Goal: Task Accomplishment & Management: Manage account settings

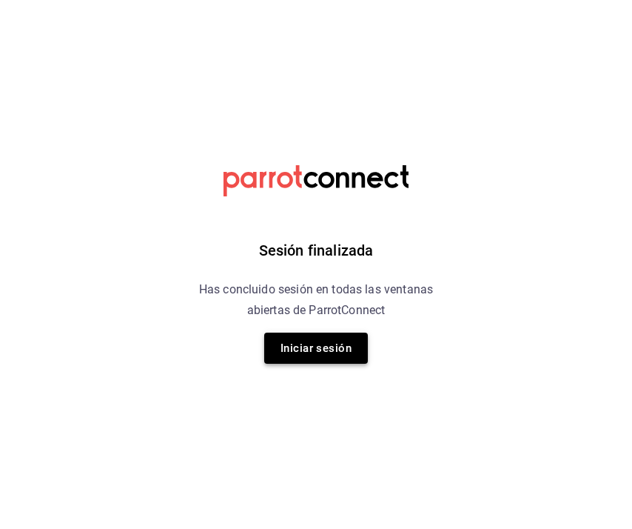
click at [309, 338] on button "Iniciar sesión" at bounding box center [316, 348] width 104 height 31
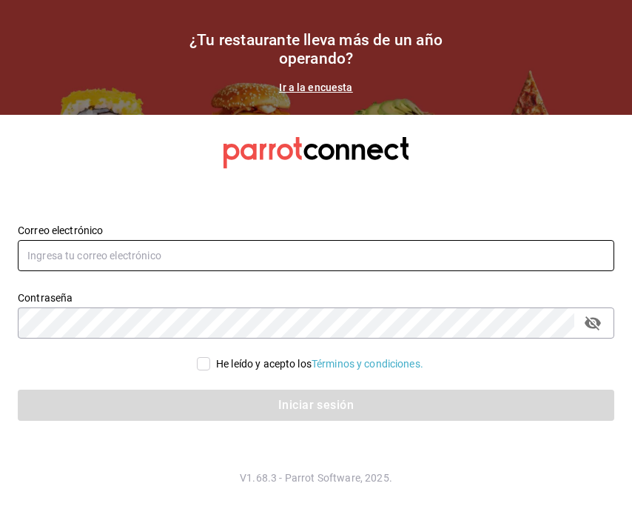
type input "[EMAIL_ADDRESS][DOMAIN_NAME]"
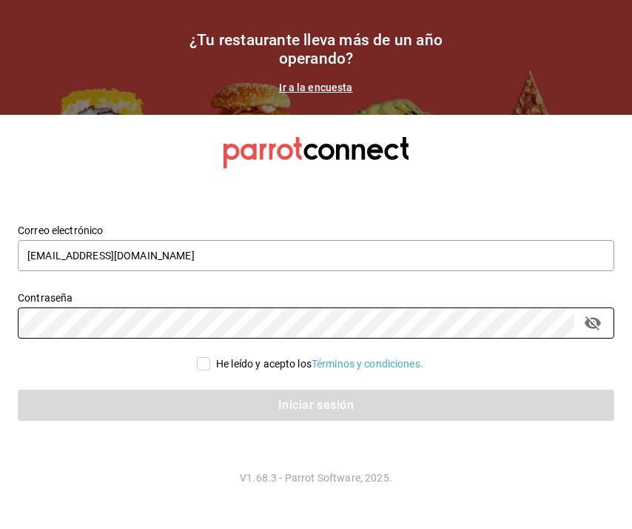
click at [204, 368] on input "He leído y acepto los Términos y condiciones." at bounding box center [203, 363] width 13 height 13
checkbox input "true"
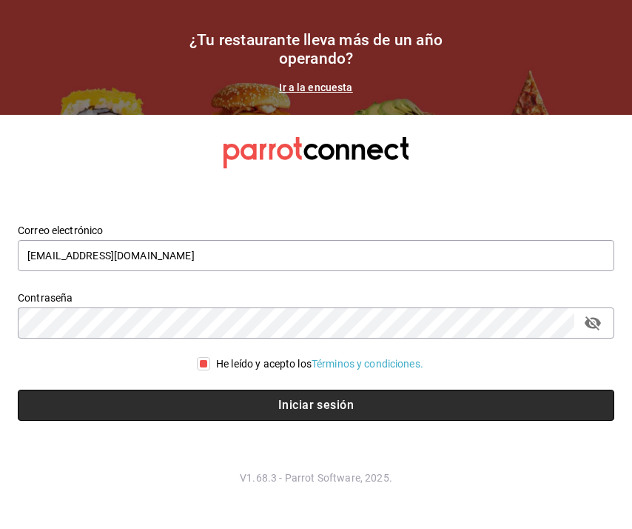
click at [246, 400] on button "Iniciar sesión" at bounding box center [316, 405] width 597 height 31
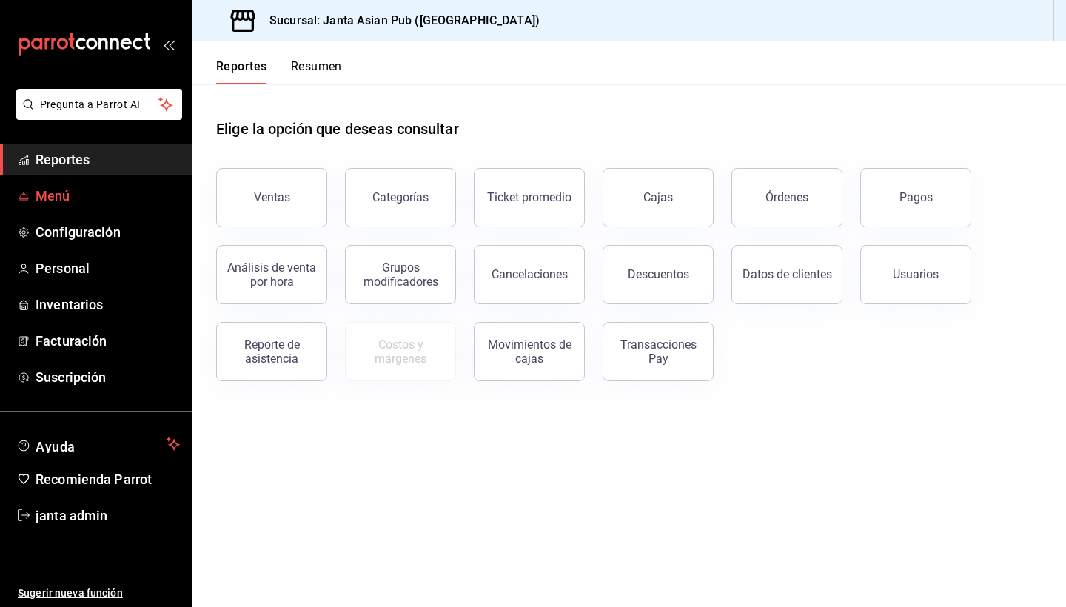
click at [60, 193] on span "Menú" at bounding box center [108, 196] width 144 height 20
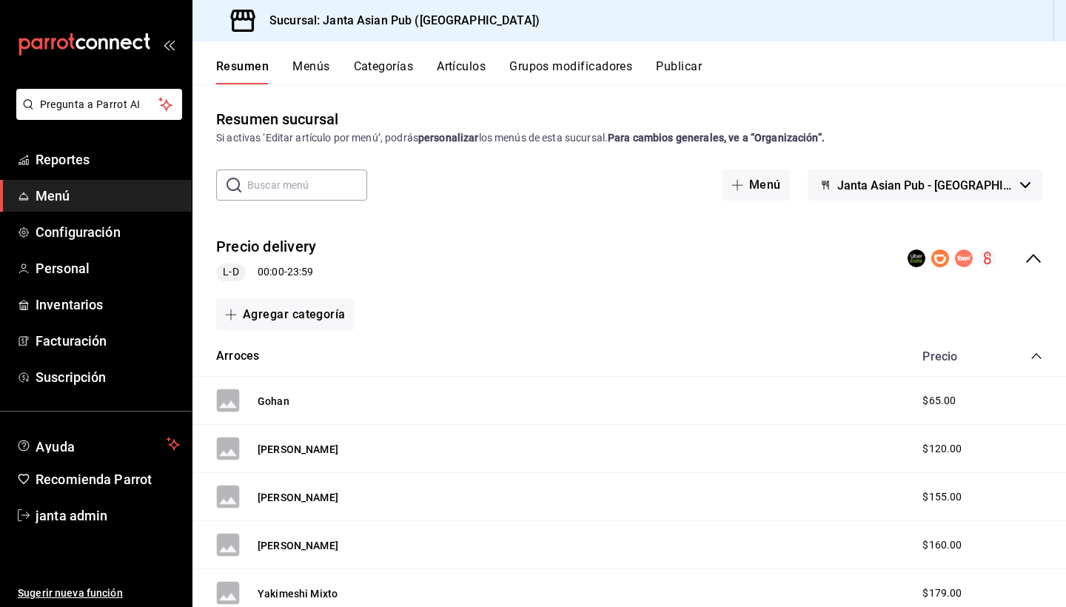
click at [310, 67] on button "Menús" at bounding box center [311, 71] width 37 height 25
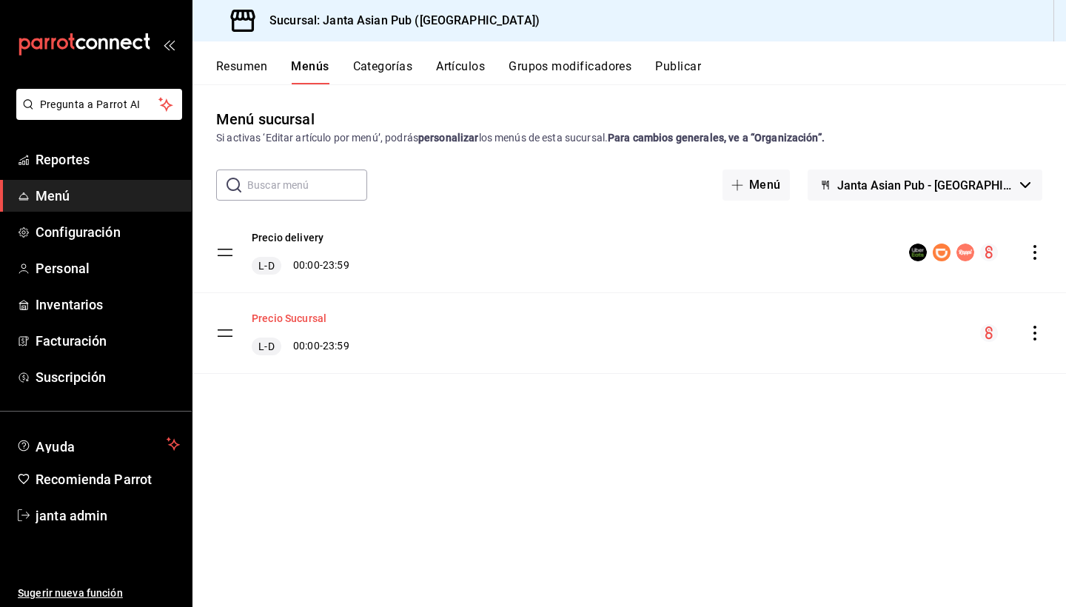
click at [315, 318] on button "Precio Sucursal" at bounding box center [289, 318] width 75 height 15
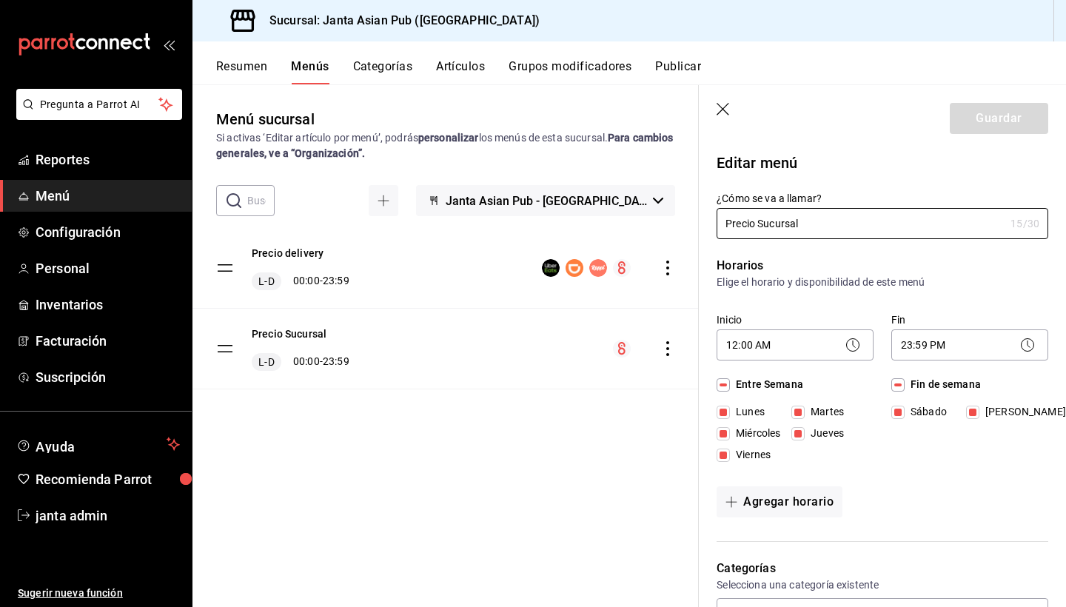
click at [259, 67] on button "Resumen" at bounding box center [241, 71] width 51 height 25
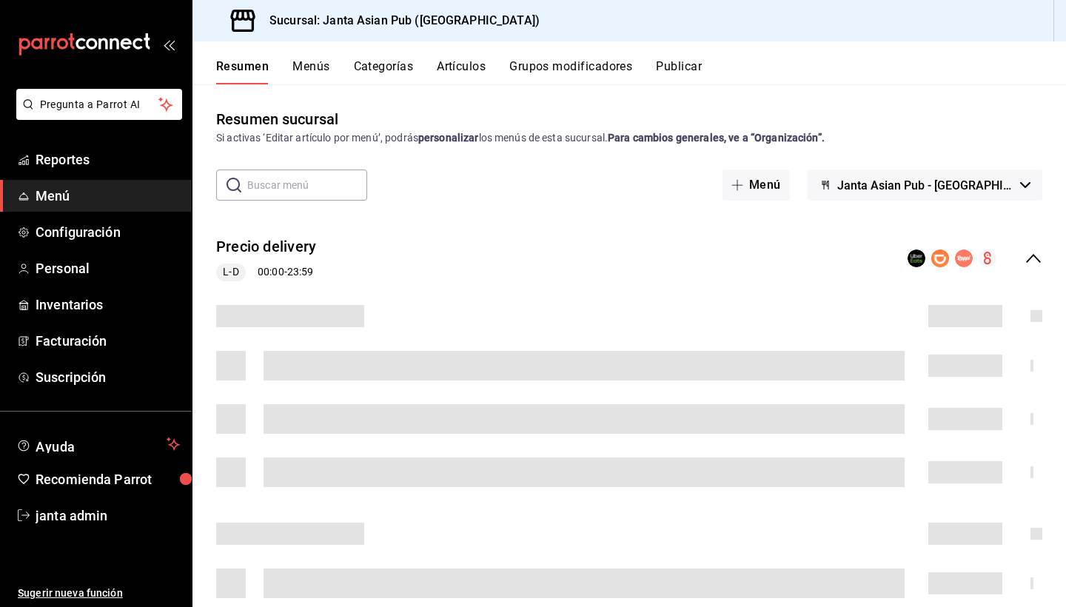
click at [307, 67] on button "Menús" at bounding box center [311, 71] width 37 height 25
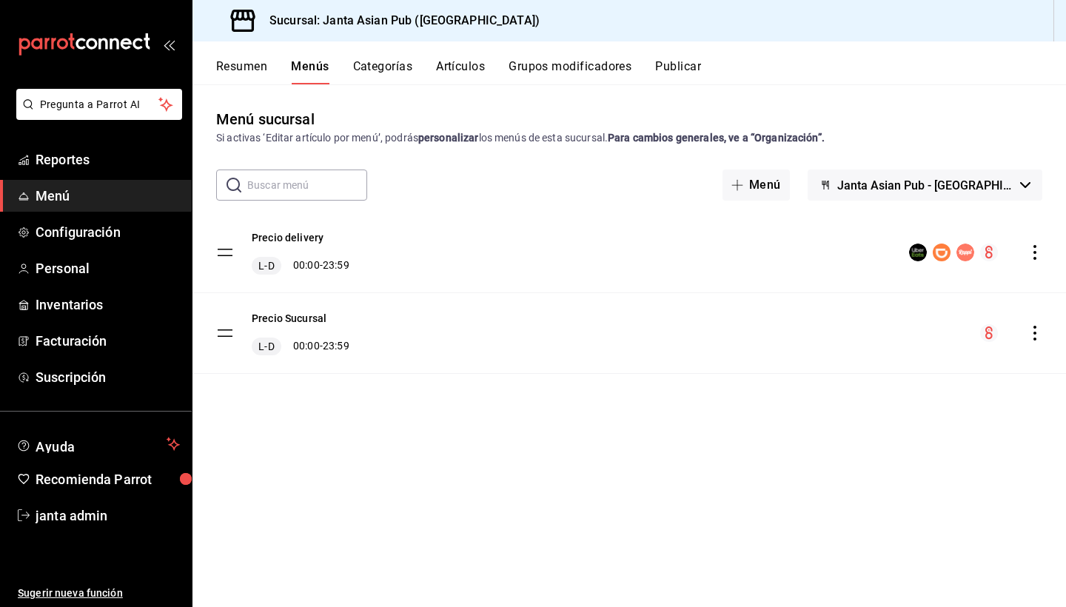
click at [270, 183] on input "text" at bounding box center [307, 185] width 120 height 30
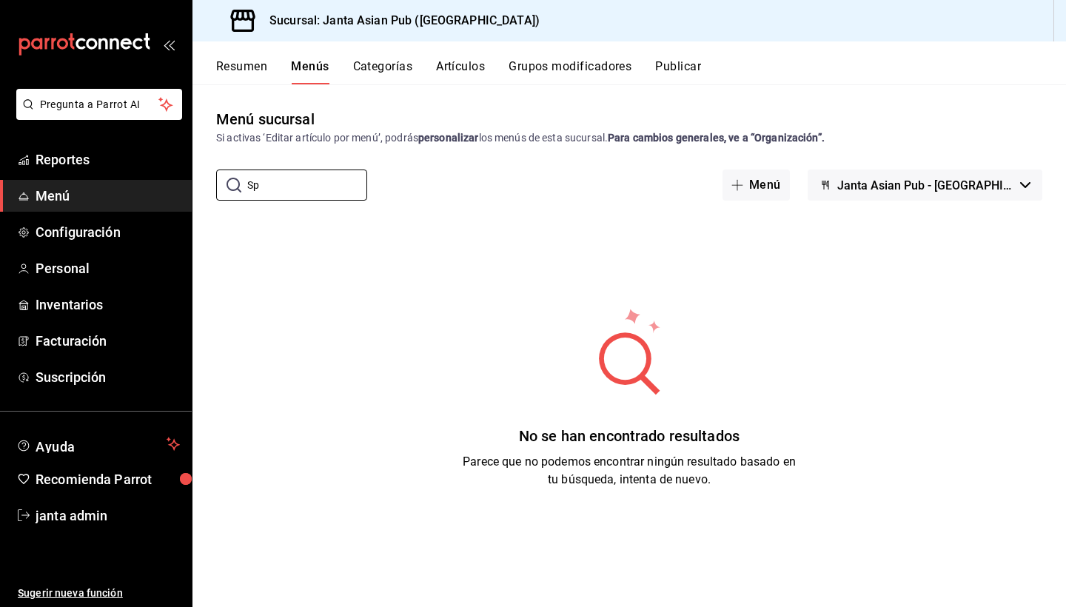
type input "S"
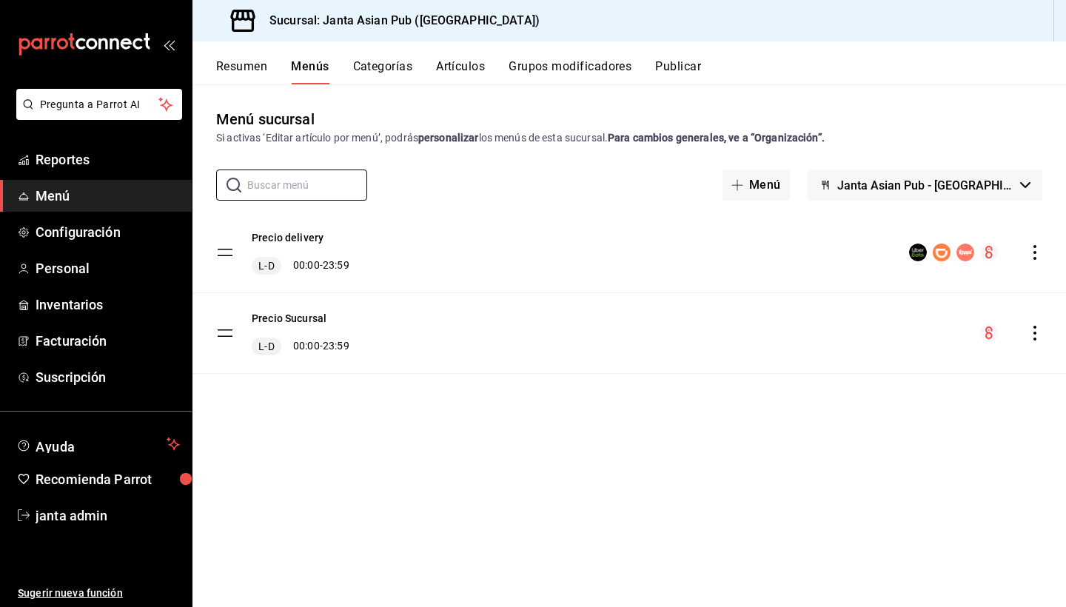
click at [1023, 190] on button "Janta Asian Pub - [GEOGRAPHIC_DATA]" at bounding box center [925, 185] width 235 height 31
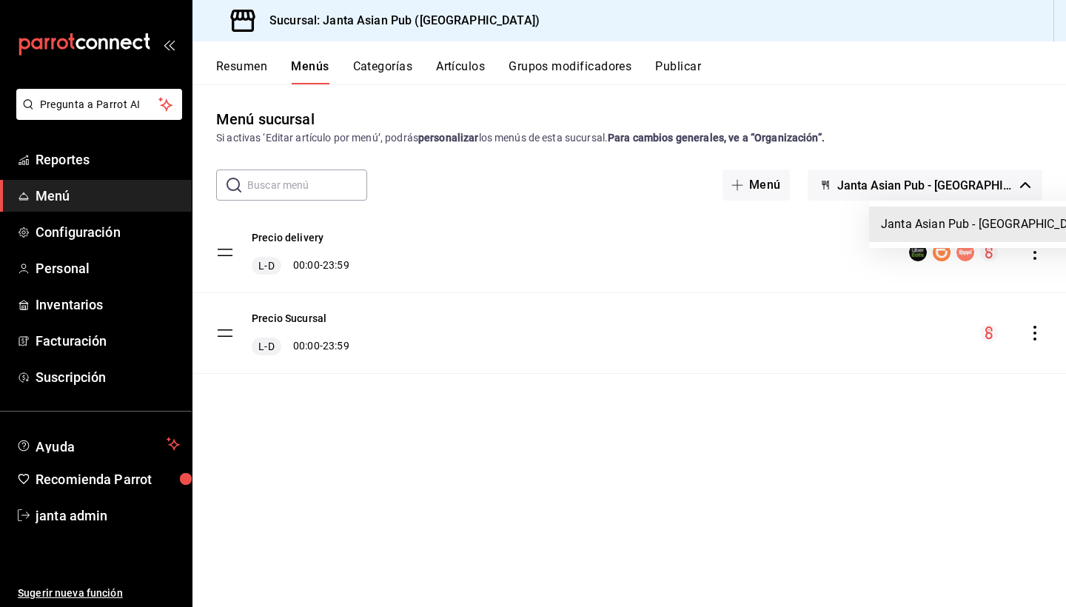
click at [1023, 190] on div at bounding box center [533, 303] width 1066 height 607
click at [383, 73] on button "Categorías" at bounding box center [383, 71] width 60 height 25
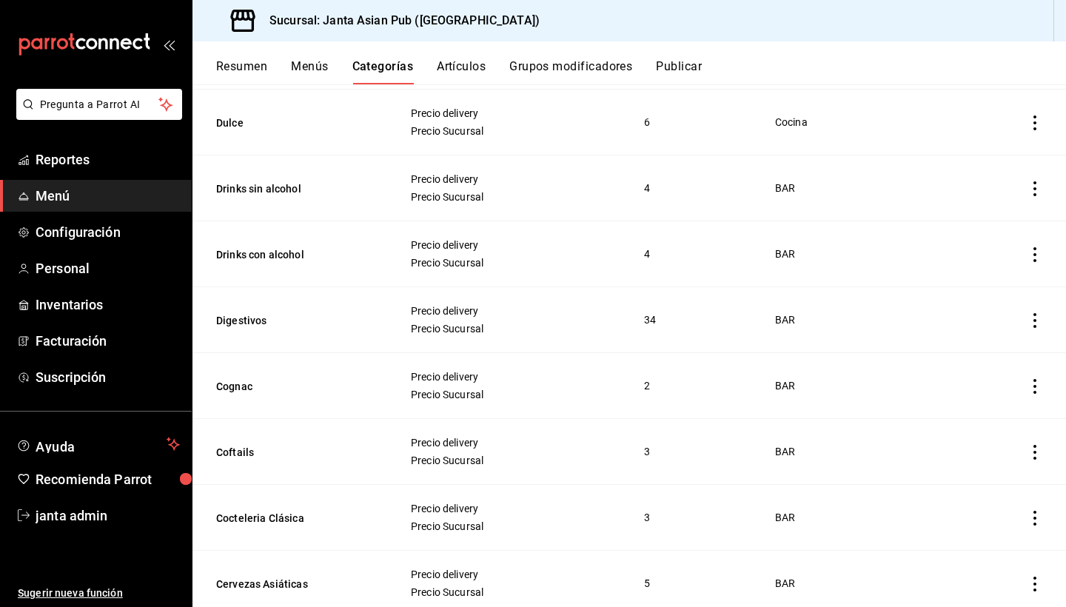
scroll to position [2051, 0]
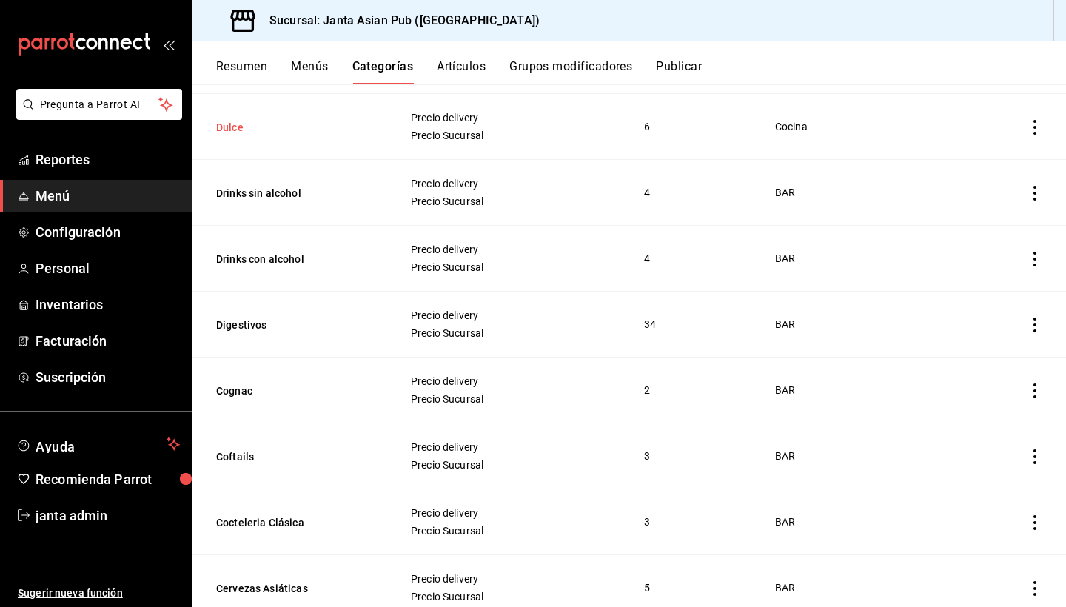
click at [229, 123] on button "Dulce" at bounding box center [290, 127] width 148 height 15
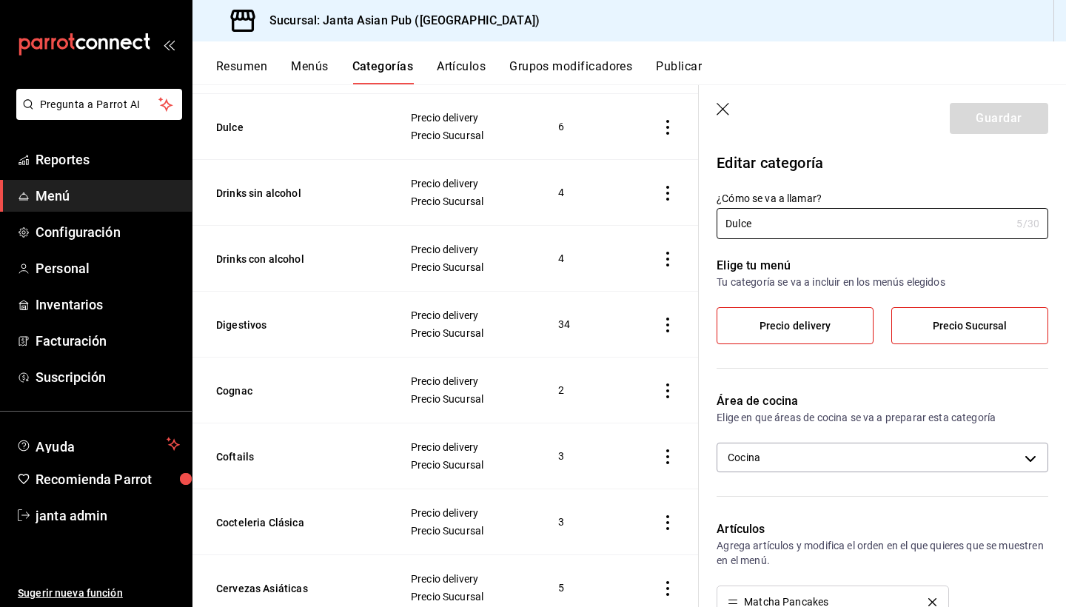
click at [724, 109] on icon "button" at bounding box center [723, 109] width 13 height 13
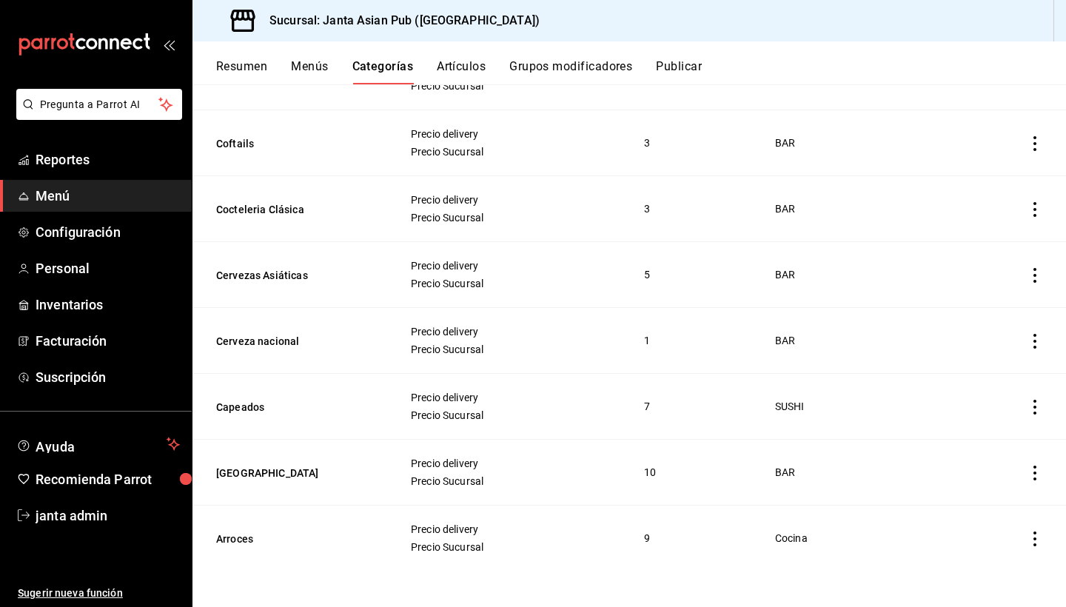
click at [596, 64] on button "Grupos modificadores" at bounding box center [571, 71] width 123 height 25
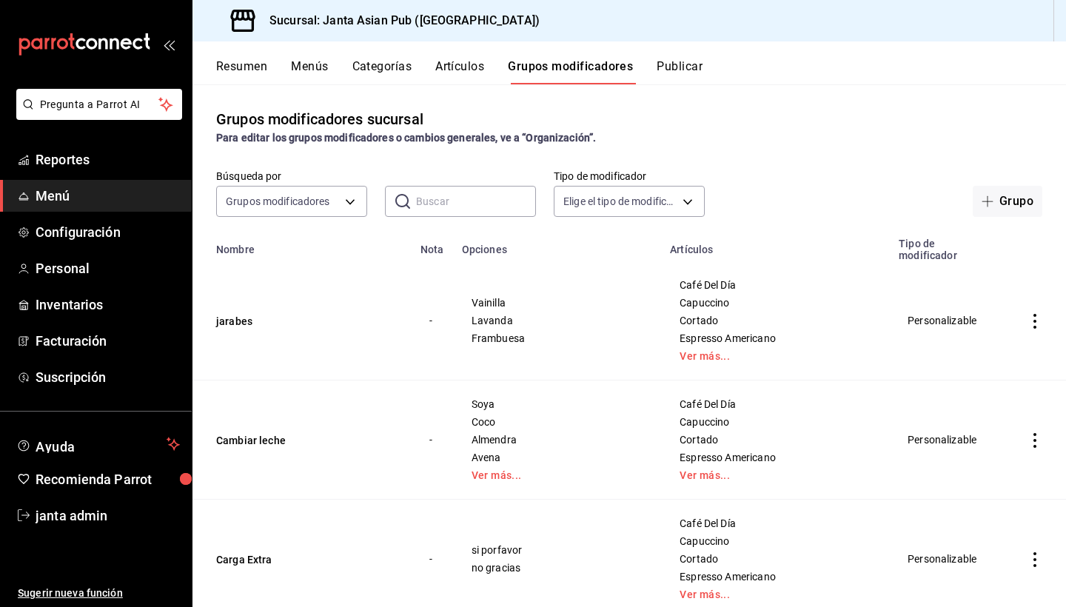
click at [317, 66] on button "Menús" at bounding box center [309, 71] width 37 height 25
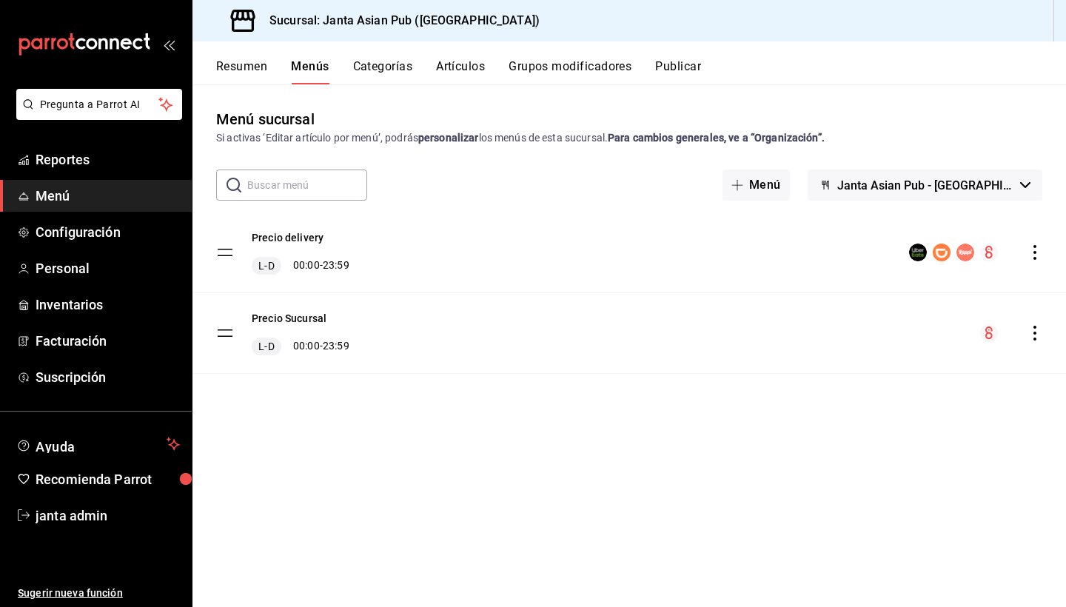
click at [275, 189] on input "text" at bounding box center [307, 185] width 120 height 30
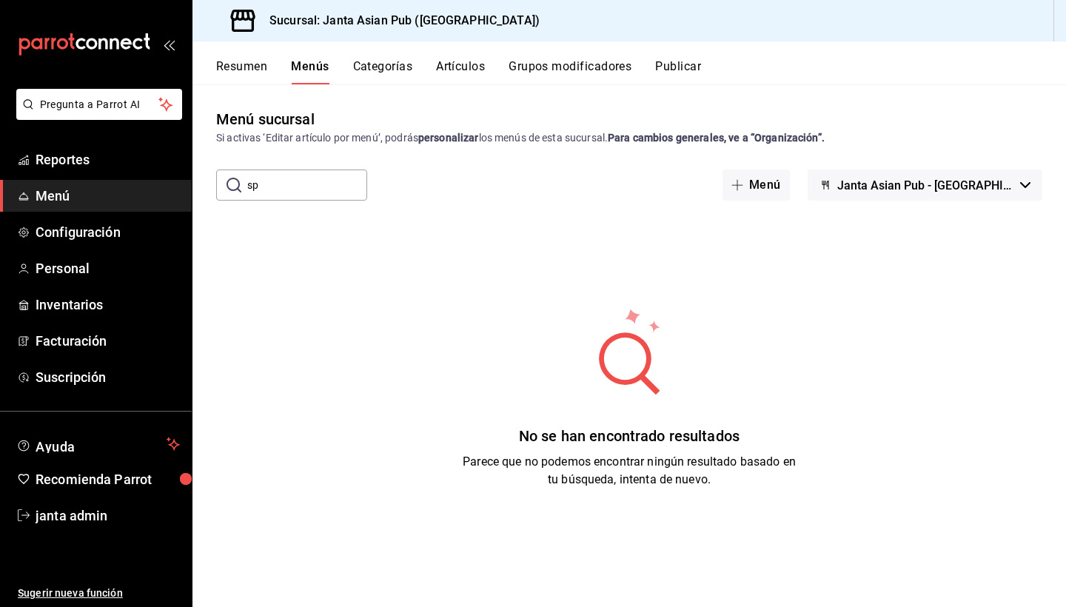
type input "s"
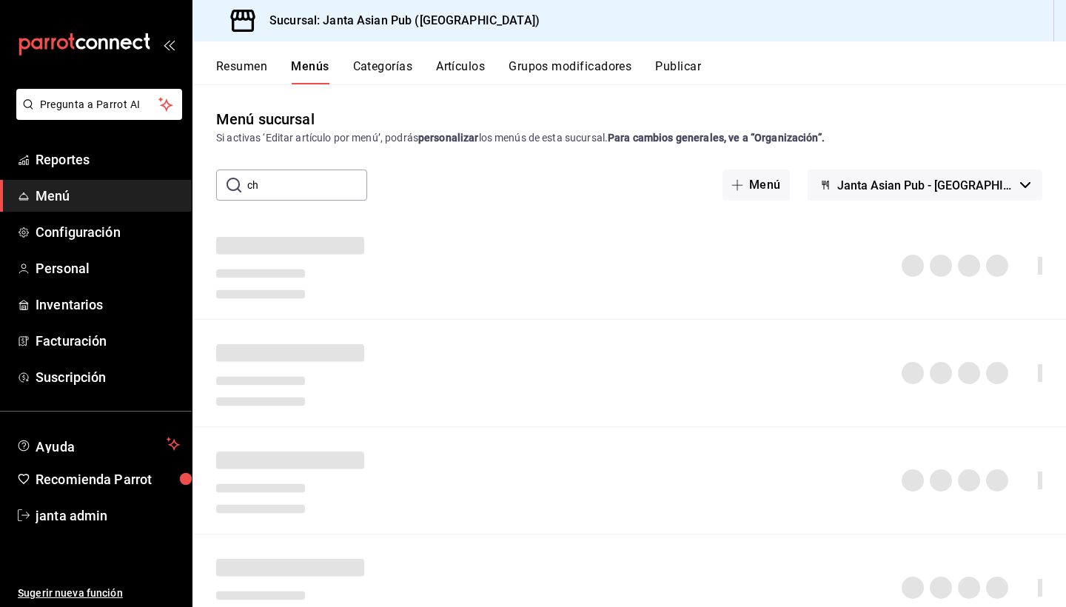
type input "c"
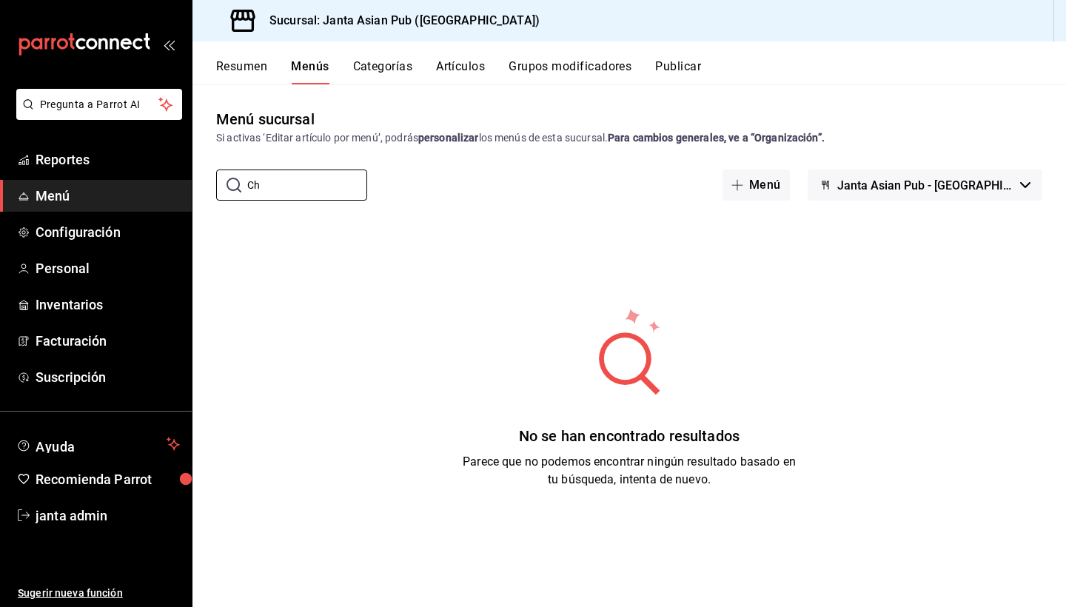
type input "C"
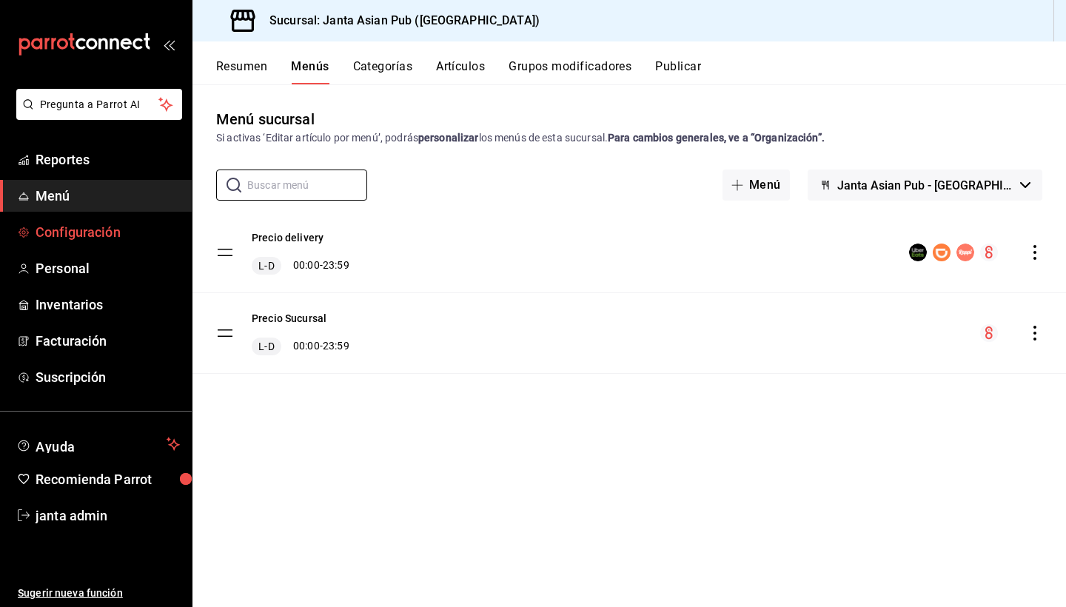
click at [98, 239] on span "Configuración" at bounding box center [108, 232] width 144 height 20
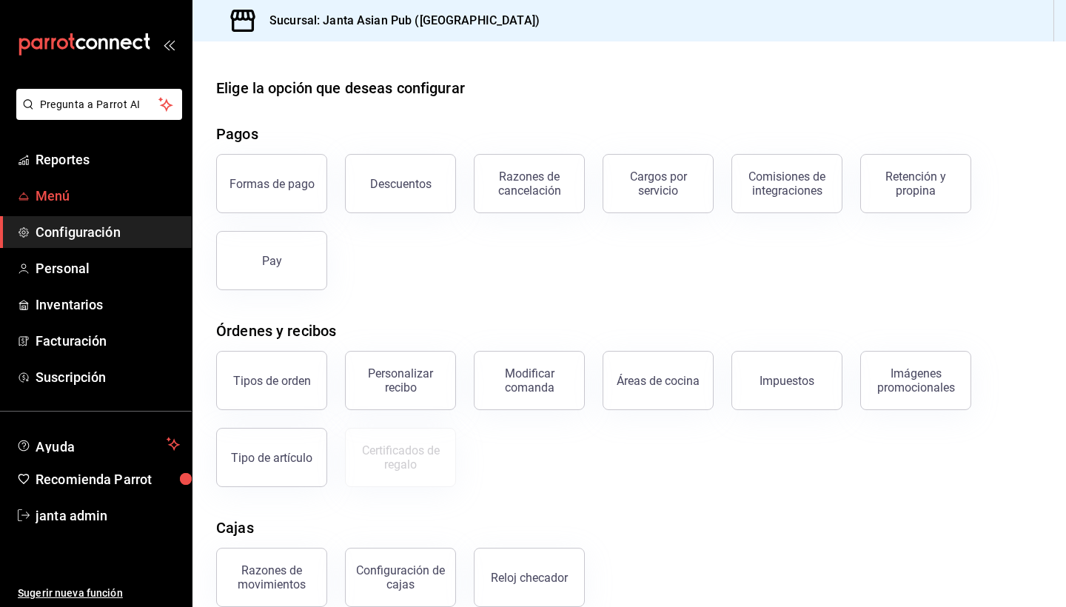
click at [95, 197] on span "Menú" at bounding box center [108, 196] width 144 height 20
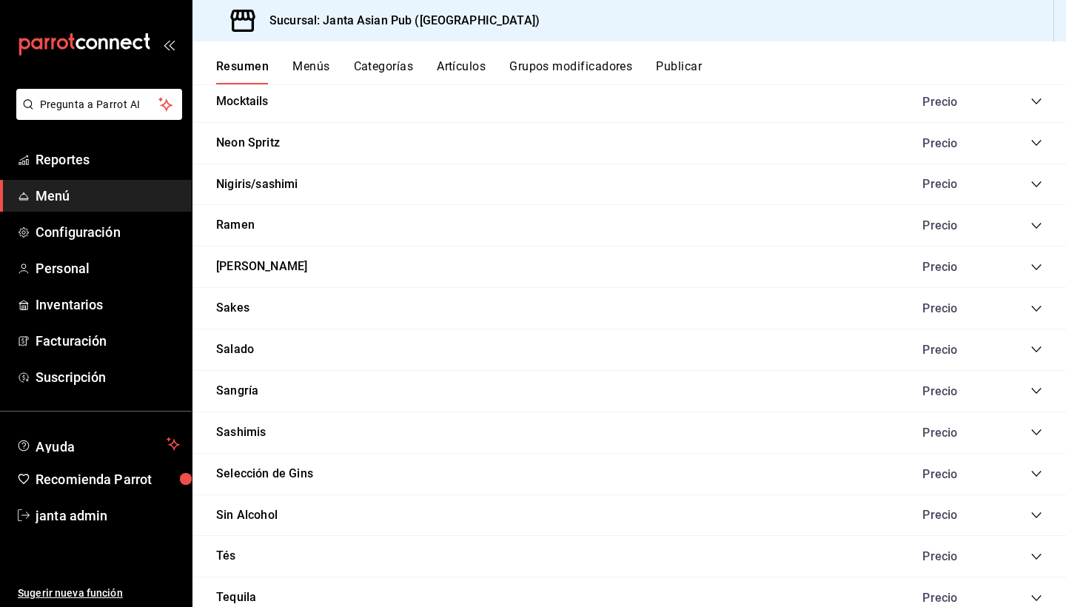
scroll to position [2300, 0]
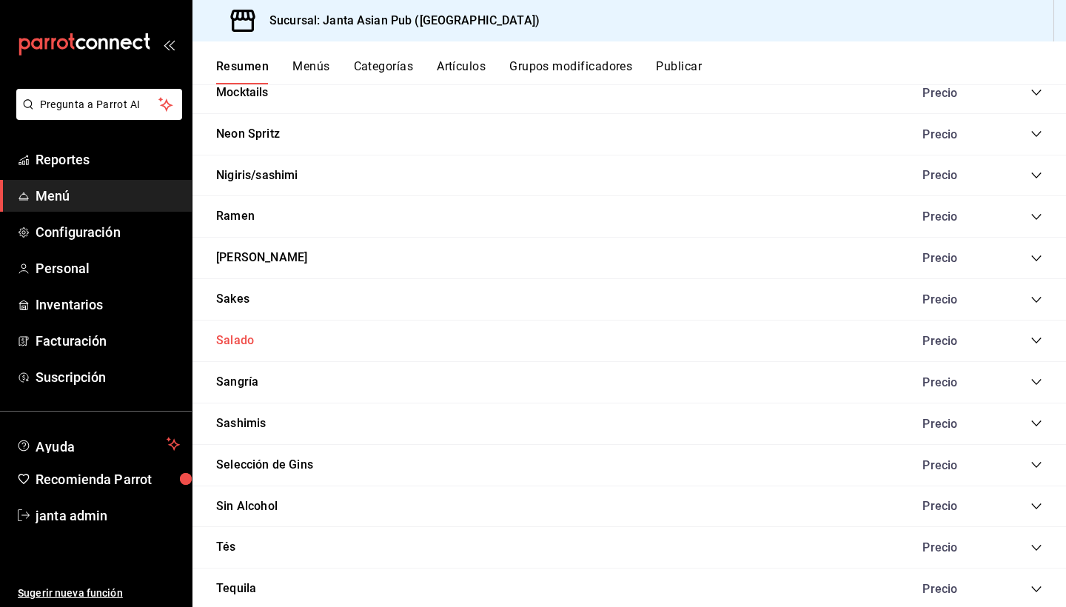
click at [232, 333] on button "Salado" at bounding box center [235, 341] width 38 height 17
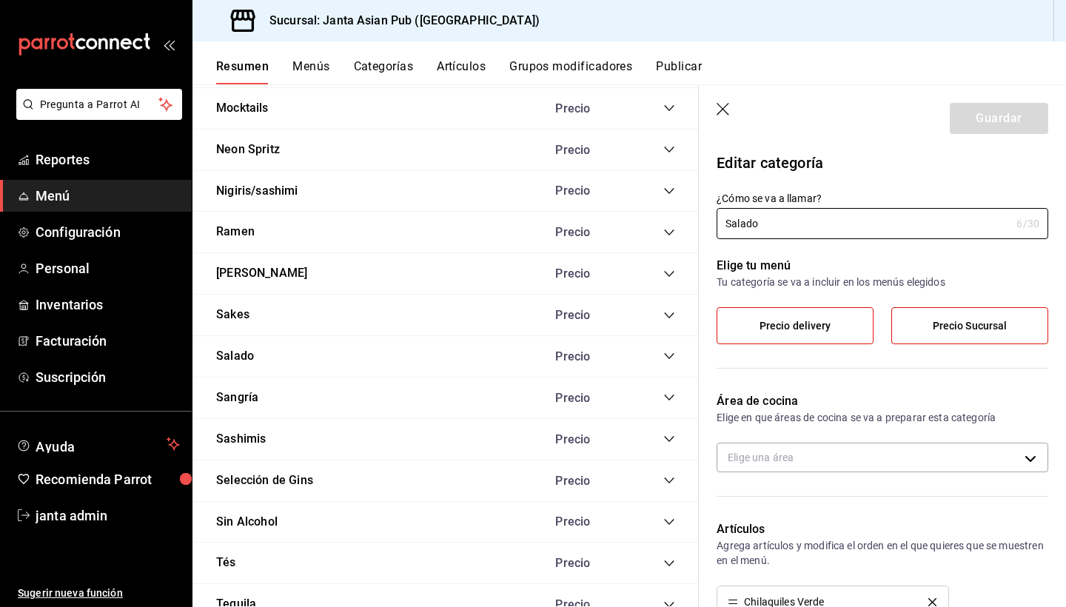
type input "9df05f39-d4ce-4a13-a5a8-5d9ec87a583b"
click at [675, 350] on icon "collapse-category-row" at bounding box center [670, 356] width 12 height 12
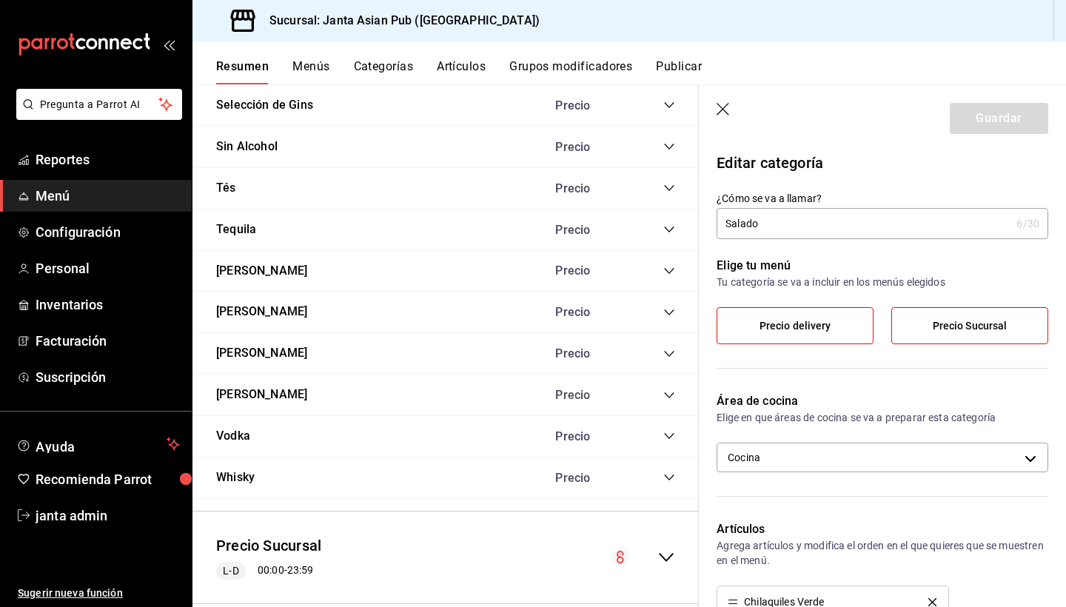
click at [666, 549] on icon "collapse-menu-row" at bounding box center [667, 558] width 18 height 18
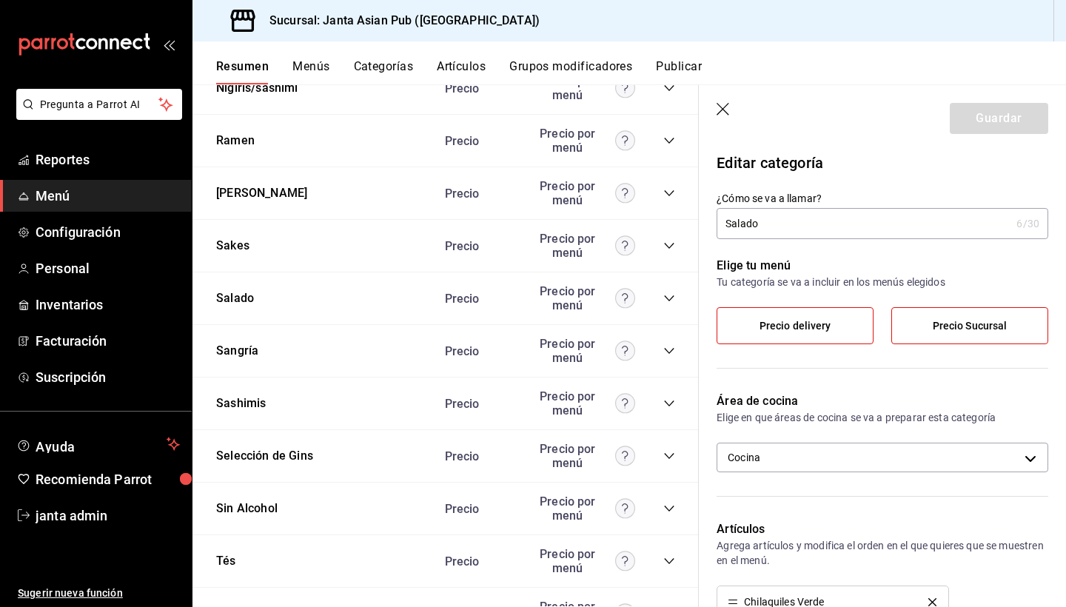
scroll to position [6573, 0]
click at [673, 291] on icon "collapse-category-row" at bounding box center [670, 297] width 12 height 12
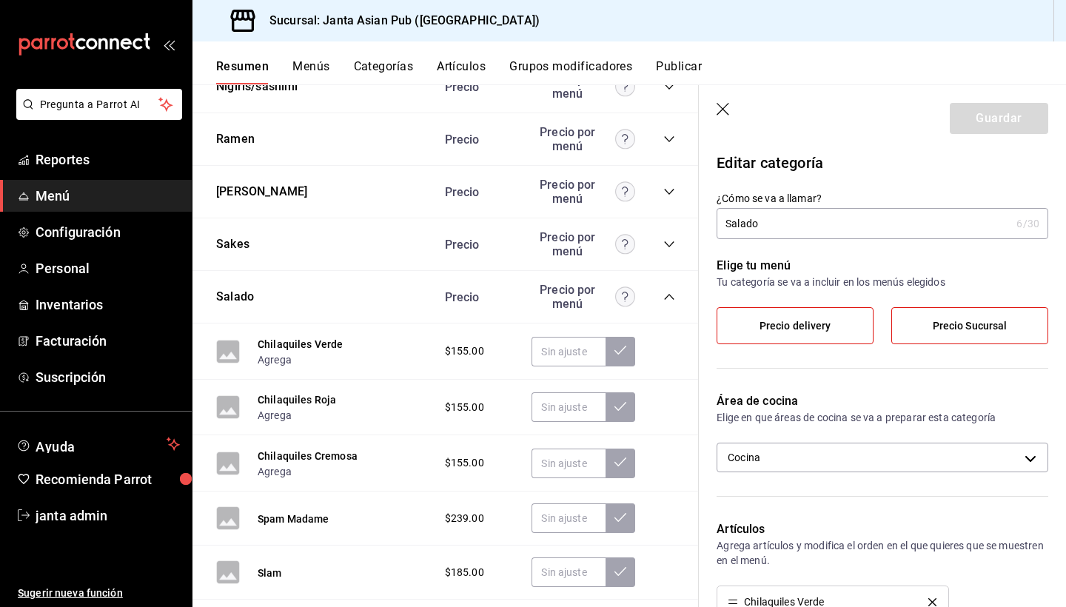
click at [723, 108] on icon "button" at bounding box center [723, 109] width 13 height 13
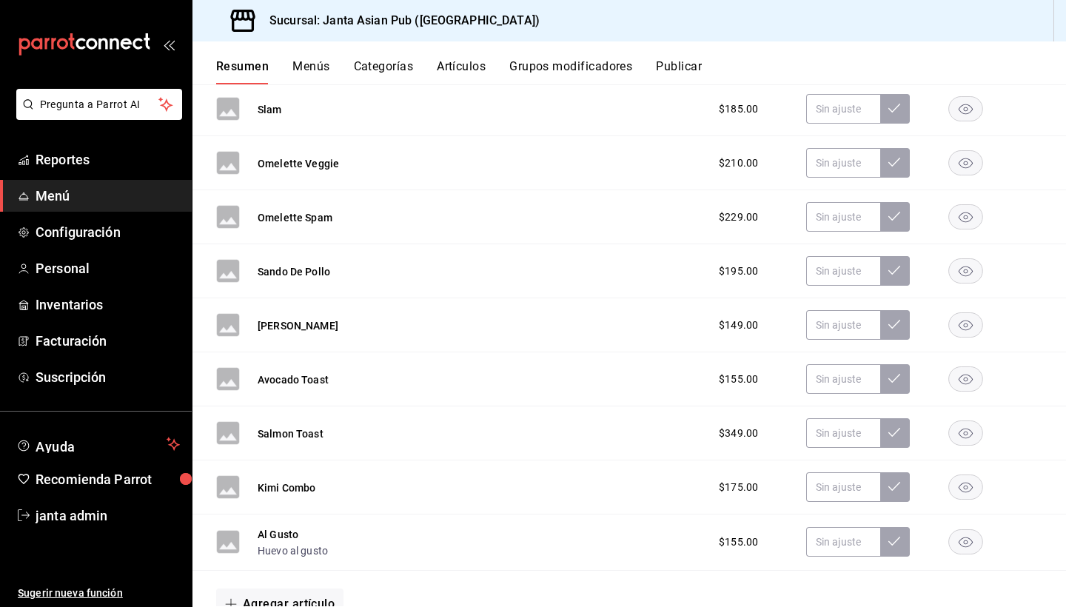
scroll to position [6867, 0]
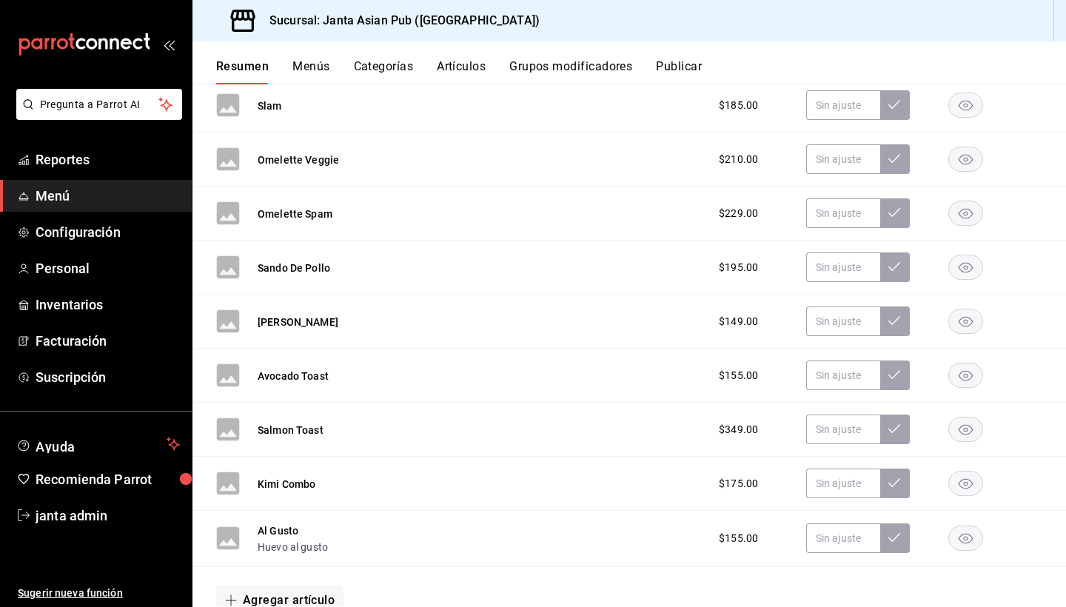
click at [967, 534] on icon "button" at bounding box center [966, 539] width 14 height 10
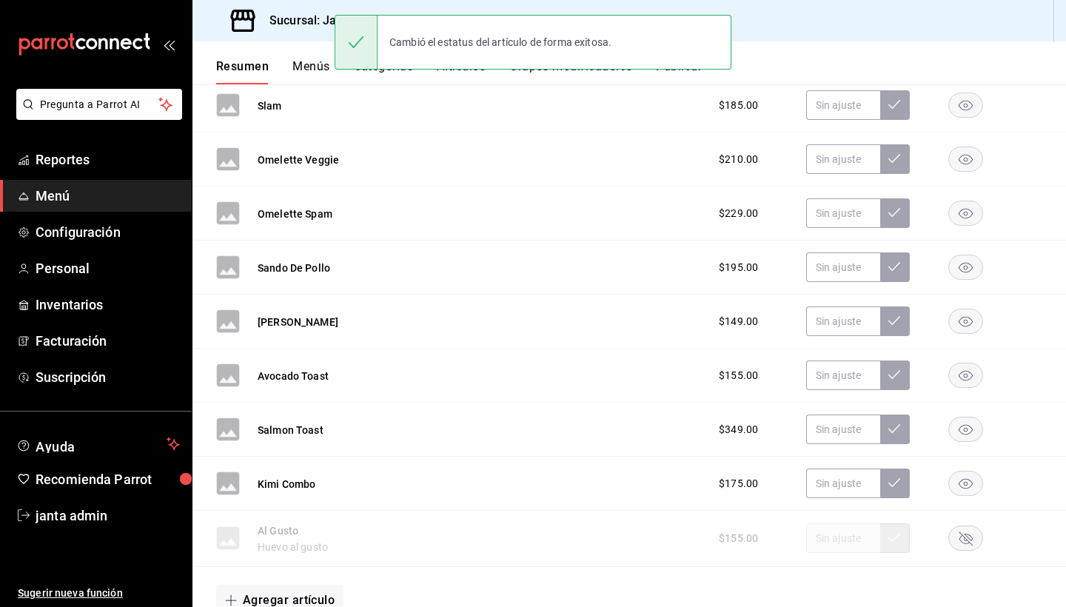
click at [966, 527] on rect "button" at bounding box center [966, 539] width 34 height 24
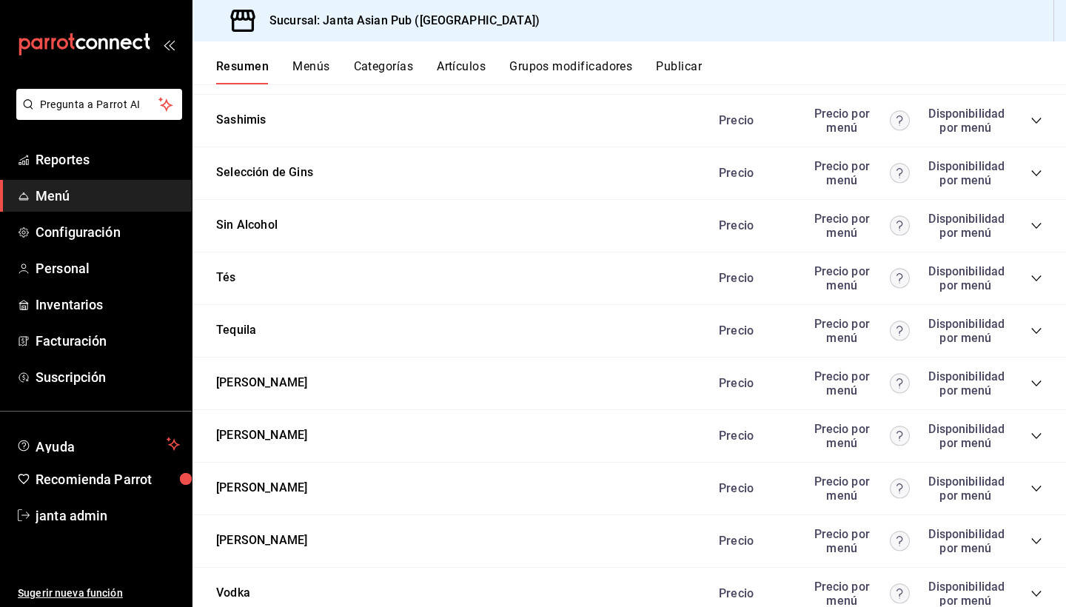
scroll to position [7457, 0]
click at [247, 218] on button "Sin Alcohol" at bounding box center [246, 226] width 61 height 17
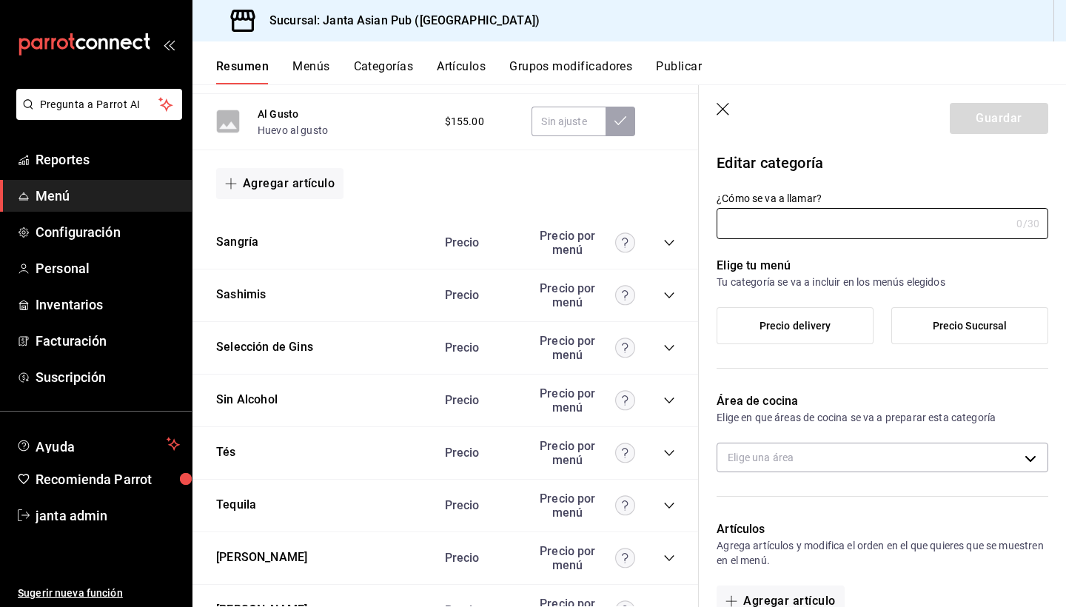
type input "Sin Alcohol"
type input "bfc1f127-4647-49b2-8af5-61e3f9974c3e"
type input "1747339729605"
click at [673, 395] on icon "collapse-category-row" at bounding box center [670, 401] width 12 height 12
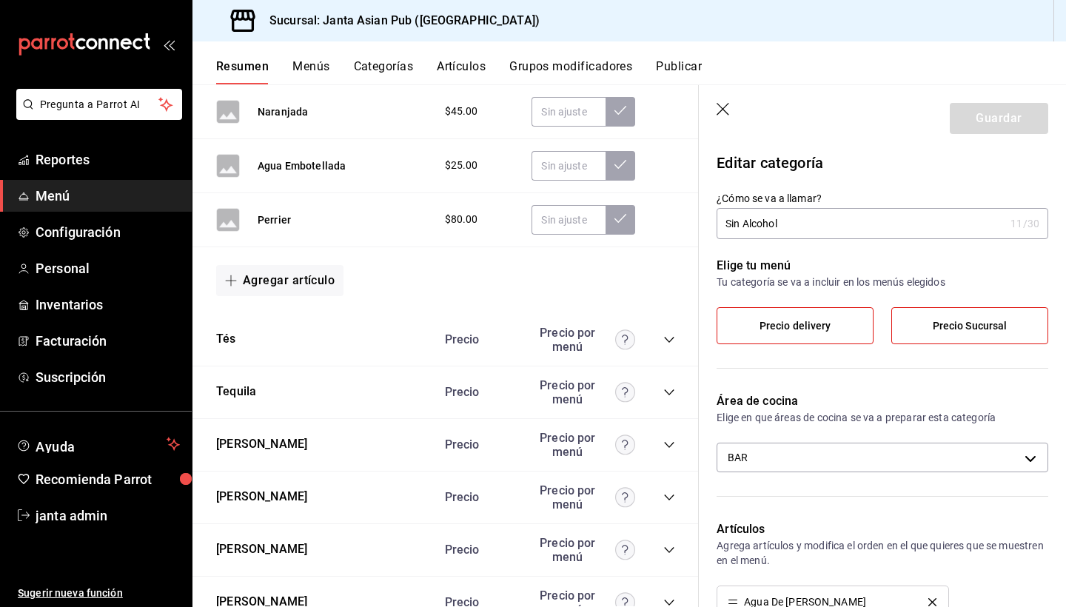
scroll to position [8017, 0]
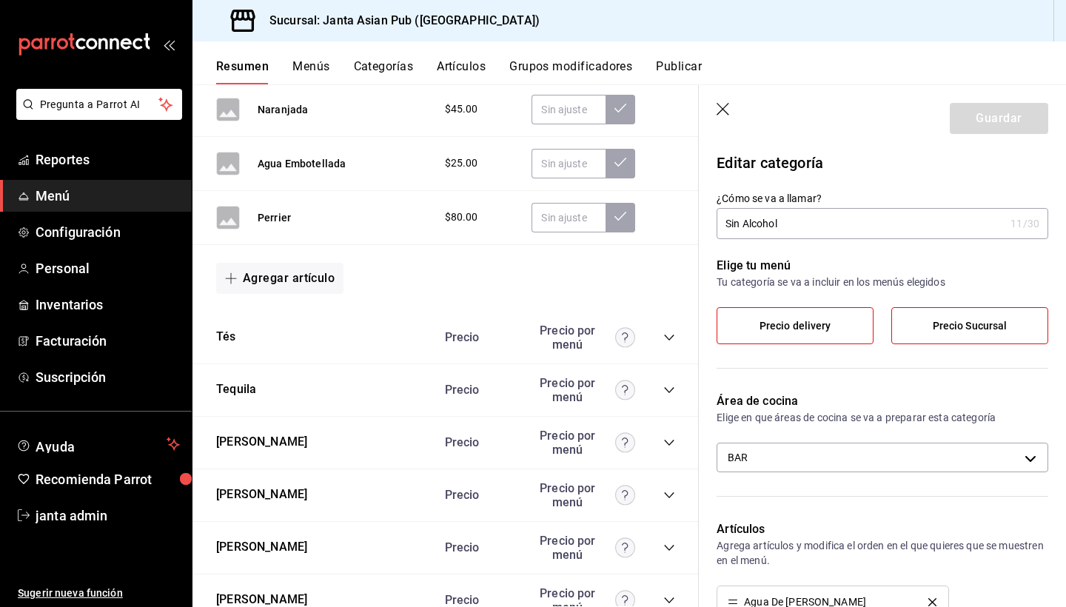
click at [669, 332] on icon "collapse-category-row" at bounding box center [670, 338] width 12 height 12
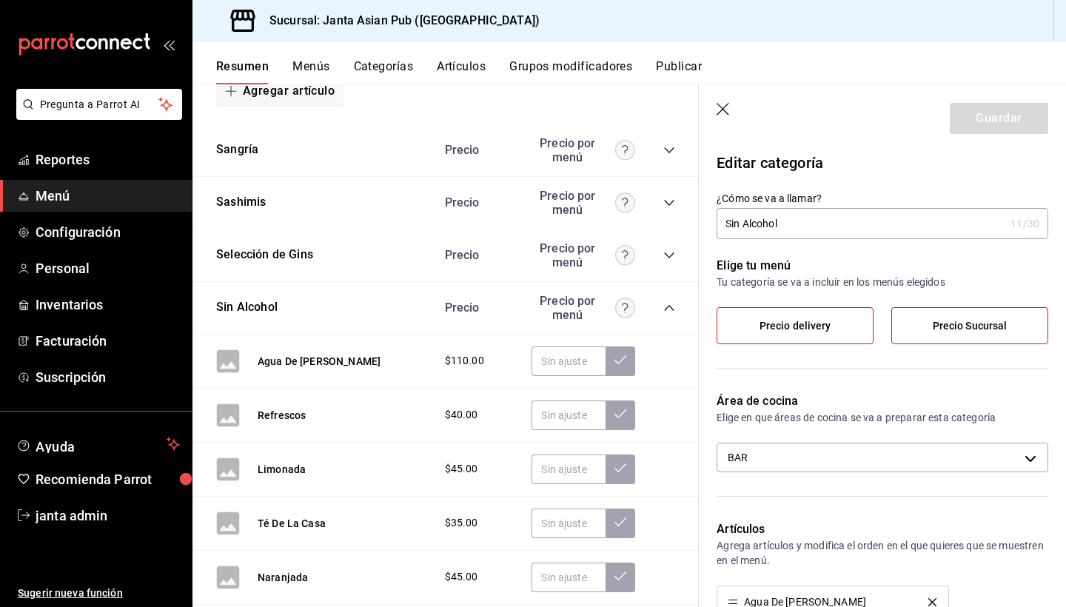
scroll to position [7499, 0]
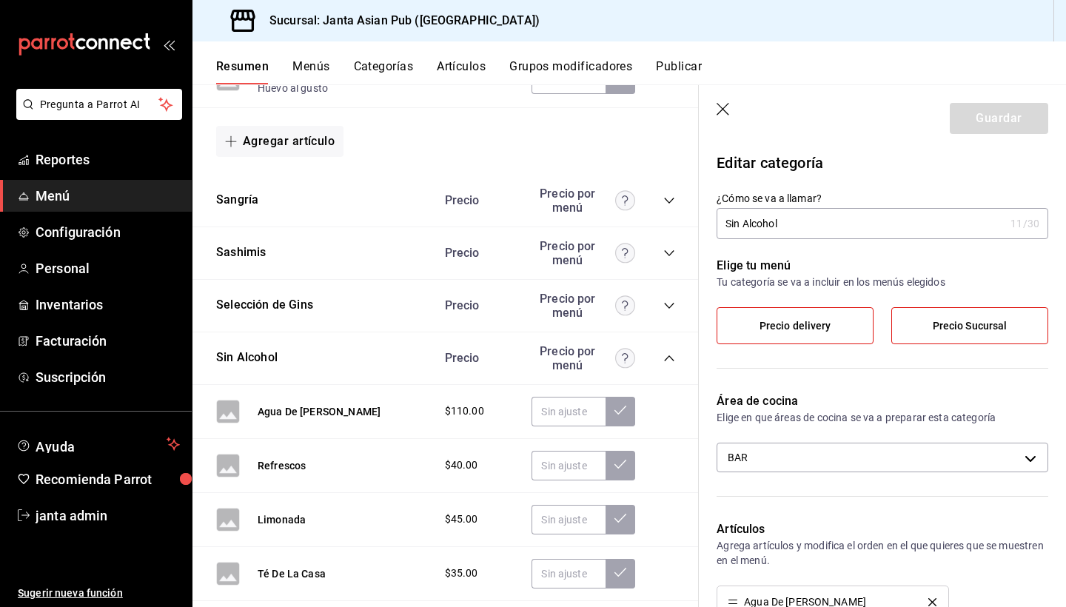
click at [718, 105] on icon "button" at bounding box center [724, 110] width 15 height 15
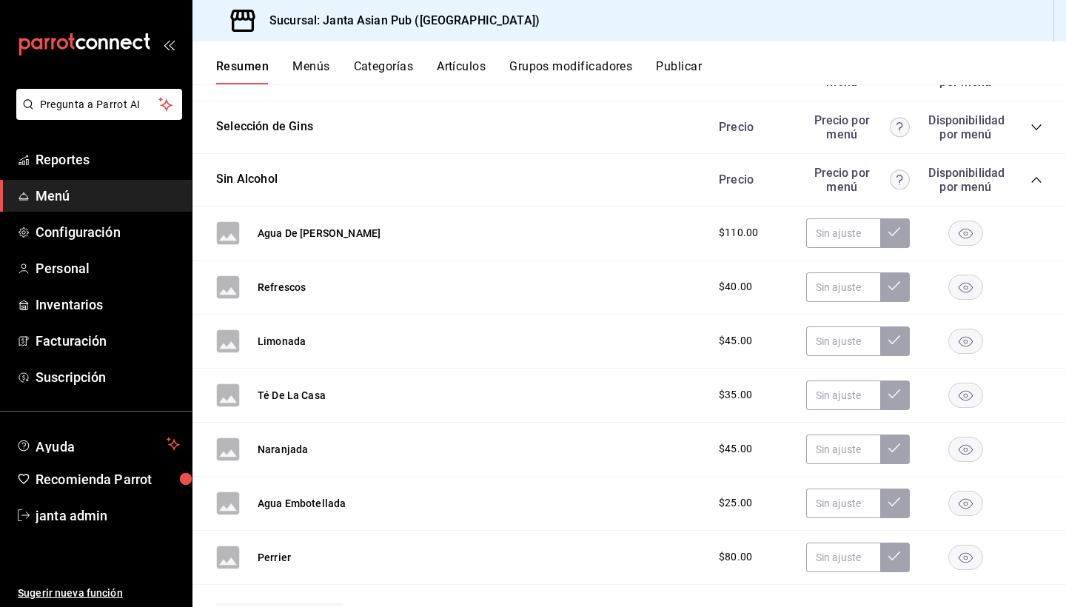
scroll to position [7495, 0]
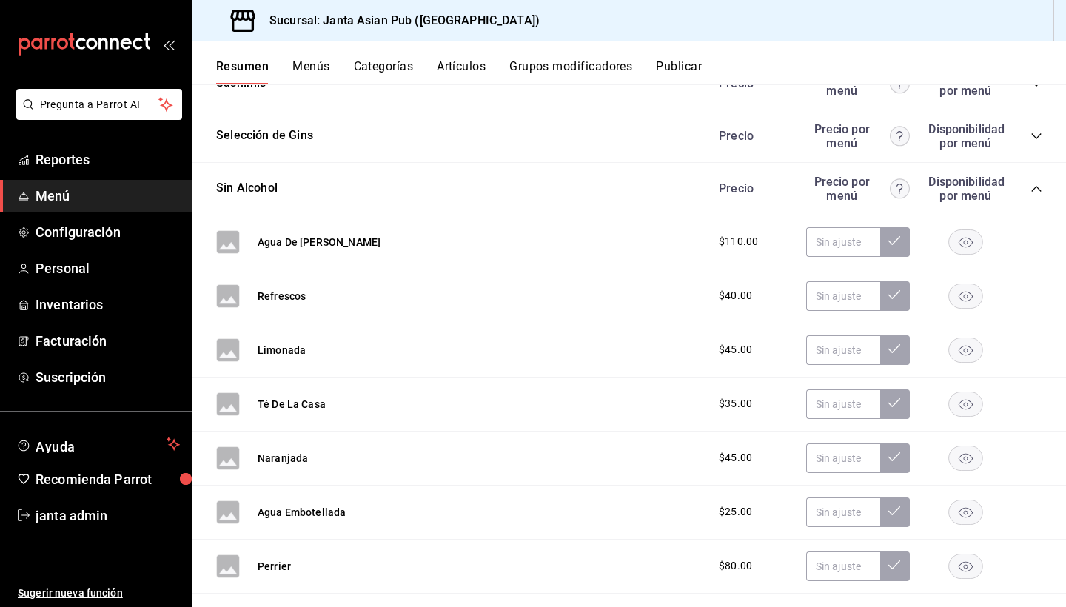
click at [1038, 183] on icon "collapse-category-row" at bounding box center [1037, 189] width 12 height 12
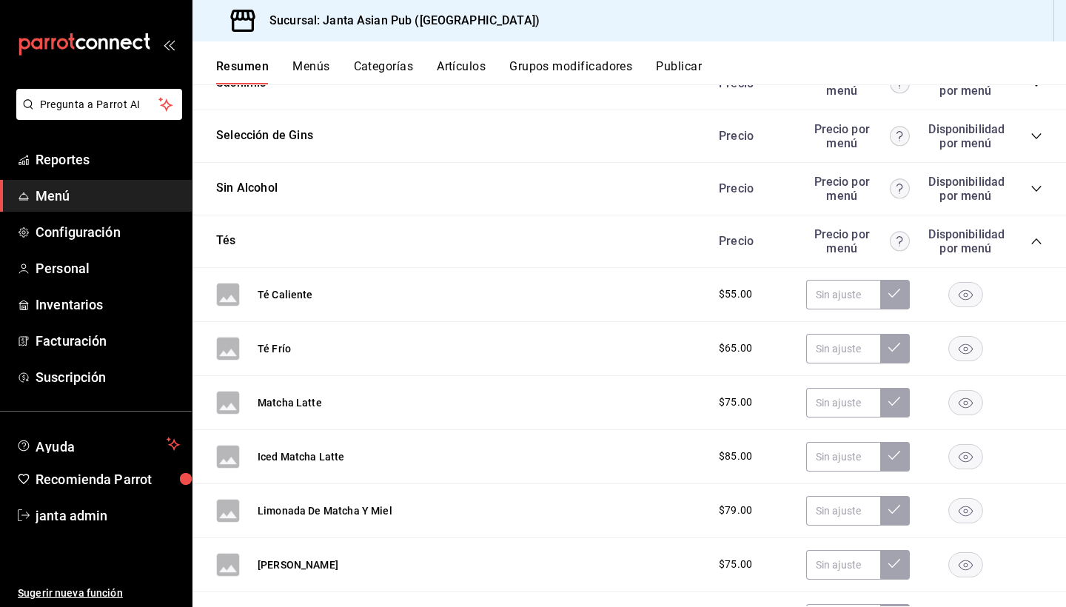
click at [1035, 236] on icon "collapse-category-row" at bounding box center [1037, 242] width 12 height 12
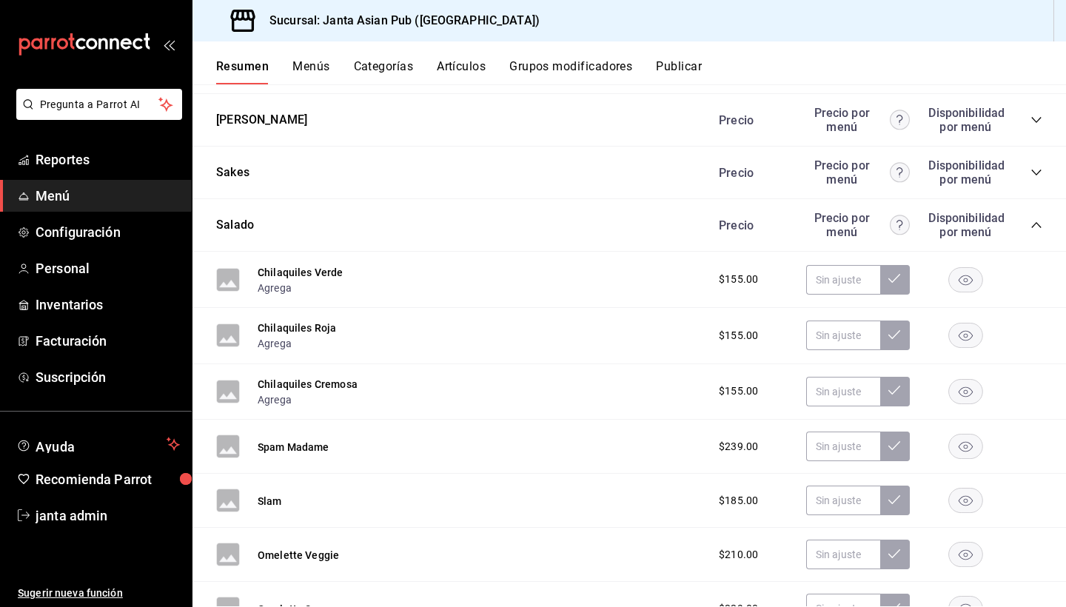
scroll to position [6458, 0]
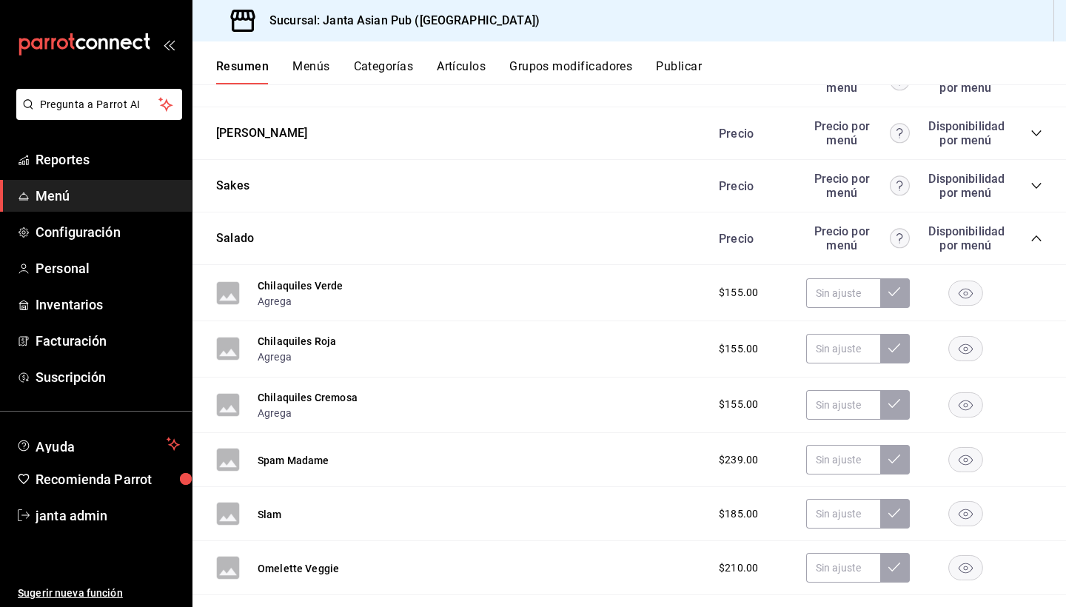
click at [1031, 233] on span "collapse-category-row" at bounding box center [1037, 239] width 12 height 12
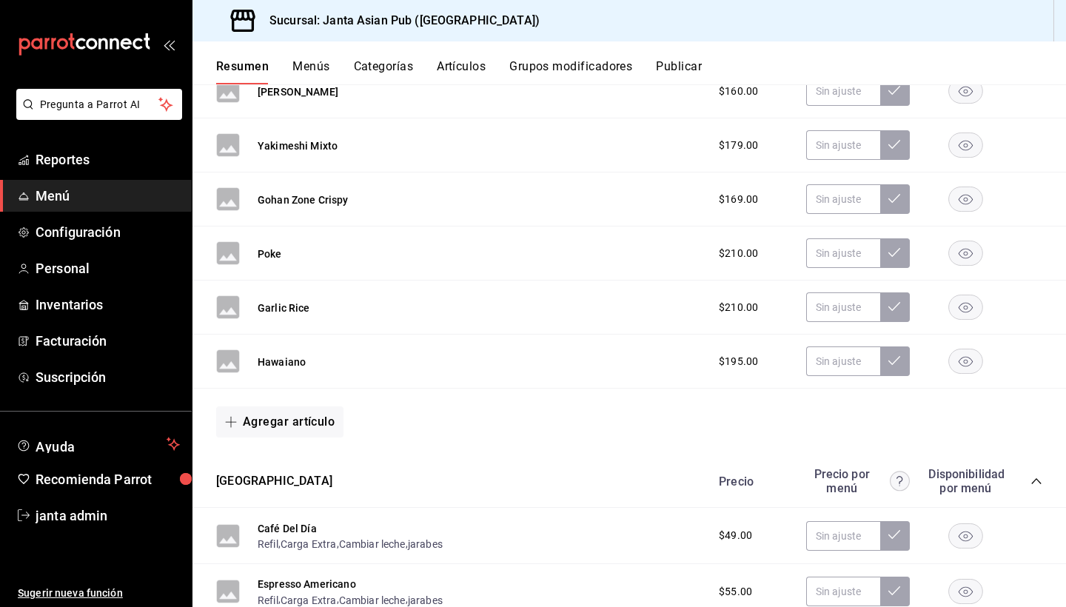
scroll to position [4171, 0]
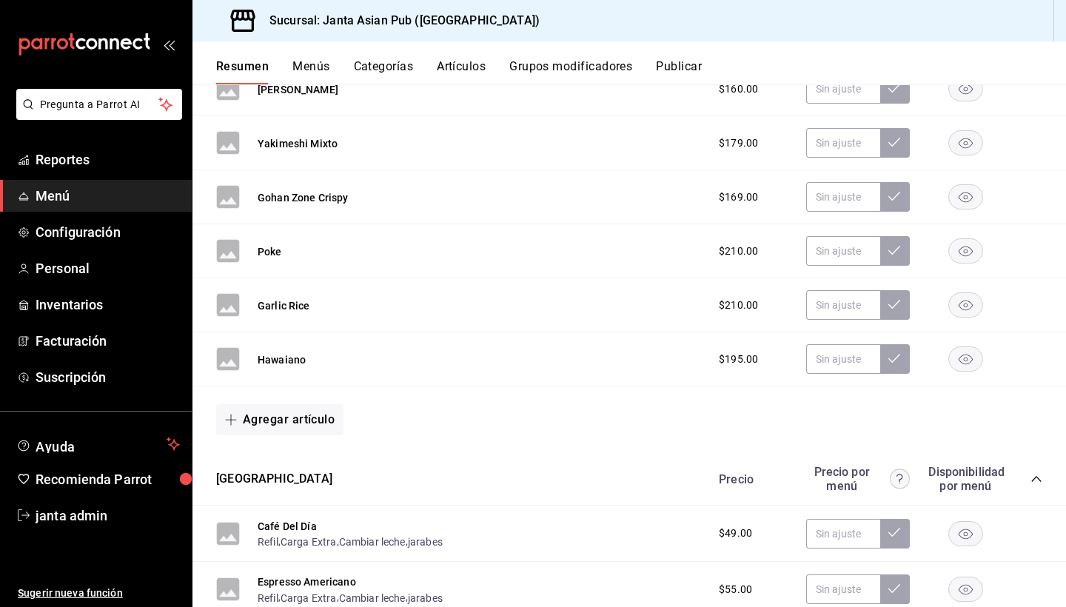
click at [1037, 465] on div "Precio Precio por menú Disponibilidad por menú" at bounding box center [873, 479] width 338 height 28
click at [1033, 473] on icon "collapse-category-row" at bounding box center [1037, 479] width 12 height 12
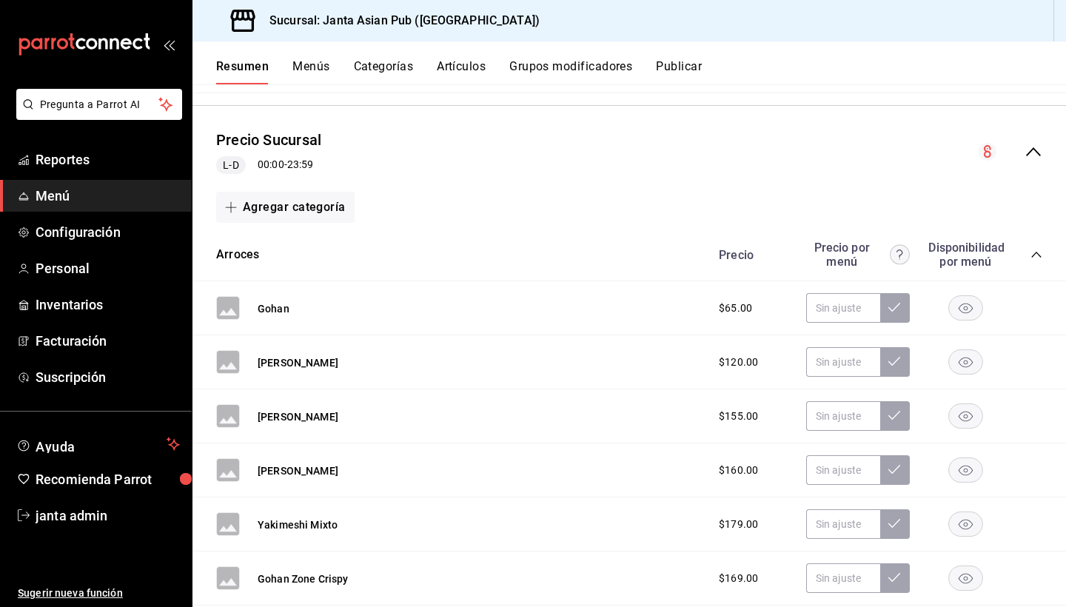
scroll to position [3738, 0]
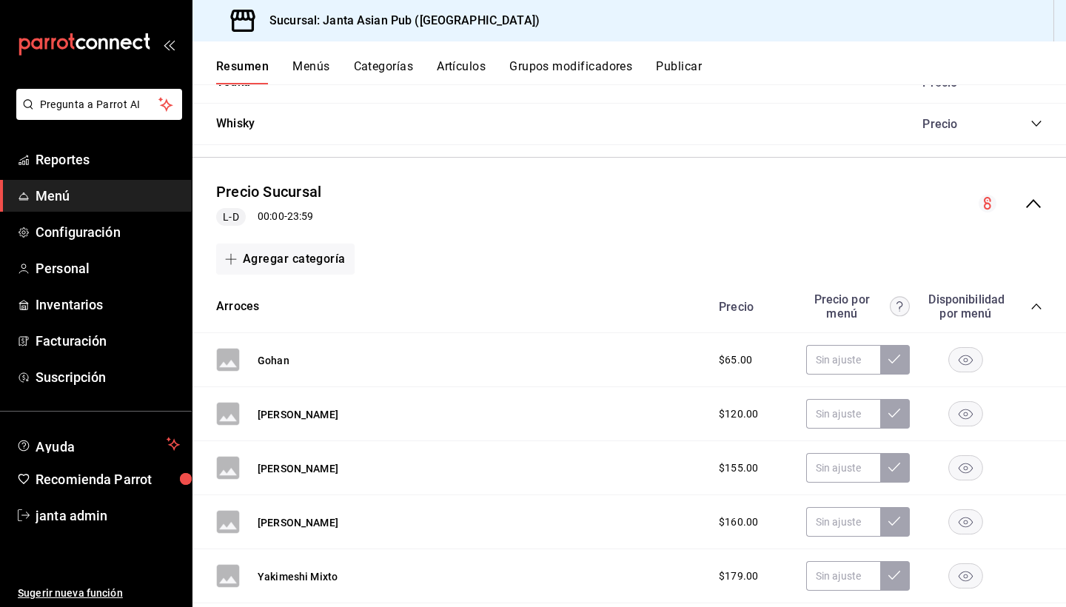
click at [1035, 301] on icon "collapse-category-row" at bounding box center [1037, 307] width 12 height 12
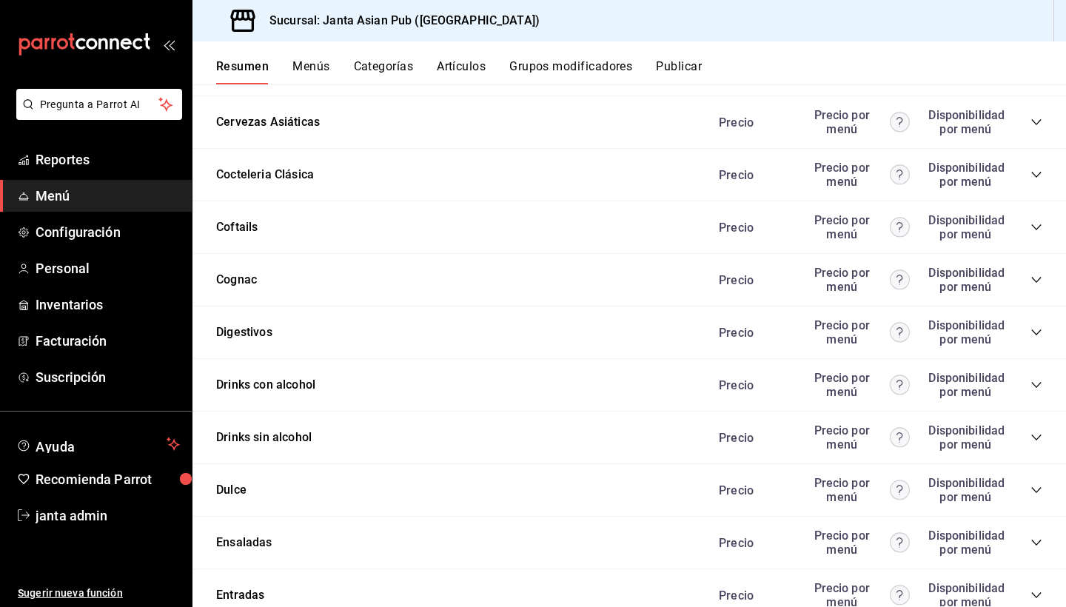
scroll to position [4149, 0]
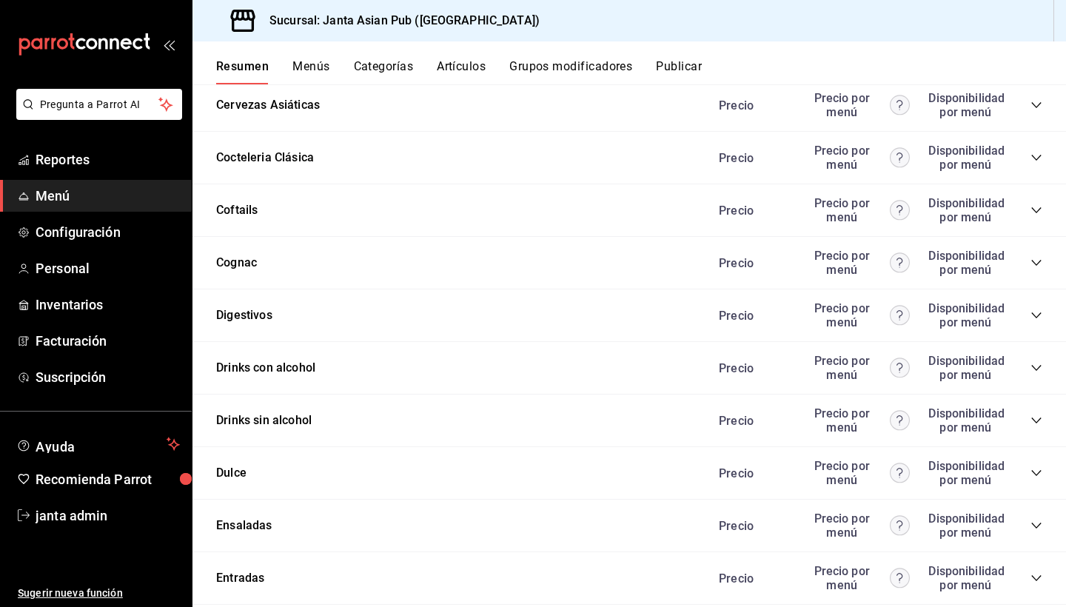
click at [1035, 467] on icon "collapse-category-row" at bounding box center [1037, 473] width 12 height 12
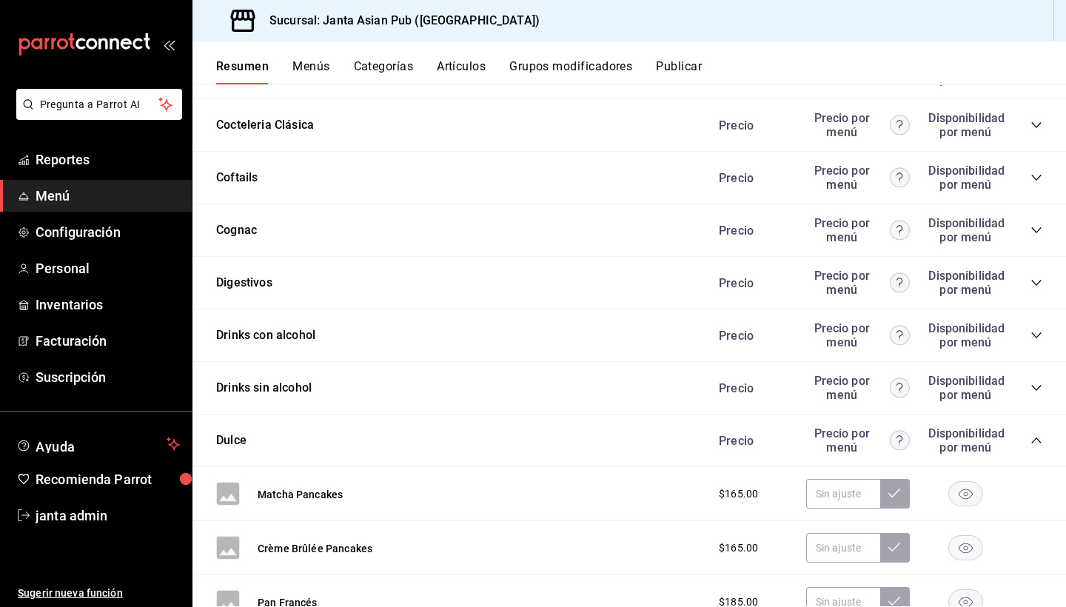
scroll to position [4186, 0]
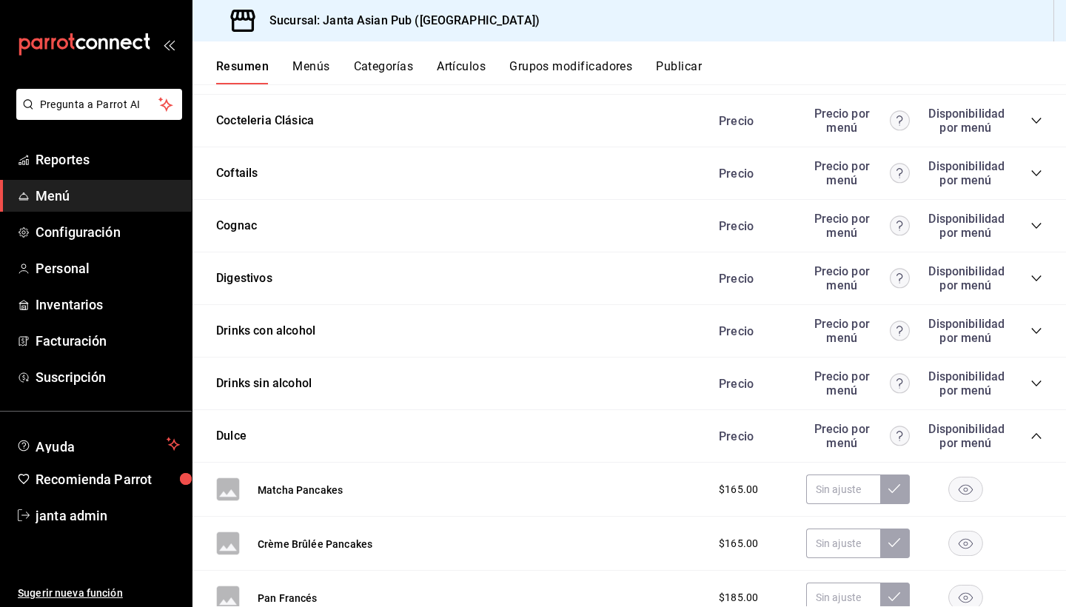
click at [1026, 422] on div "Precio Precio por menú Disponibilidad por menú" at bounding box center [873, 436] width 338 height 28
click at [1034, 433] on icon "collapse-category-row" at bounding box center [1037, 436] width 10 height 6
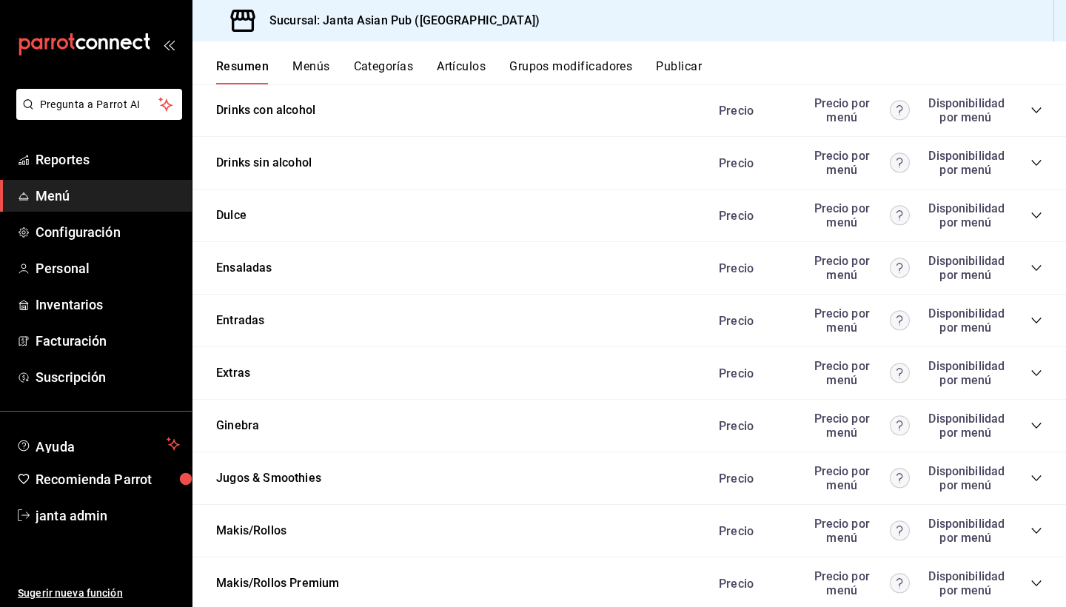
scroll to position [4411, 0]
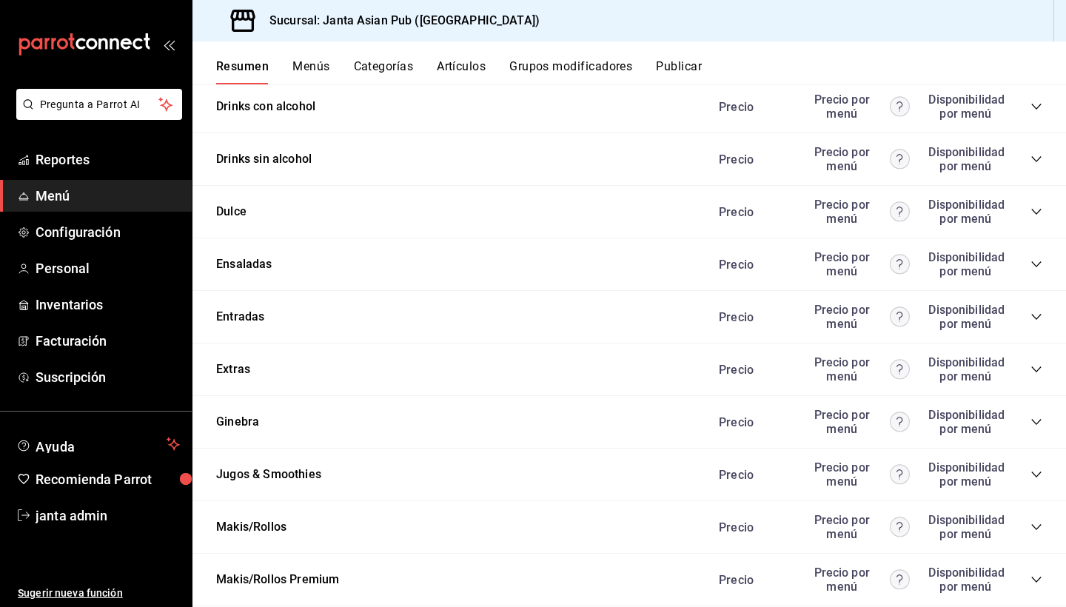
click at [1038, 314] on icon "collapse-category-row" at bounding box center [1037, 317] width 10 height 6
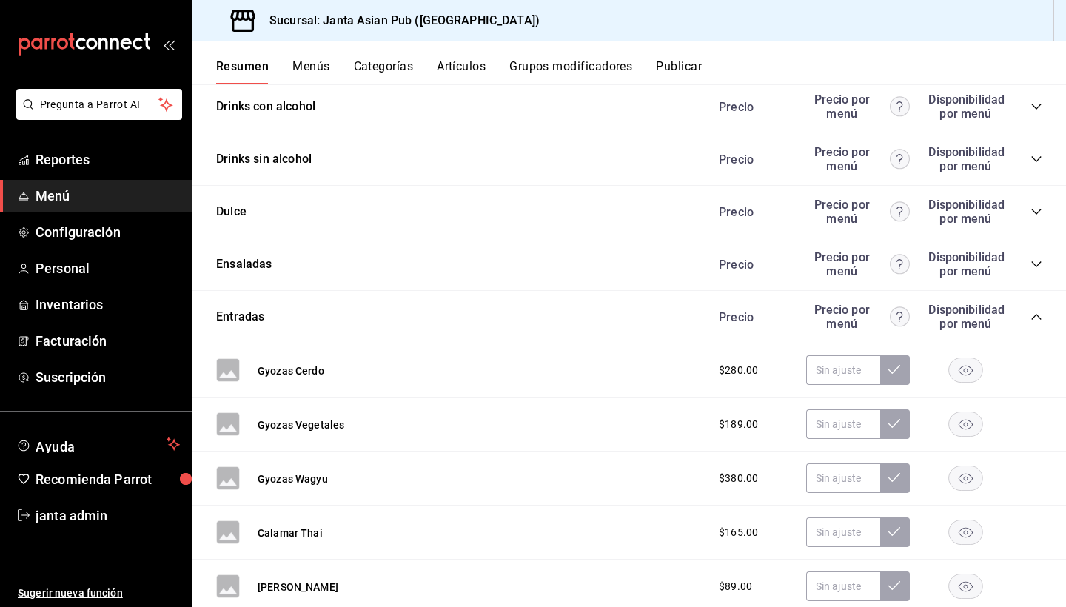
click at [1035, 314] on icon "collapse-category-row" at bounding box center [1037, 317] width 10 height 6
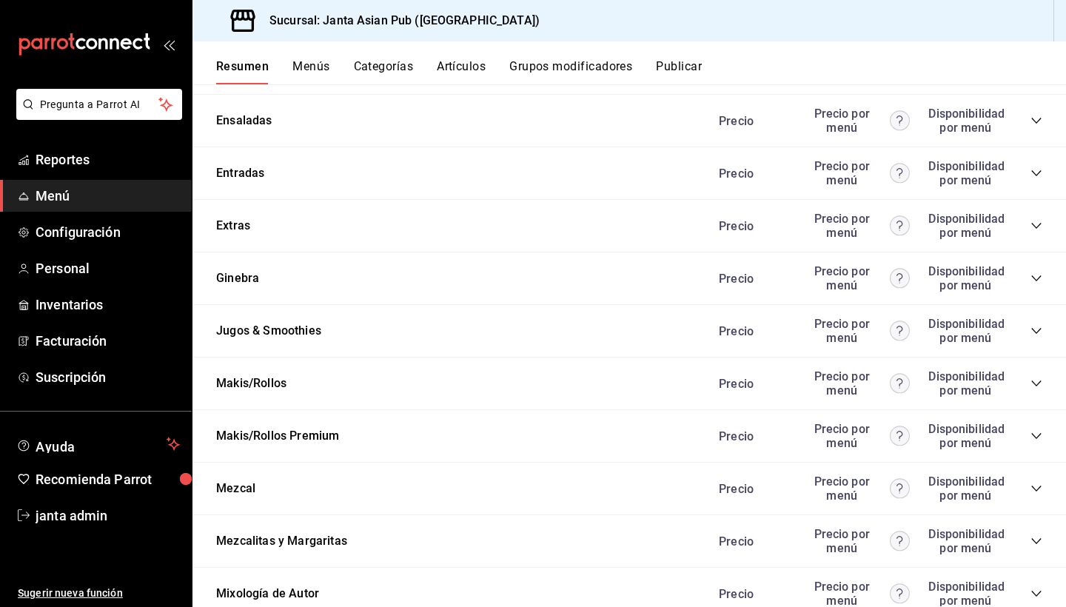
scroll to position [4526, 0]
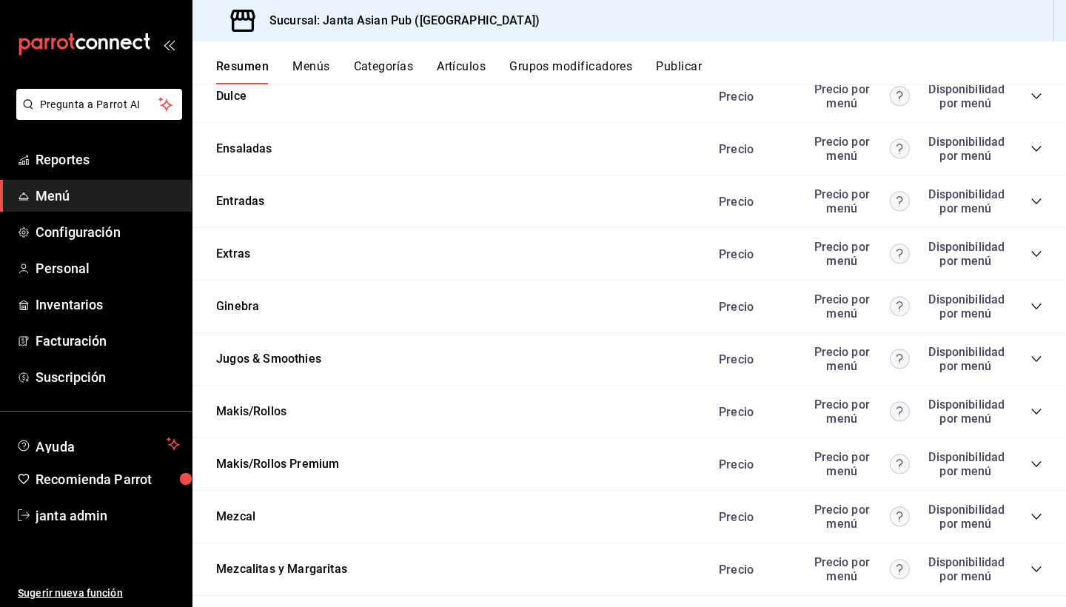
click at [1036, 248] on icon "collapse-category-row" at bounding box center [1037, 254] width 12 height 12
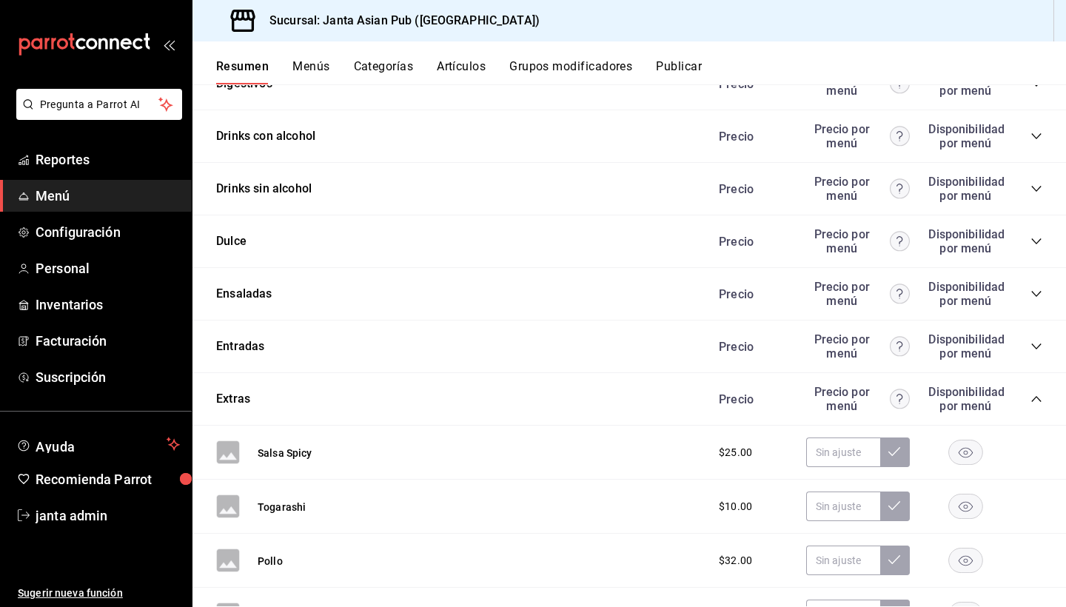
scroll to position [4373, 0]
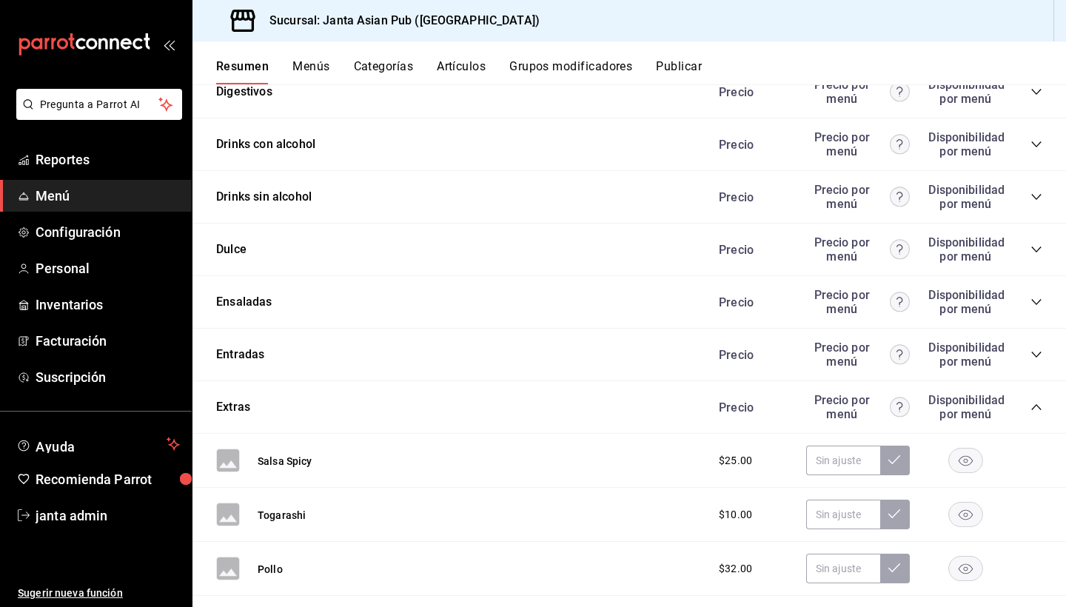
click at [1036, 401] on icon "collapse-category-row" at bounding box center [1037, 407] width 12 height 12
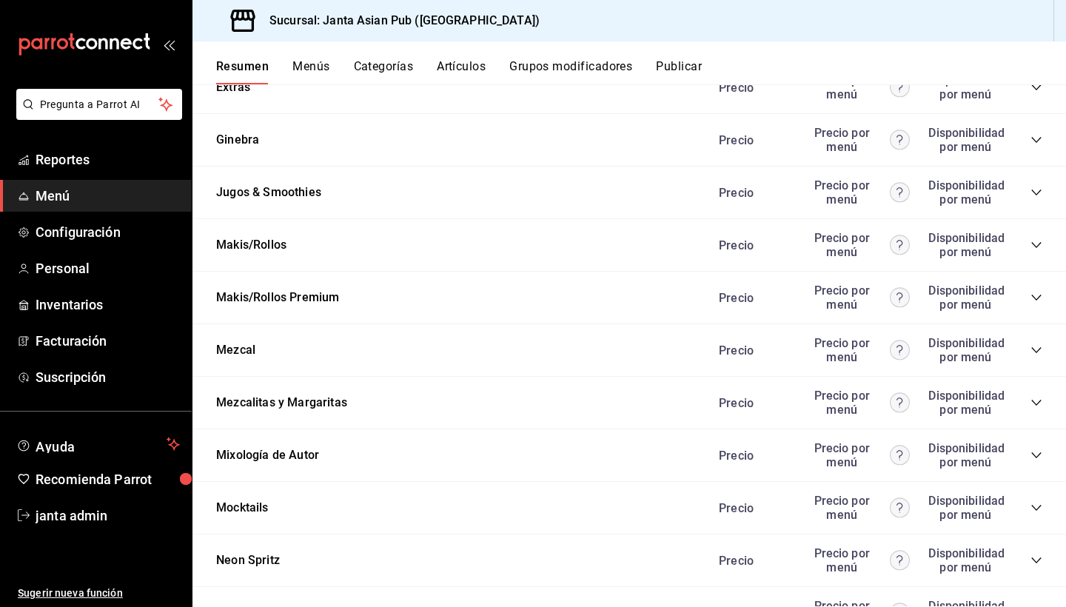
scroll to position [4699, 0]
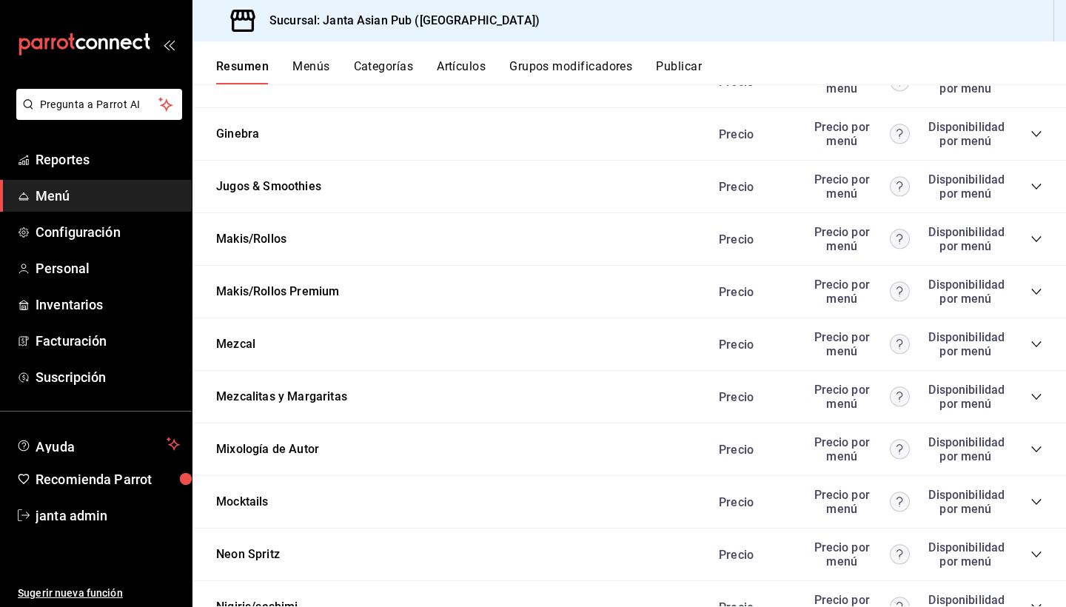
click at [312, 64] on button "Menús" at bounding box center [311, 71] width 37 height 25
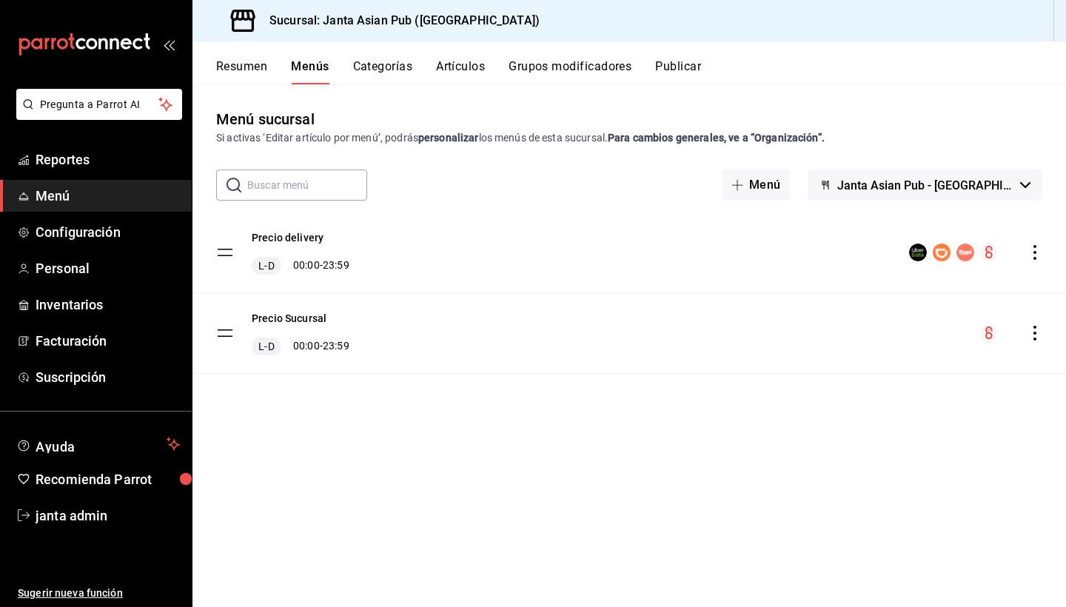
click at [379, 73] on button "Categorías" at bounding box center [383, 71] width 60 height 25
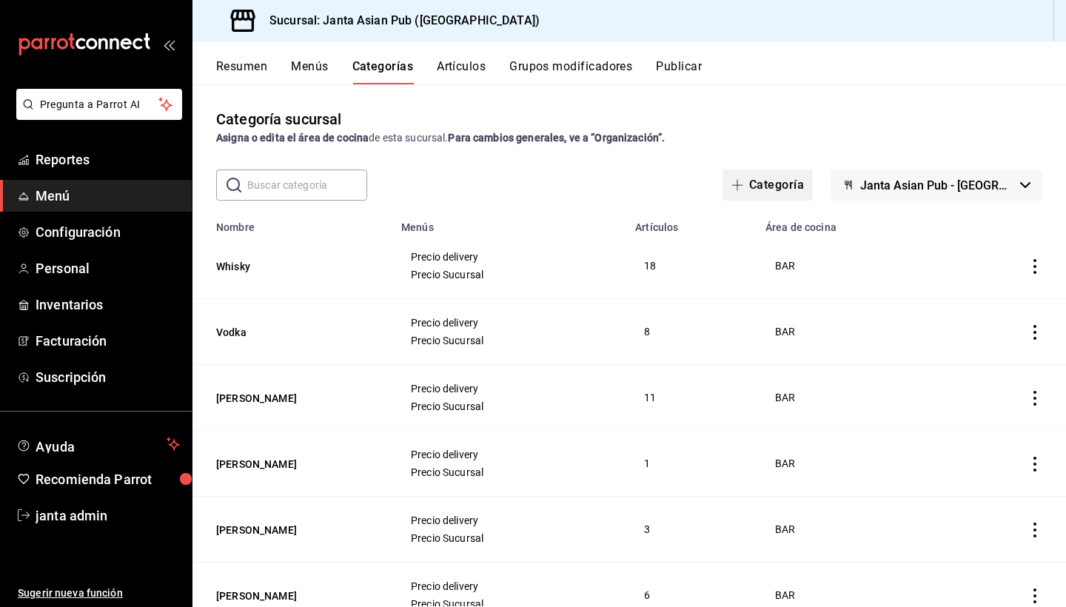
click at [794, 191] on button "Categoría" at bounding box center [768, 185] width 90 height 31
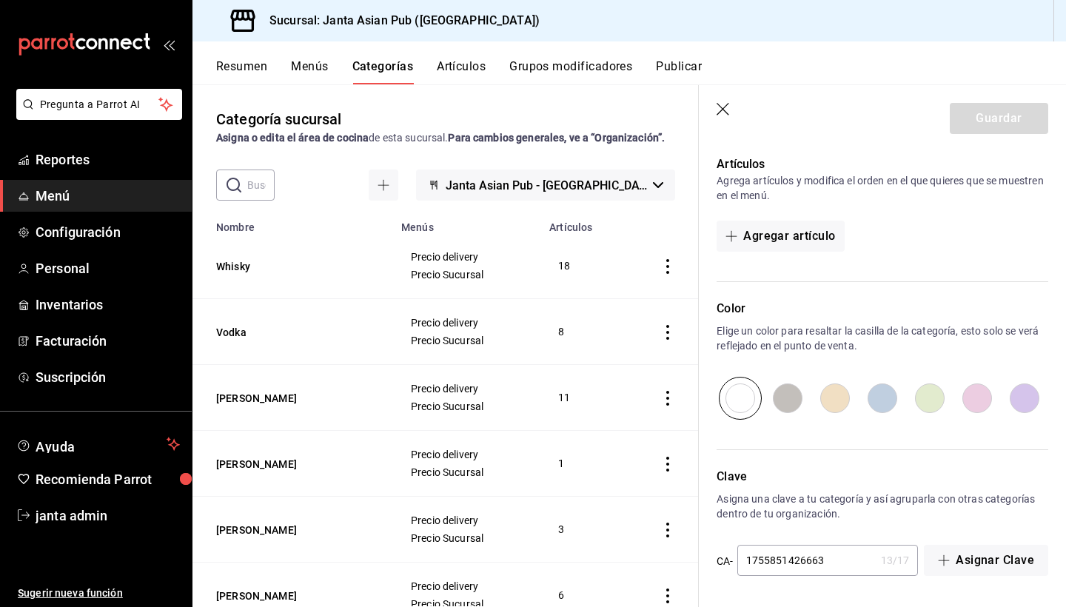
click at [725, 108] on icon "button" at bounding box center [724, 110] width 15 height 15
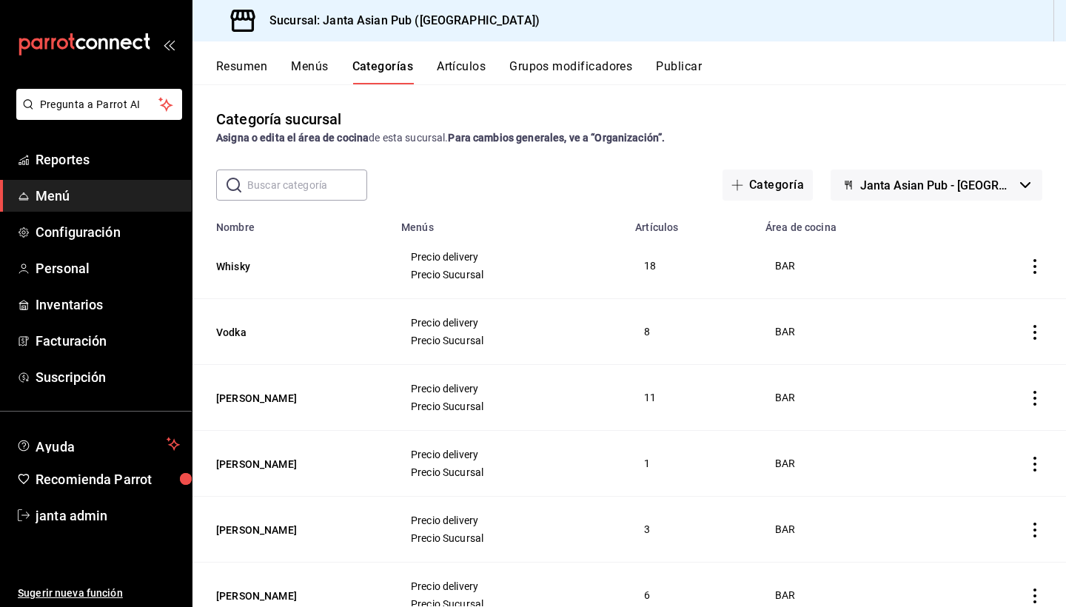
click at [459, 66] on button "Artículos" at bounding box center [461, 71] width 49 height 25
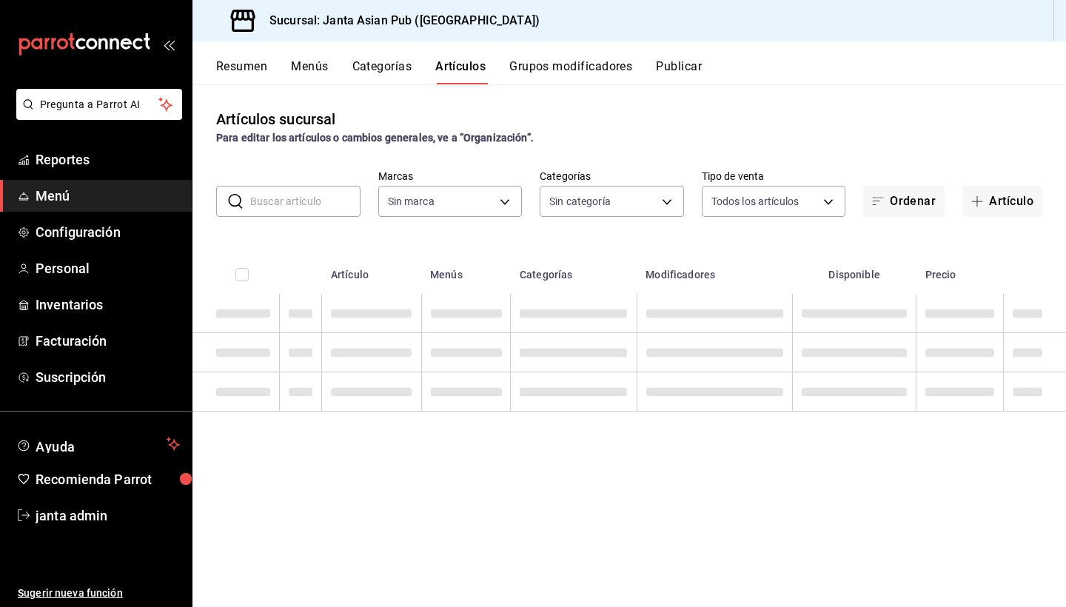
type input "1db30118-5670-46c3-9d09-b77bd7bb8fe6"
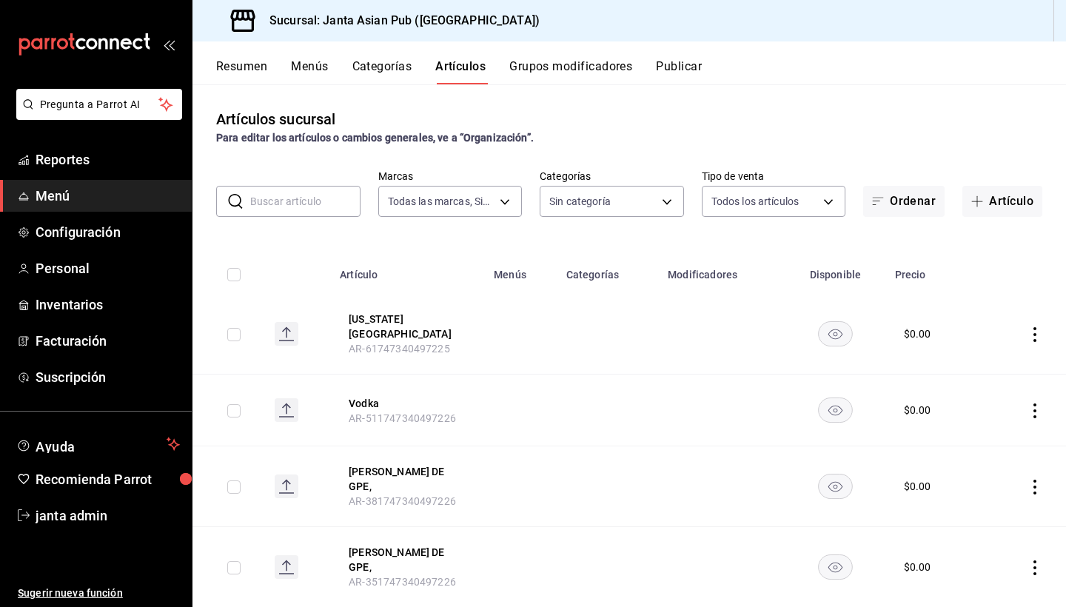
type input "54f267fd-3a26-423e-9599-ceaad96627e7,a937e8d9-5aa0-4689-9956-2e980446810f,a7b78…"
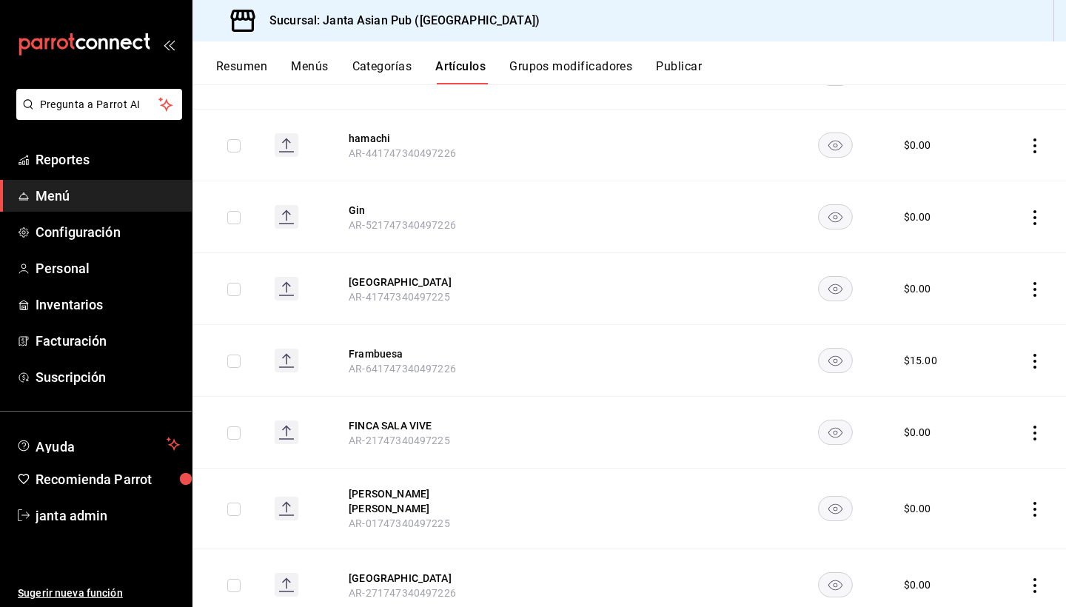
scroll to position [3179, 0]
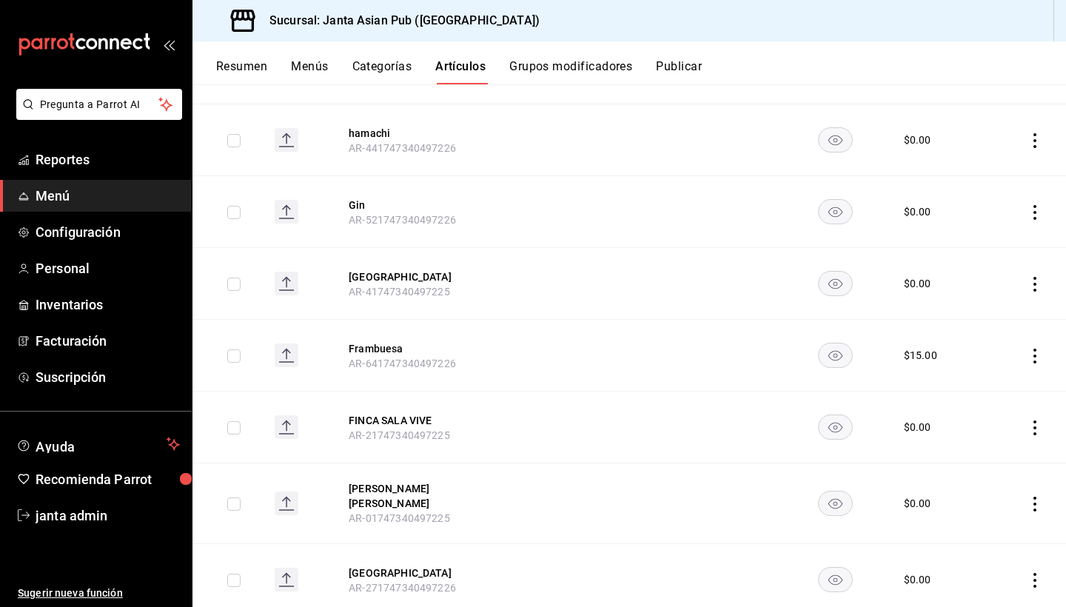
click at [560, 64] on button "Grupos modificadores" at bounding box center [571, 71] width 123 height 25
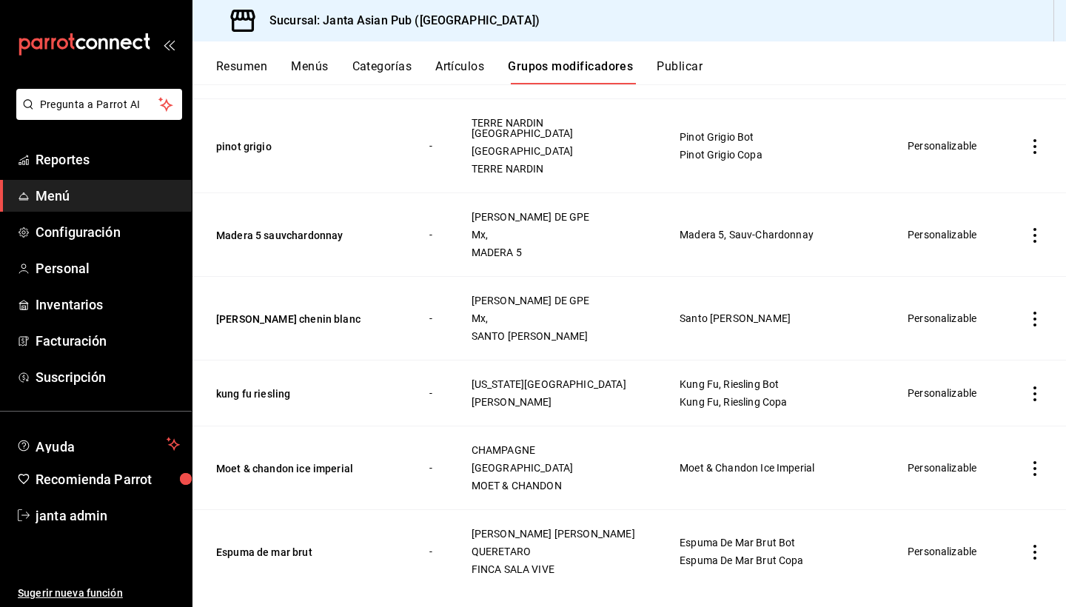
click at [681, 66] on button "Publicar" at bounding box center [680, 71] width 46 height 25
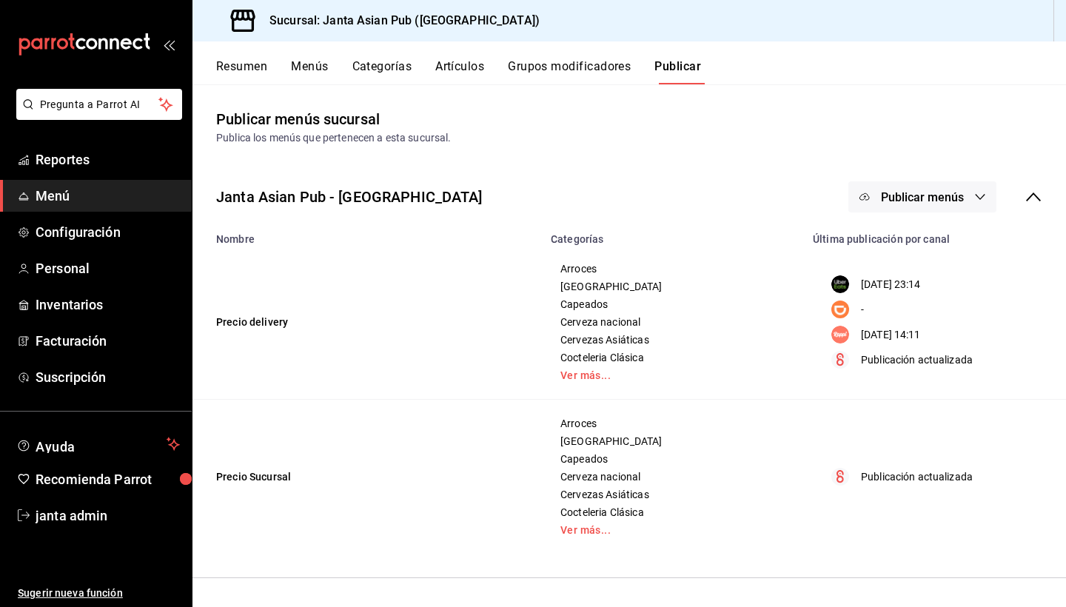
click at [241, 63] on button "Resumen" at bounding box center [241, 71] width 51 height 25
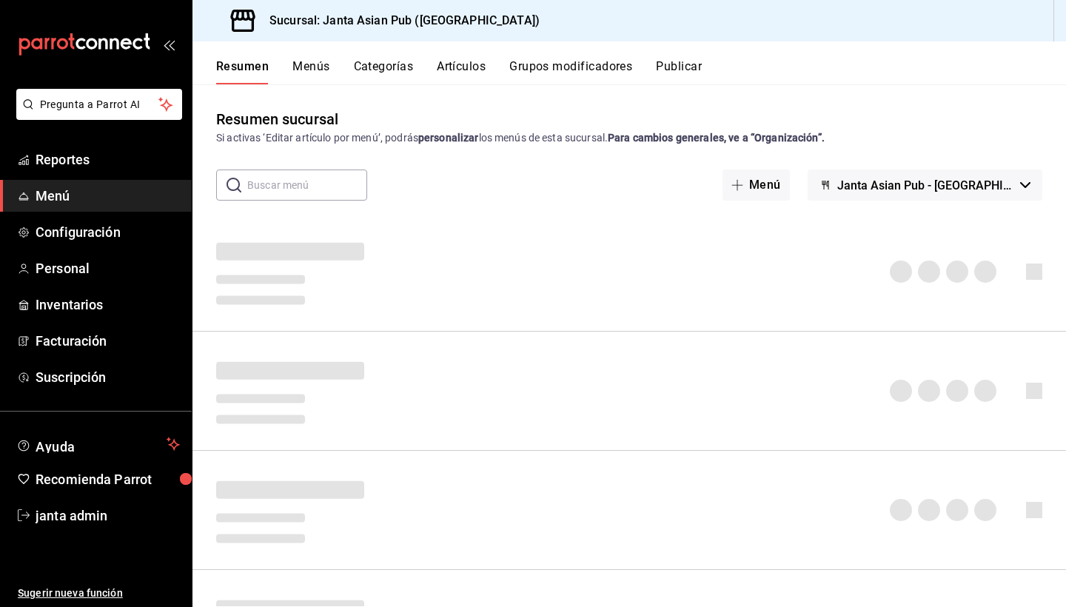
click at [88, 197] on span "Menú" at bounding box center [108, 196] width 144 height 20
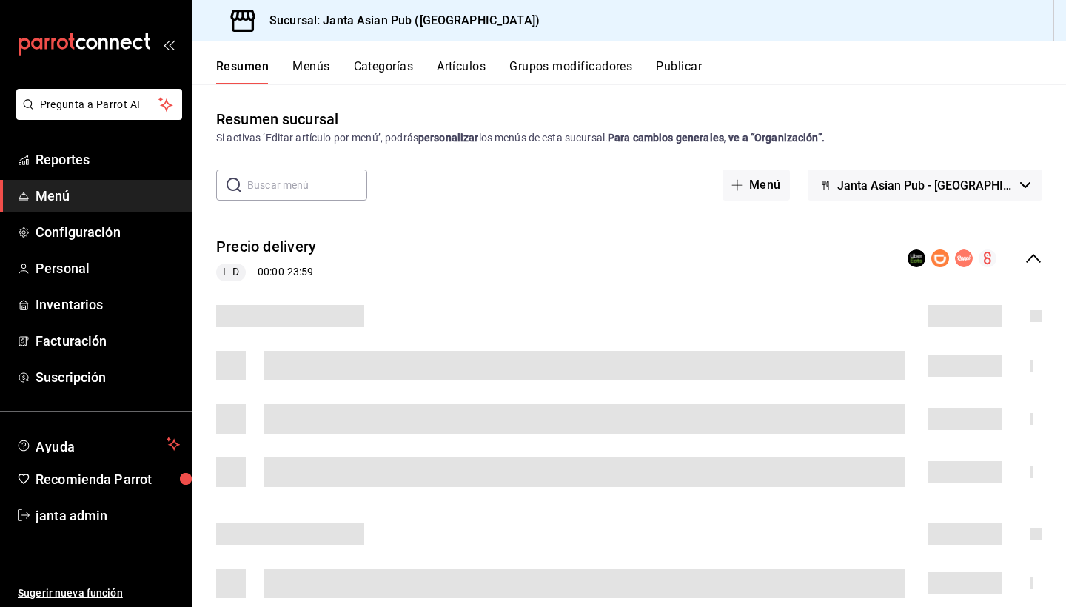
click at [87, 190] on span "Menú" at bounding box center [108, 196] width 144 height 20
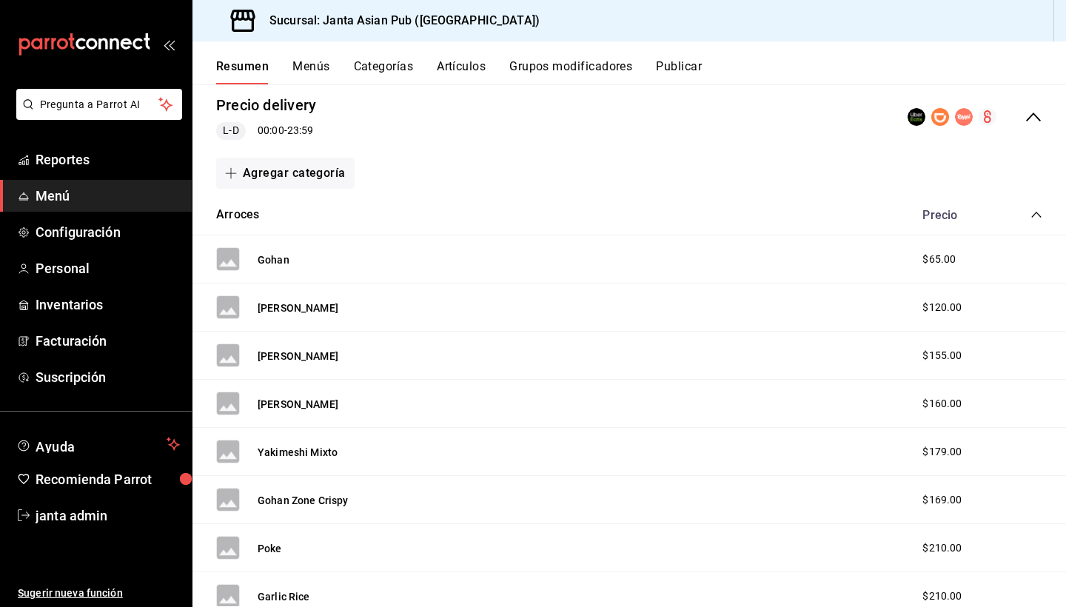
scroll to position [233, 0]
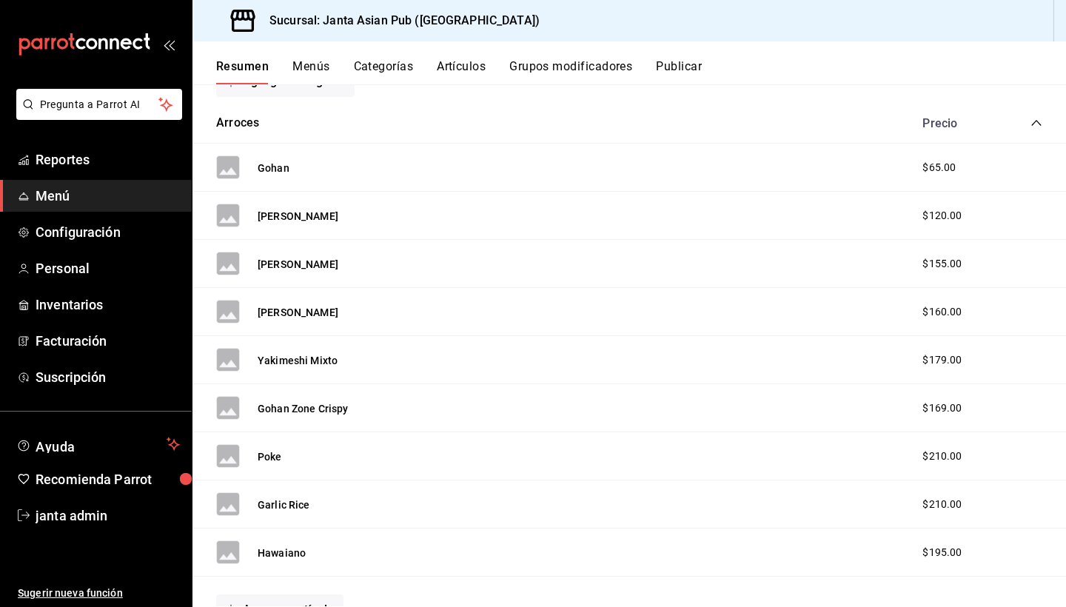
click at [1037, 128] on icon "collapse-category-row" at bounding box center [1037, 123] width 12 height 12
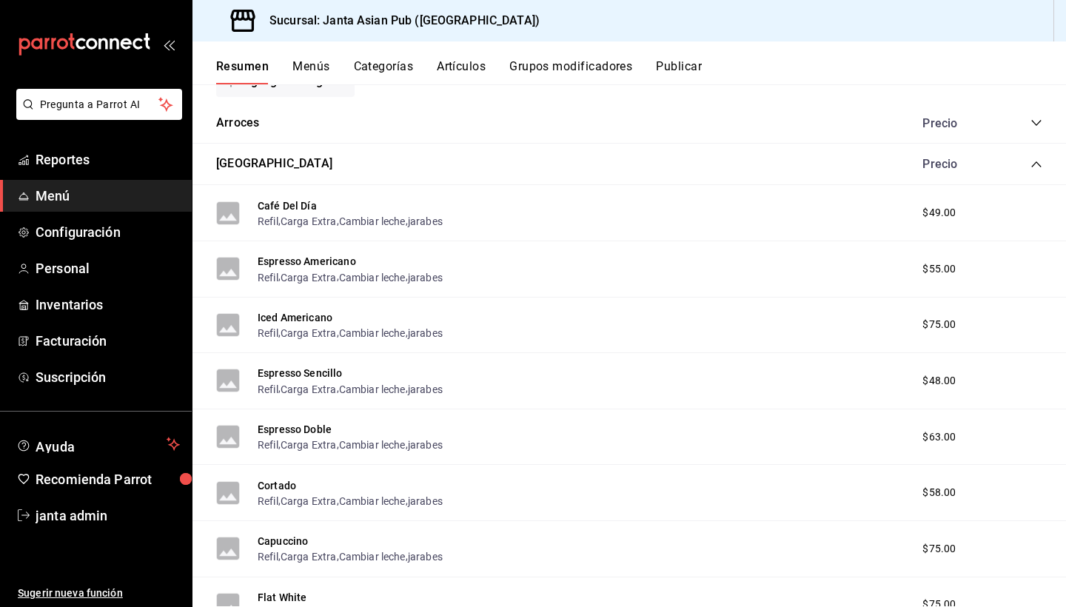
click at [1039, 164] on icon "collapse-category-row" at bounding box center [1037, 164] width 10 height 6
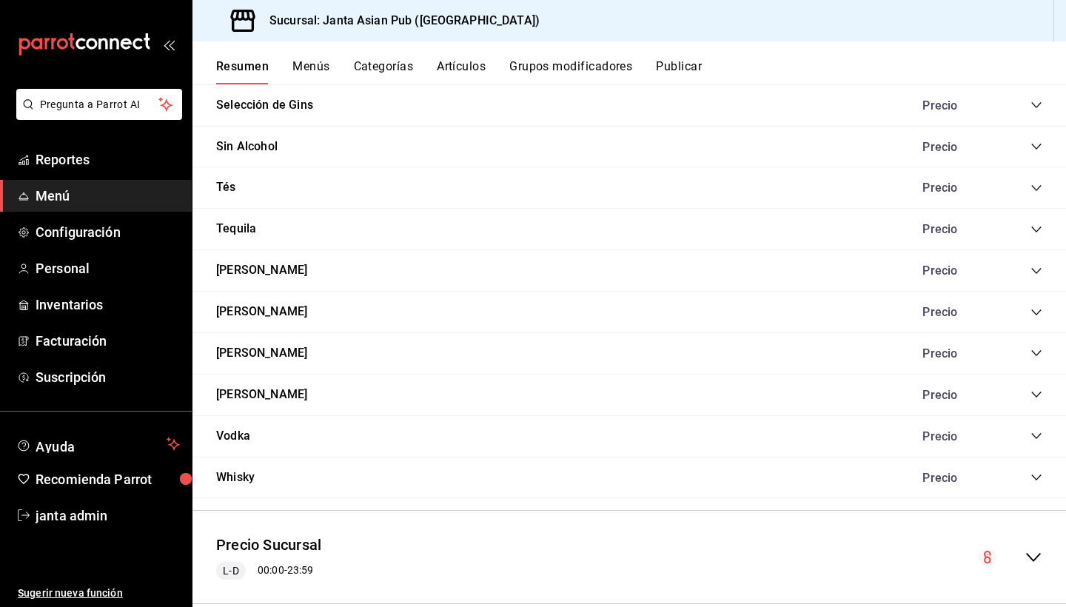
scroll to position [0, 0]
click at [1038, 549] on icon "collapse-menu-row" at bounding box center [1034, 558] width 18 height 18
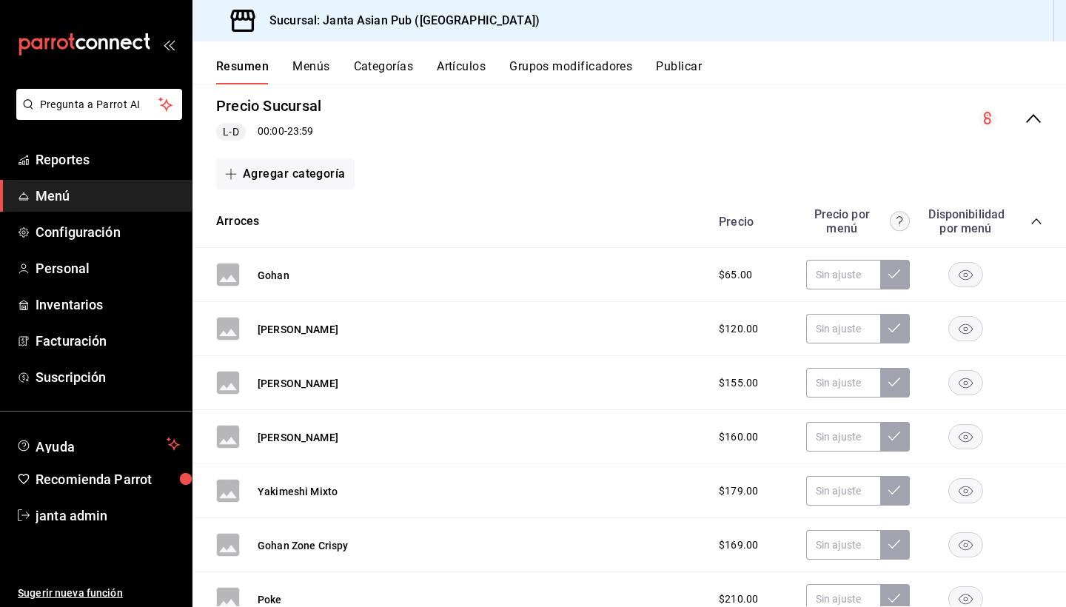
scroll to position [2023, 0]
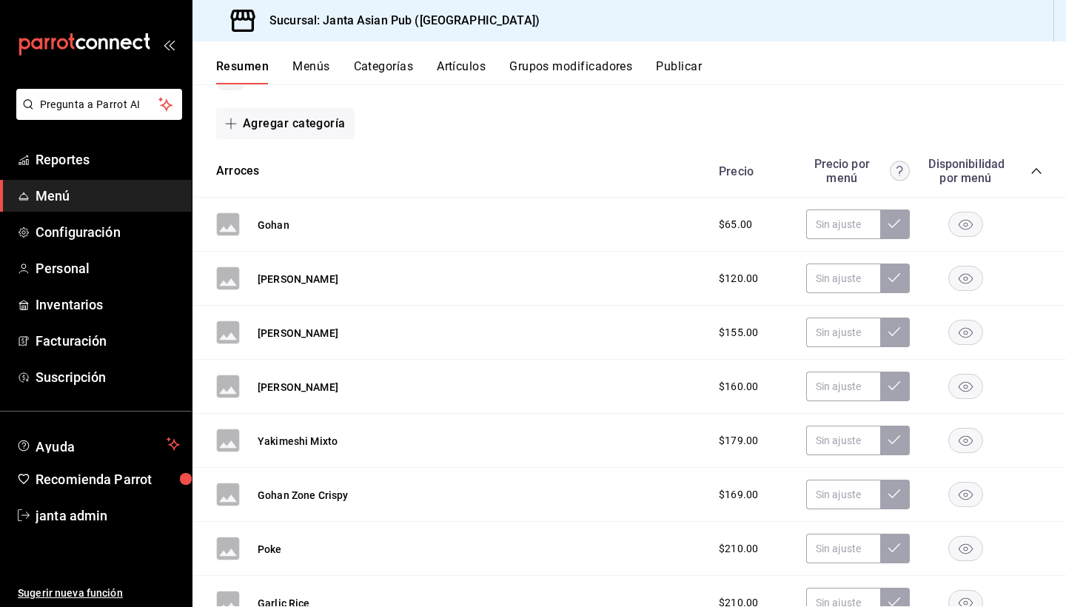
click at [1039, 168] on icon "collapse-category-row" at bounding box center [1037, 171] width 10 height 6
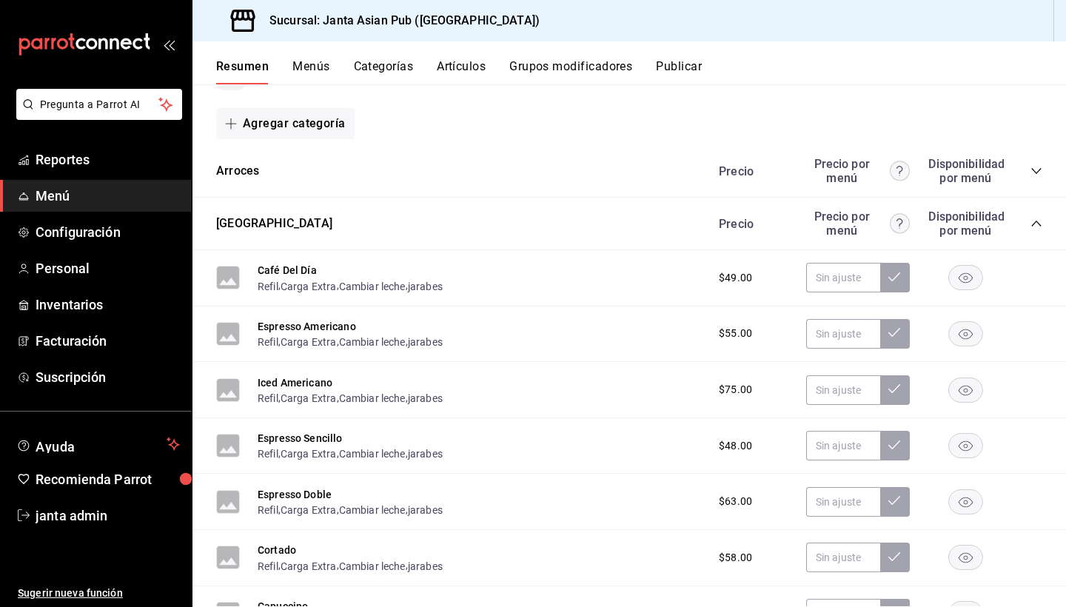
click at [1033, 218] on icon "collapse-category-row" at bounding box center [1037, 224] width 12 height 12
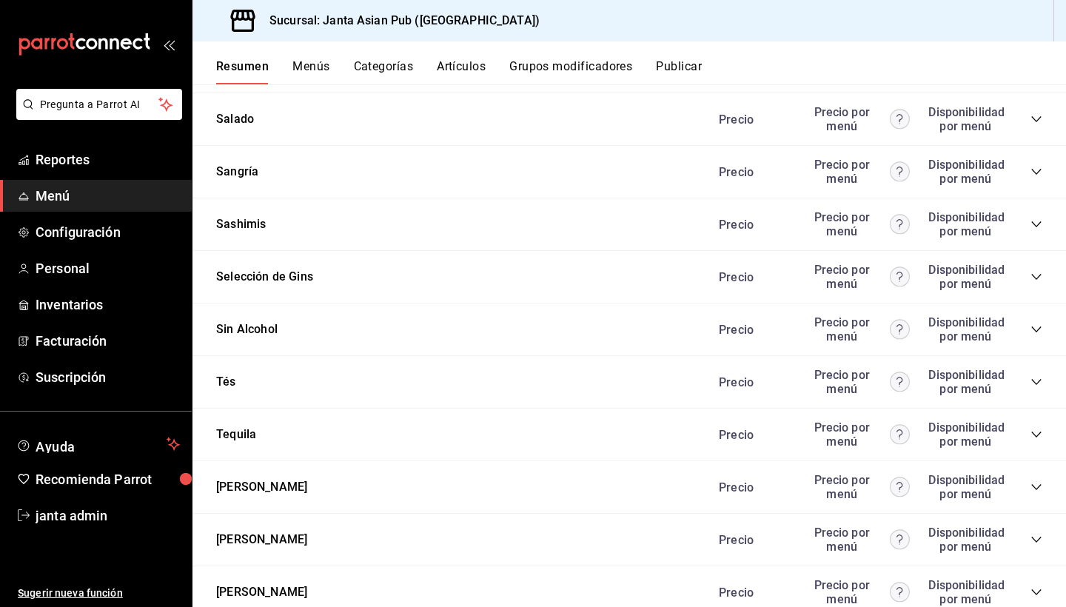
scroll to position [3548, 0]
click at [73, 267] on span "Personal" at bounding box center [108, 268] width 144 height 20
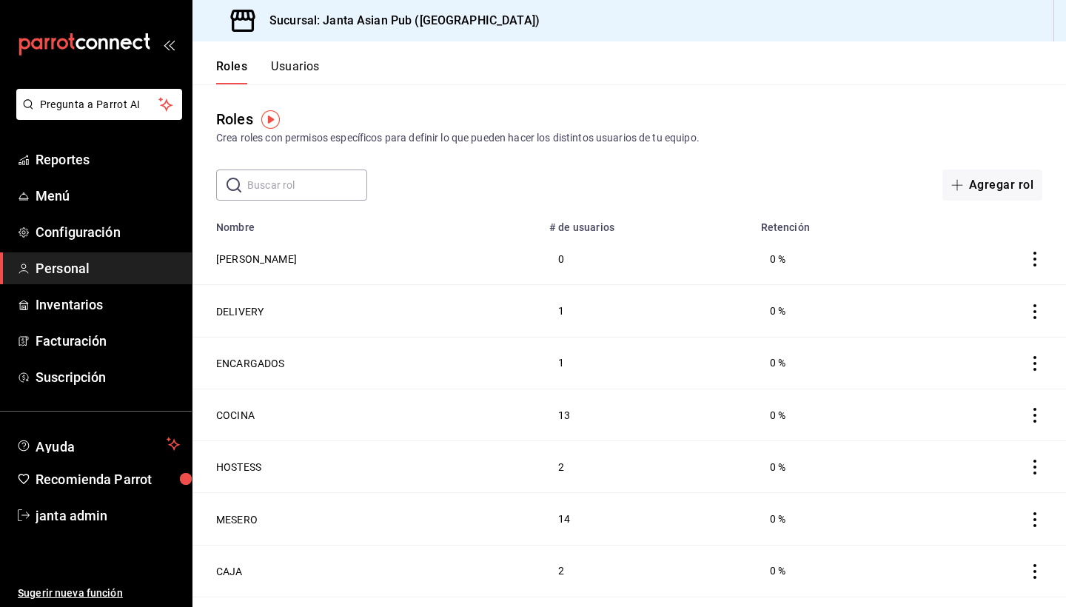
click at [299, 63] on button "Usuarios" at bounding box center [295, 71] width 49 height 25
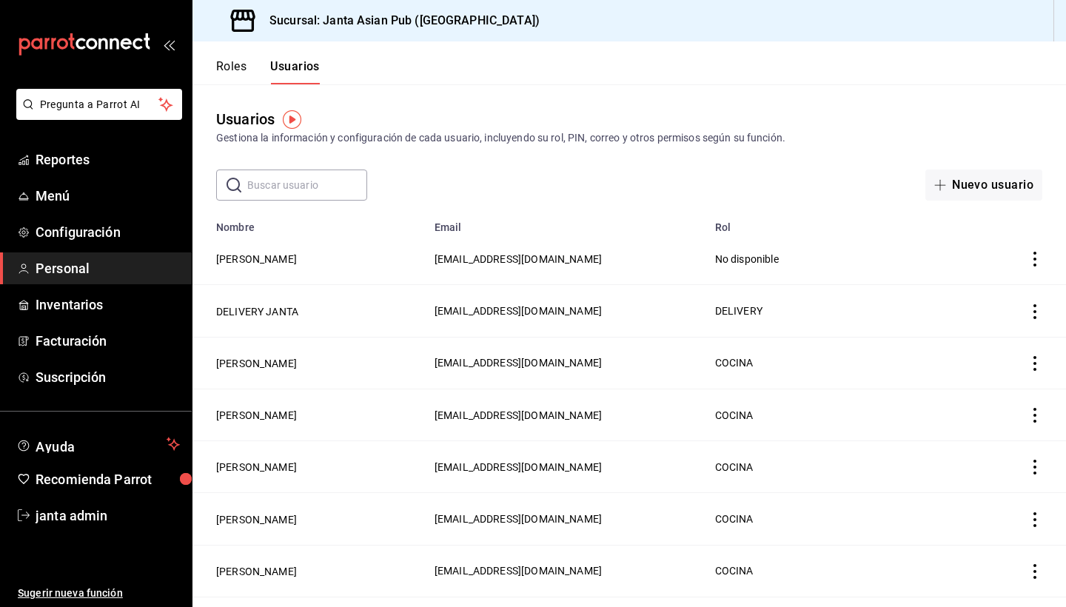
click at [235, 61] on button "Roles" at bounding box center [231, 71] width 30 height 25
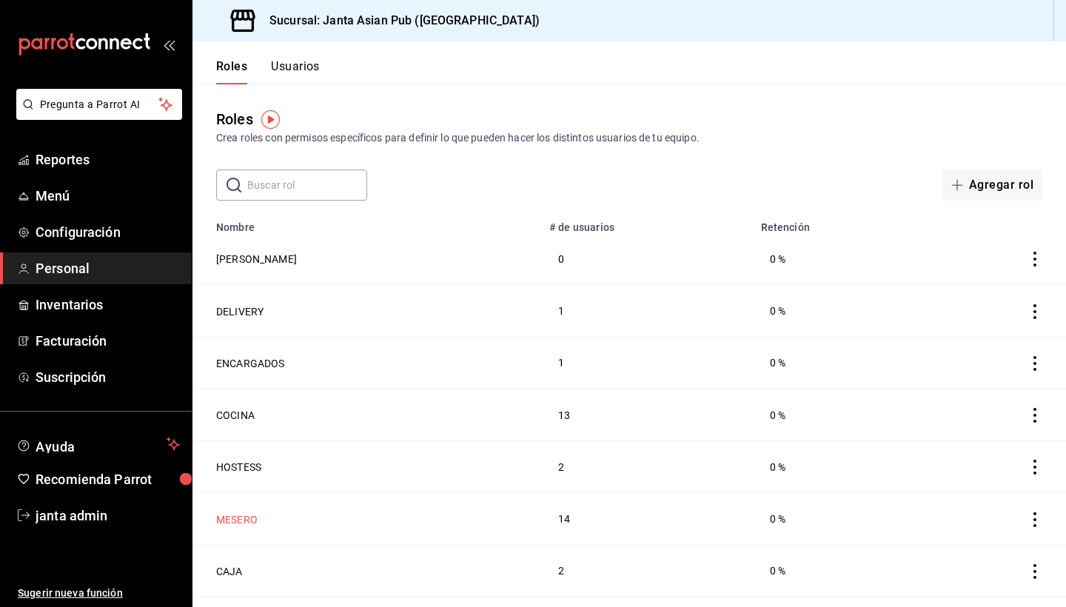
click at [241, 518] on button "MESERO" at bounding box center [236, 519] width 41 height 15
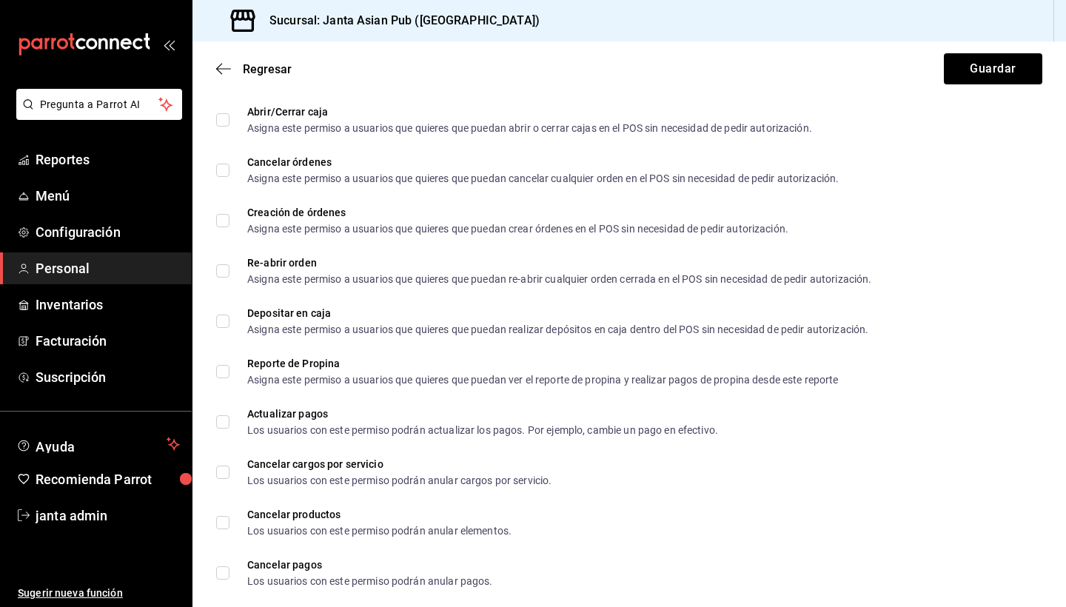
scroll to position [1935, 0]
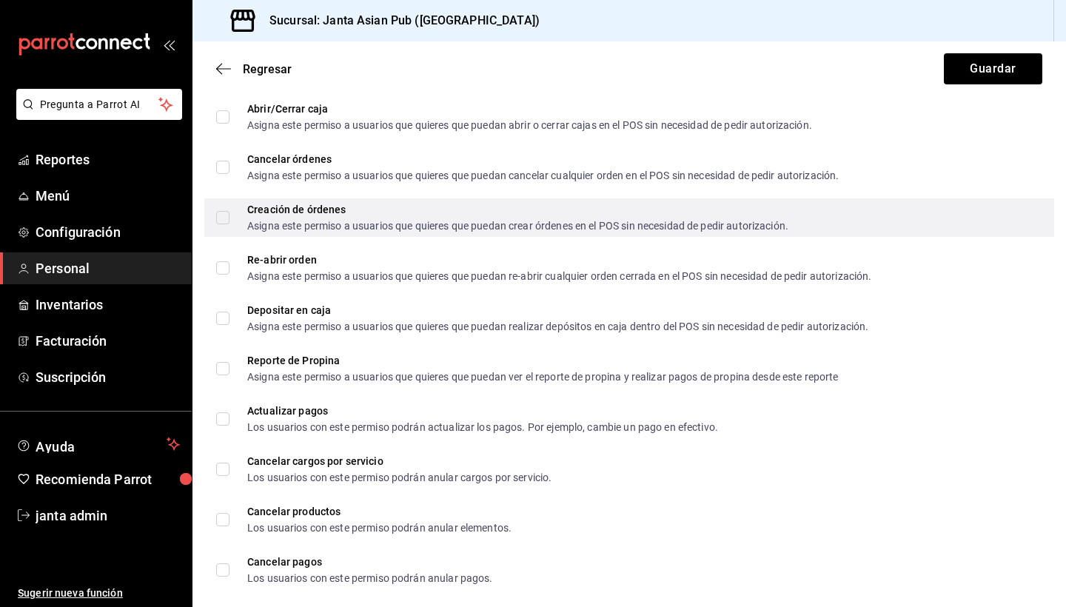
click at [228, 213] on input "Creación de órdenes Asigna este permiso a usuarios que quieres que puedan crear…" at bounding box center [222, 217] width 13 height 13
checkbox input "true"
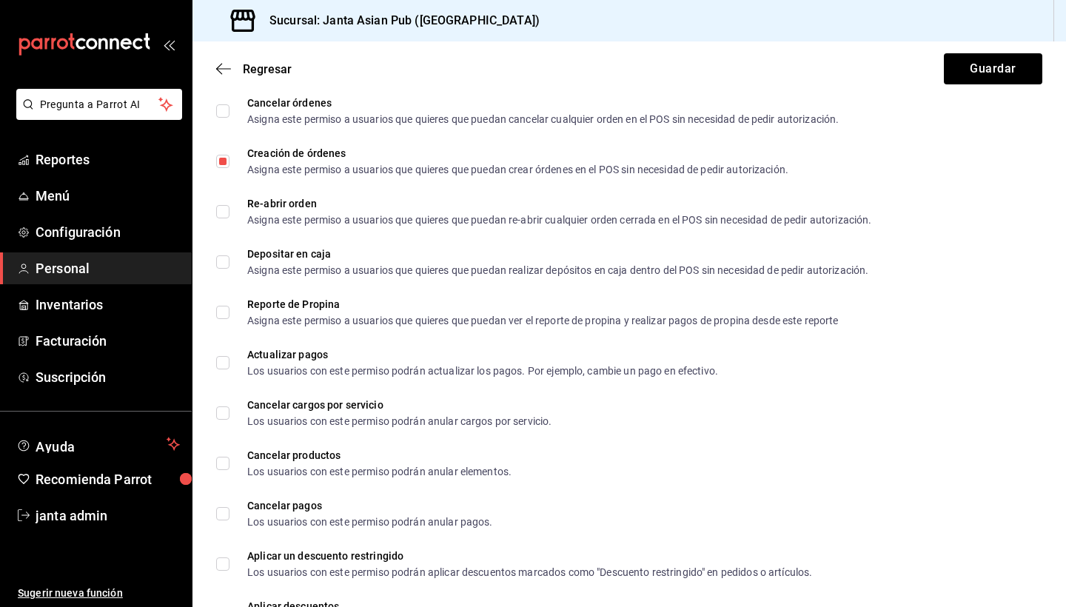
scroll to position [1995, 0]
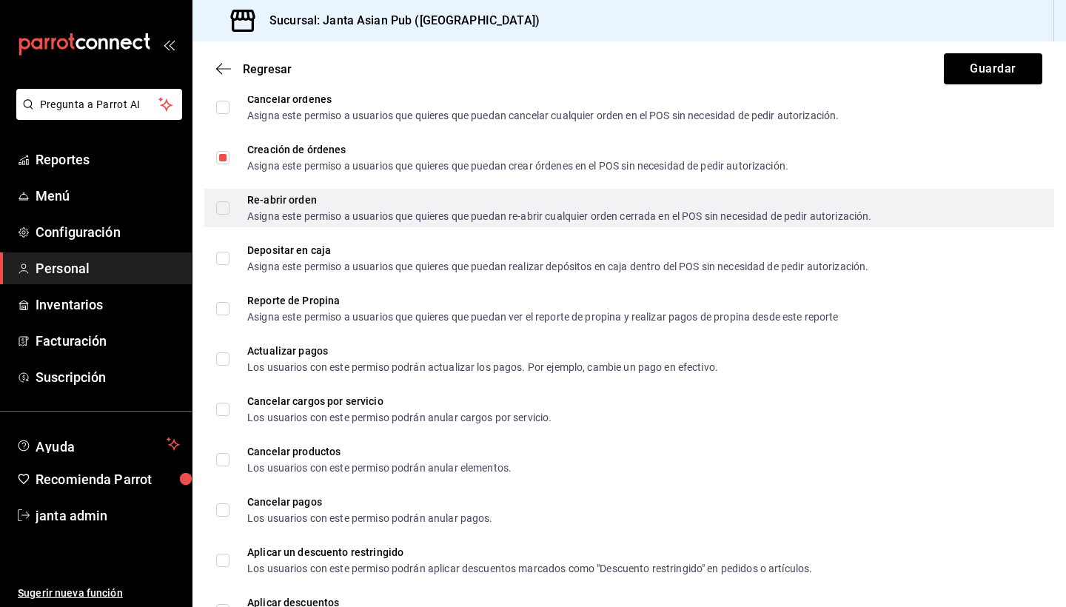
click at [221, 208] on input "Re-abrir orden Asigna este permiso a usuarios que quieres que puedan re-abrir c…" at bounding box center [222, 207] width 13 height 13
checkbox input "true"
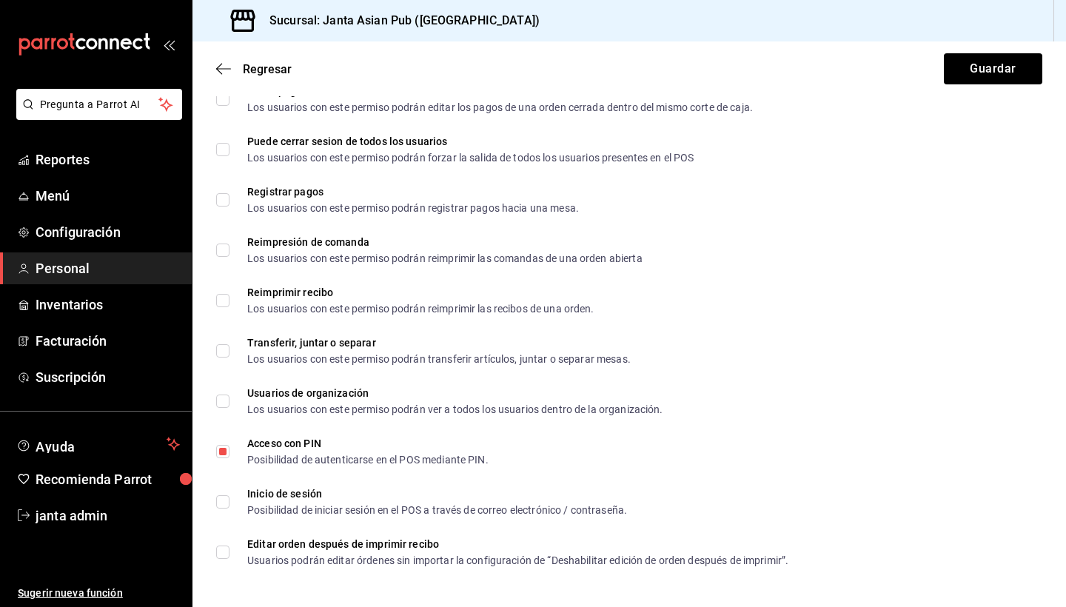
scroll to position [0, 0]
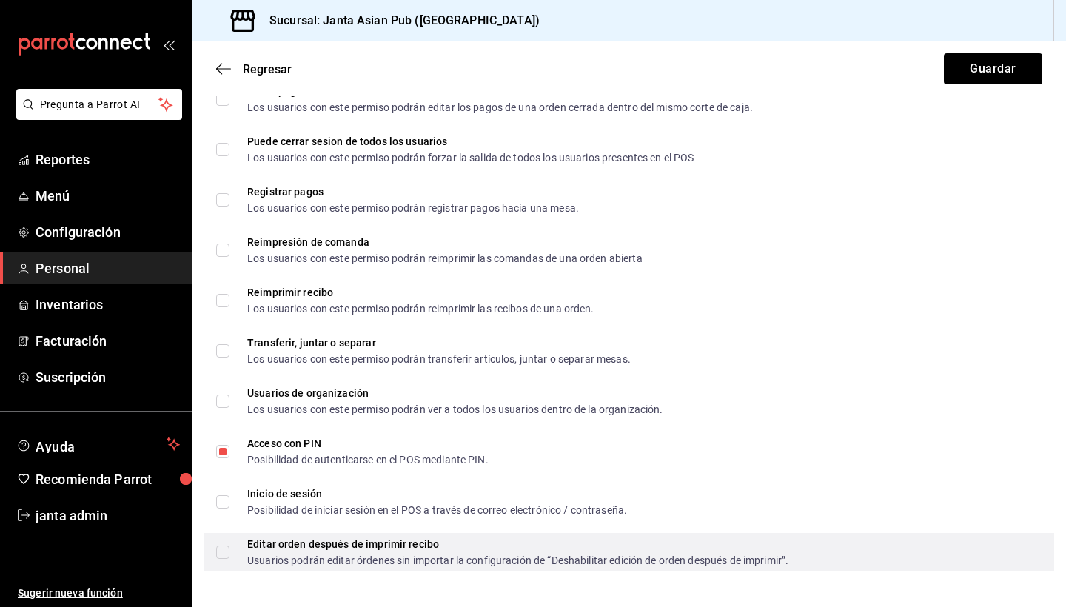
click at [230, 546] on span "Editar orden después de imprimir recibo Usuarios podrán editar órdenes sin impo…" at bounding box center [509, 552] width 559 height 27
click at [230, 546] on input "Editar orden después de imprimir recibo Usuarios podrán editar órdenes sin impo…" at bounding box center [222, 552] width 13 height 13
click at [230, 551] on span "Editar orden después de imprimir recibo Usuarios podrán editar órdenes sin impo…" at bounding box center [509, 552] width 559 height 27
click at [230, 551] on input "Editar orden después de imprimir recibo Usuarios podrán editar órdenes sin impo…" at bounding box center [222, 552] width 13 height 13
click at [221, 551] on input "Editar orden después de imprimir recibo Usuarios podrán editar órdenes sin impo…" at bounding box center [222, 552] width 13 height 13
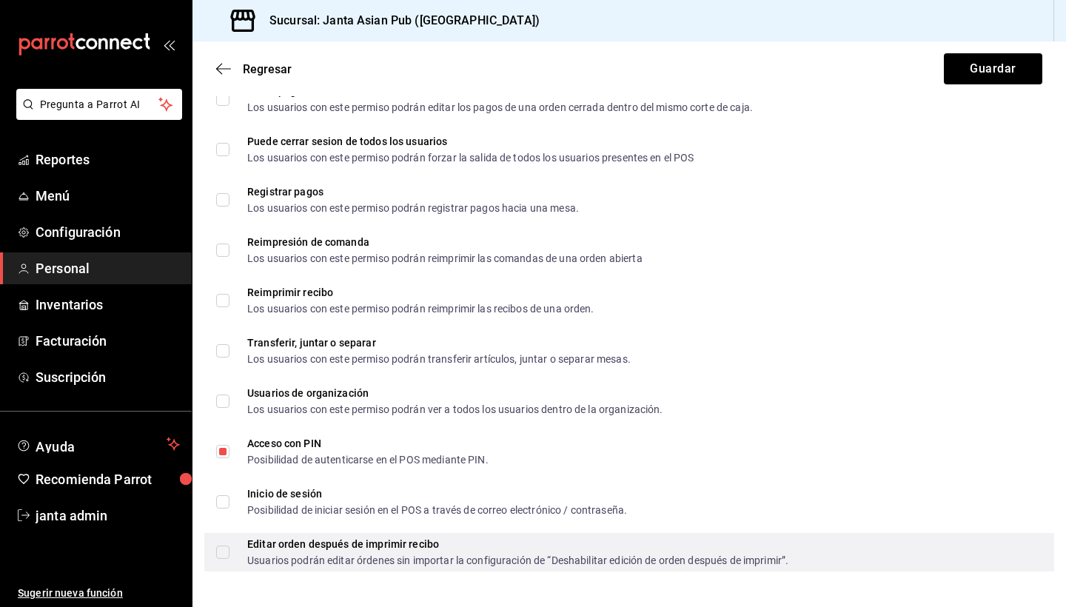
checkbox input "true"
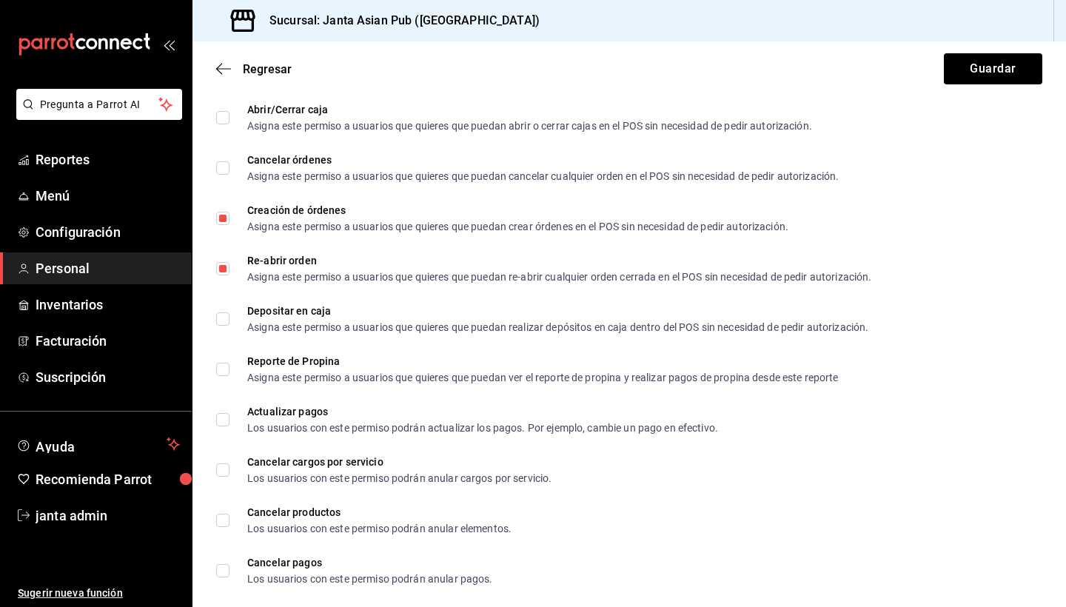
scroll to position [1936, 0]
click at [989, 72] on button "Guardar" at bounding box center [993, 68] width 98 height 31
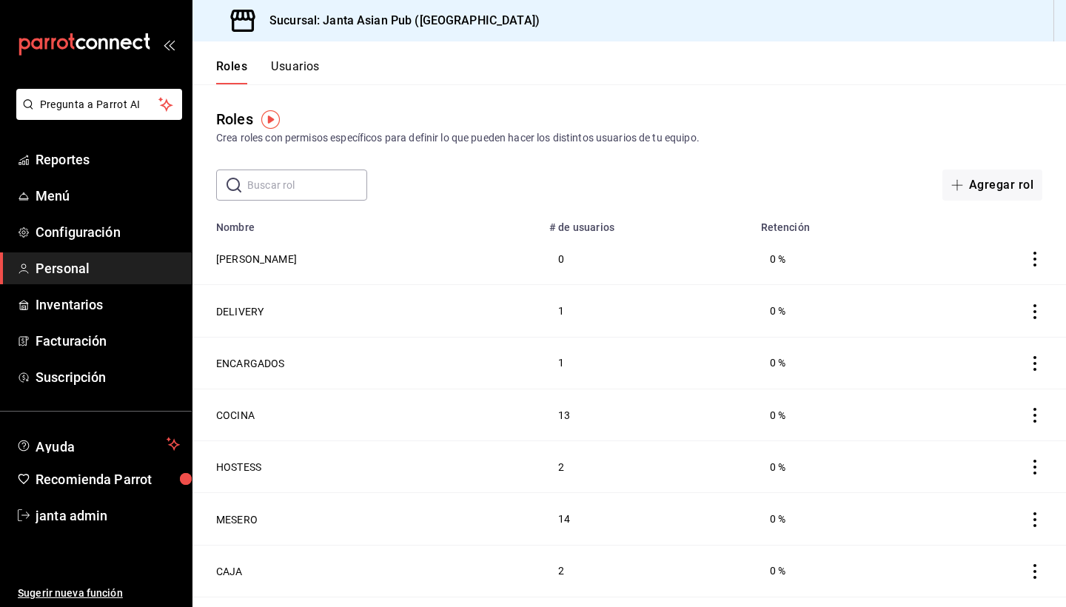
click at [302, 67] on button "Usuarios" at bounding box center [295, 71] width 49 height 25
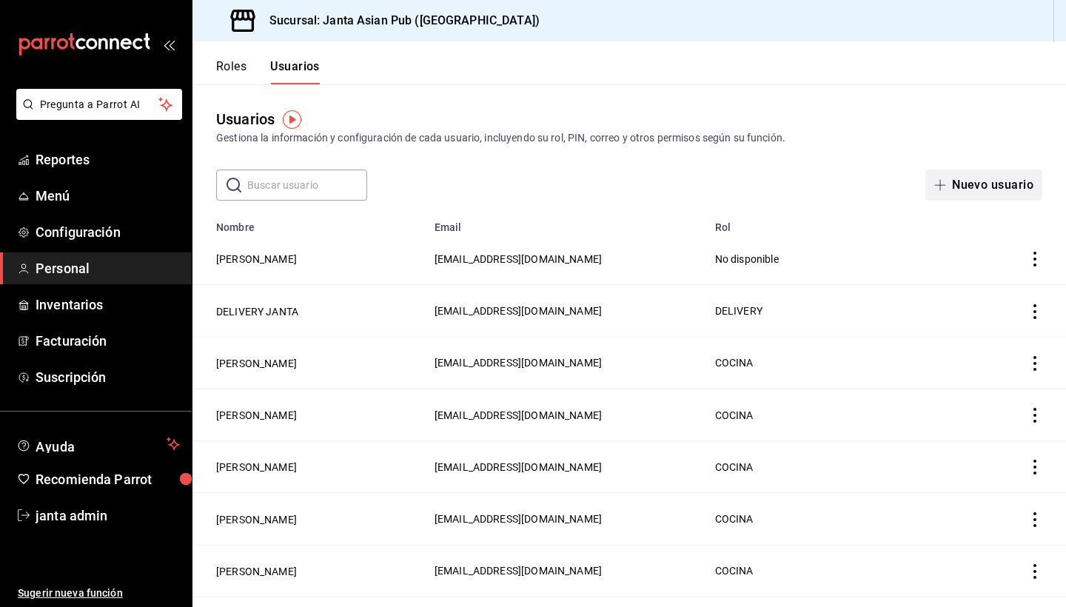
click at [998, 187] on button "Nuevo usuario" at bounding box center [984, 185] width 117 height 31
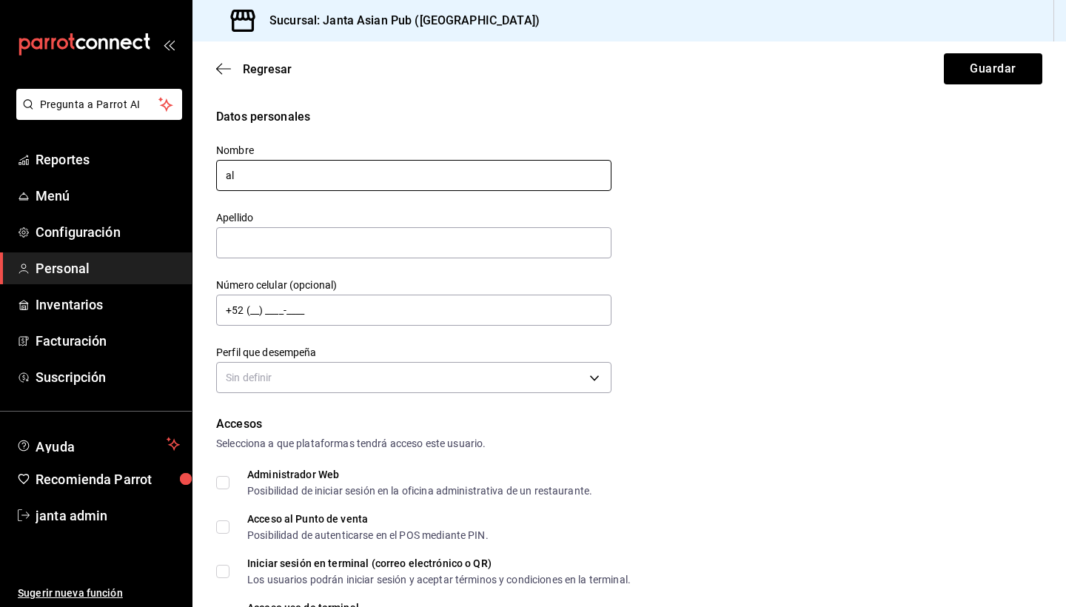
type input "a"
type input "[PERSON_NAME]"
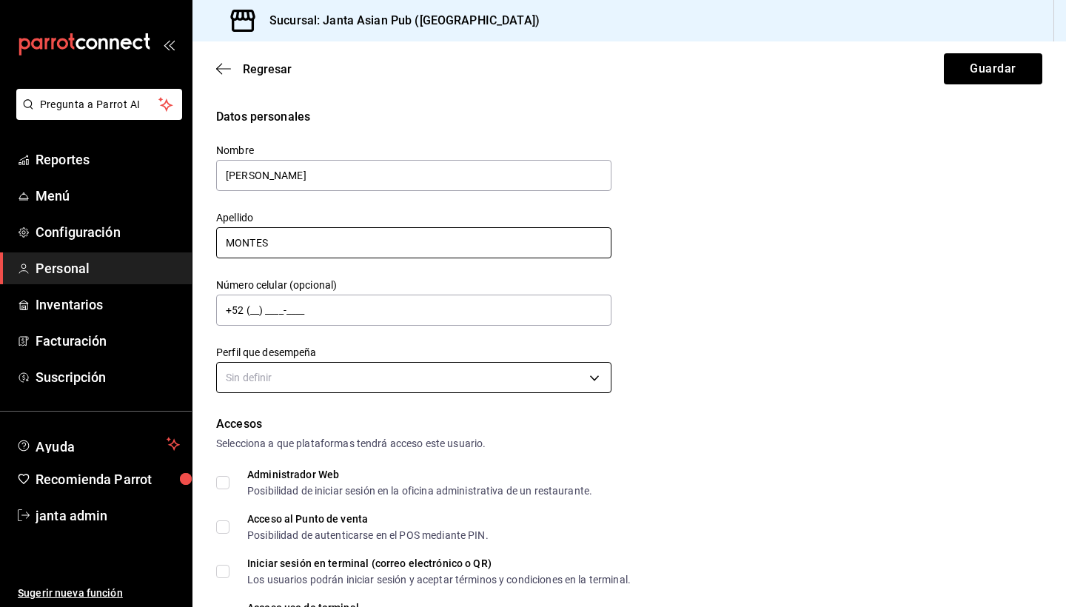
type input "MONTES"
click at [364, 381] on body "Pregunta a Parrot AI Reportes Menú Configuración Personal Inventarios Facturaci…" at bounding box center [533, 303] width 1066 height 607
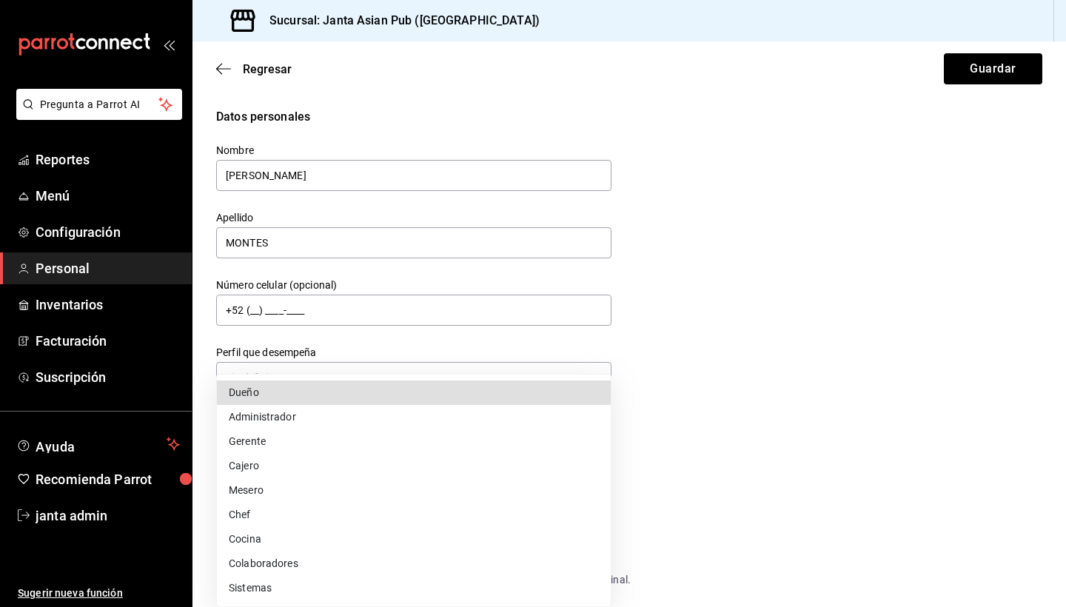
click at [336, 487] on li "Mesero" at bounding box center [414, 490] width 394 height 24
type input "WAITER"
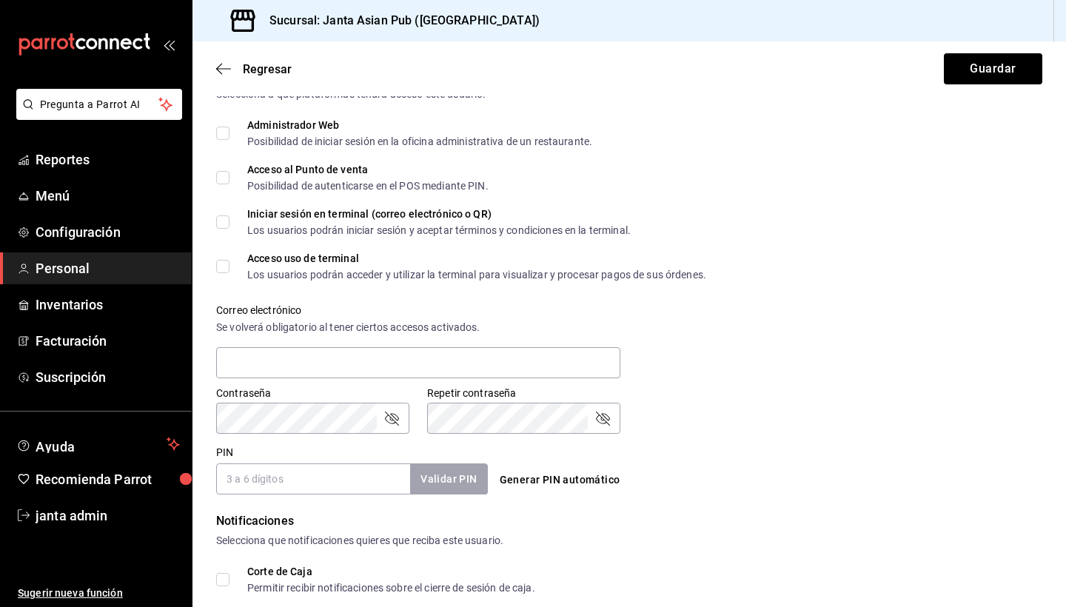
scroll to position [356, 0]
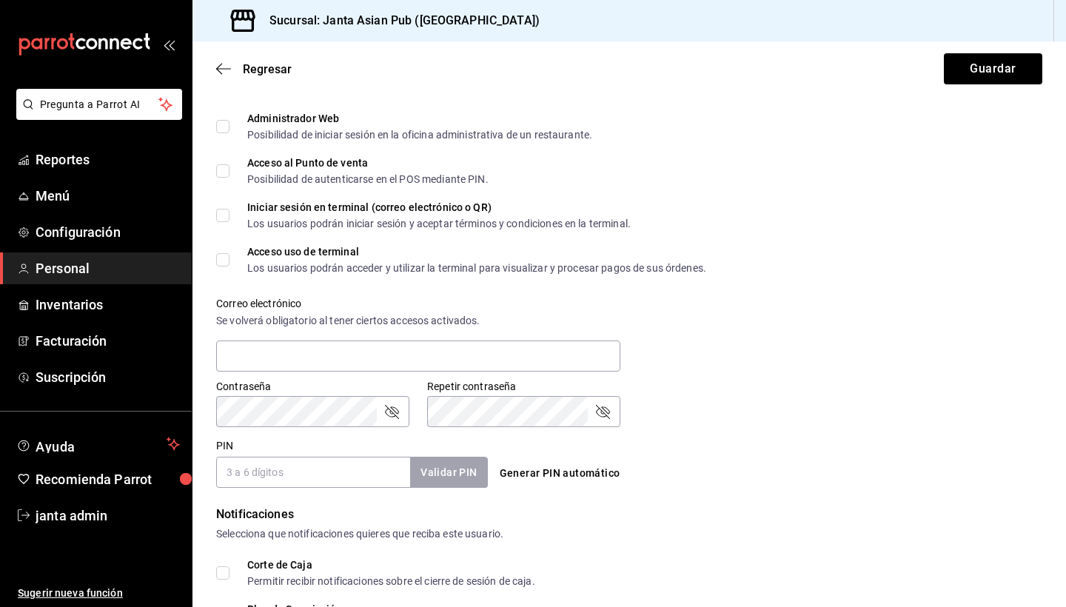
click at [290, 473] on input "PIN" at bounding box center [313, 472] width 194 height 31
type input "3890"
click at [457, 472] on button "Validar PIN" at bounding box center [448, 473] width 79 height 32
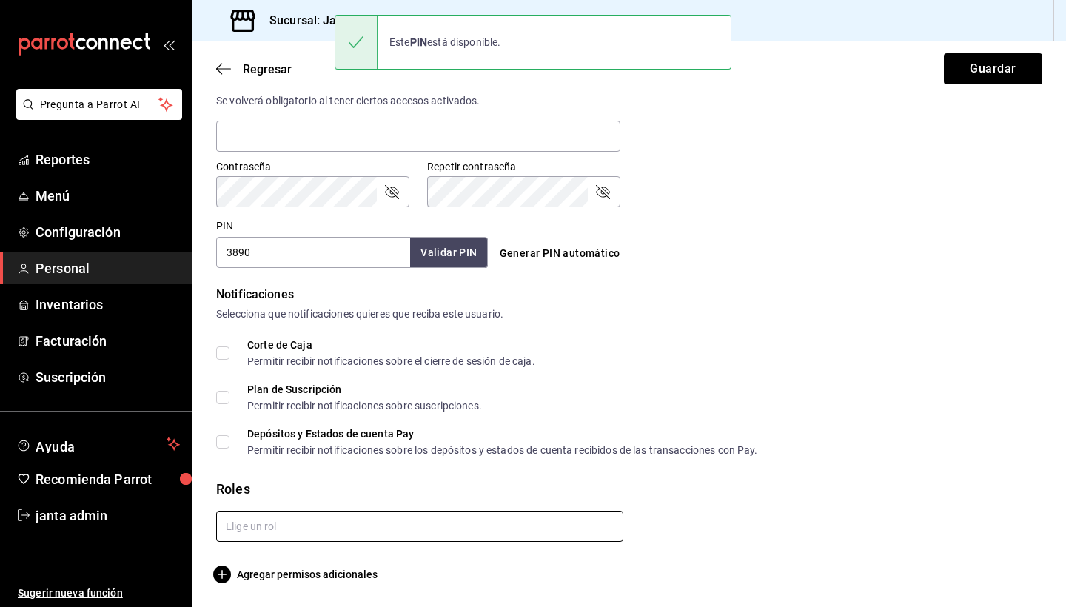
scroll to position [0, 0]
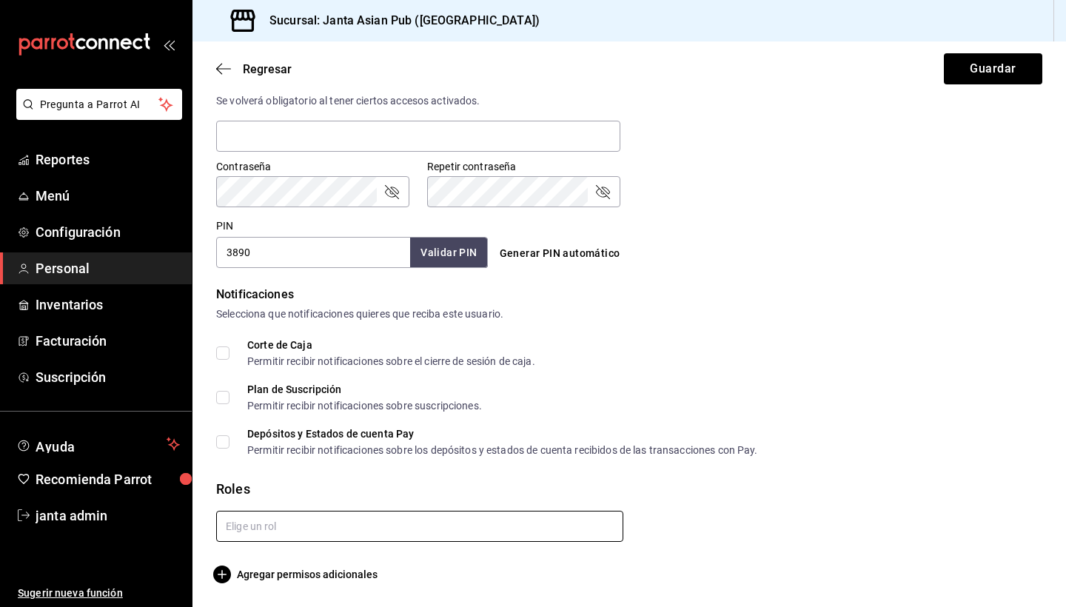
click at [563, 532] on input "text" at bounding box center [419, 526] width 407 height 31
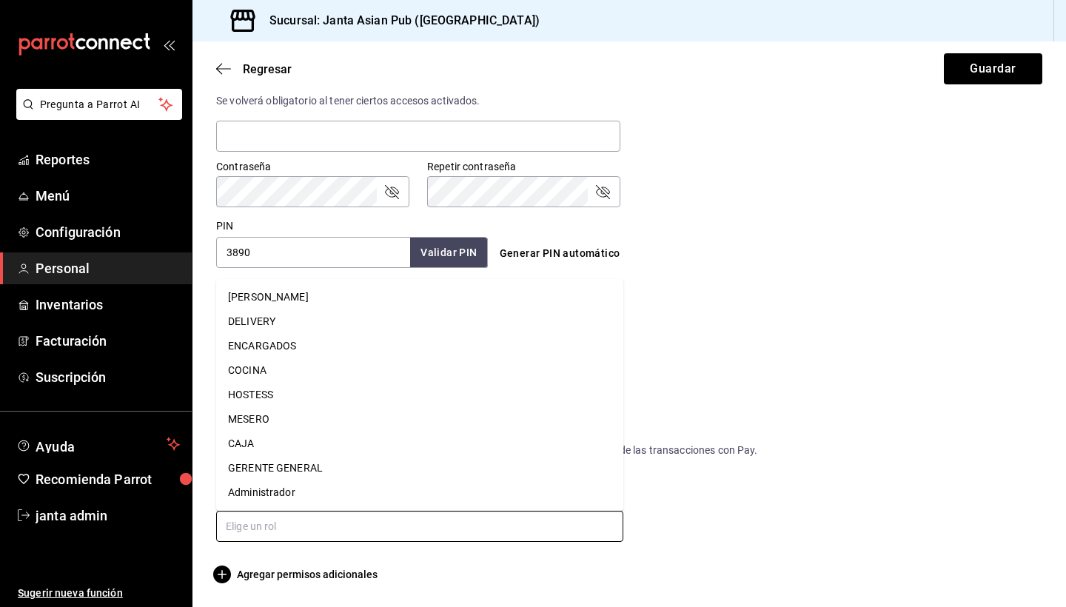
click at [416, 415] on li "MESERO" at bounding box center [419, 419] width 407 height 24
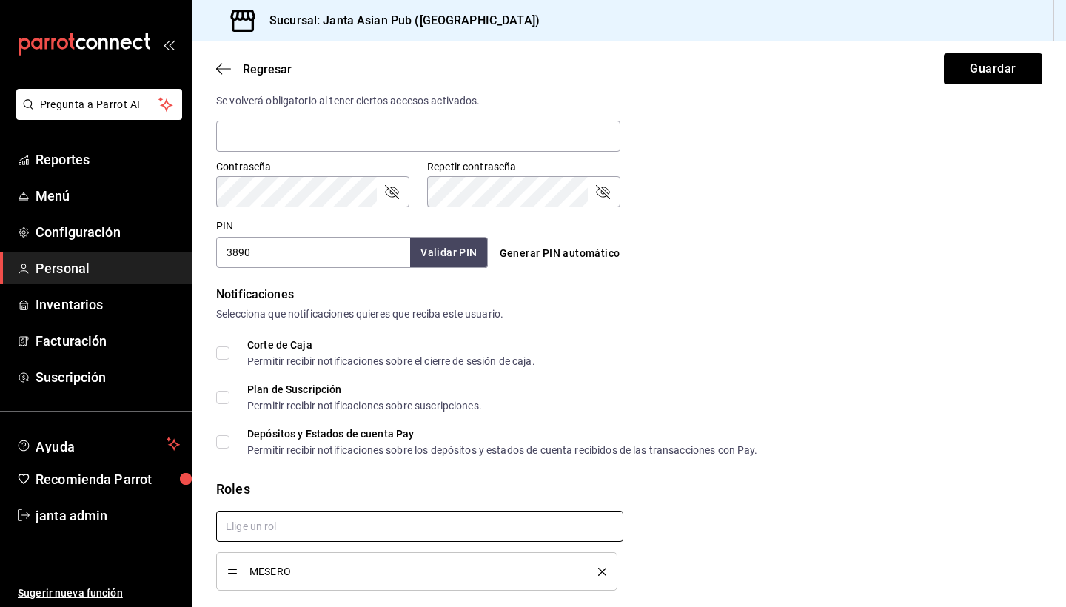
checkbox input "true"
click at [989, 77] on button "Guardar" at bounding box center [993, 68] width 98 height 31
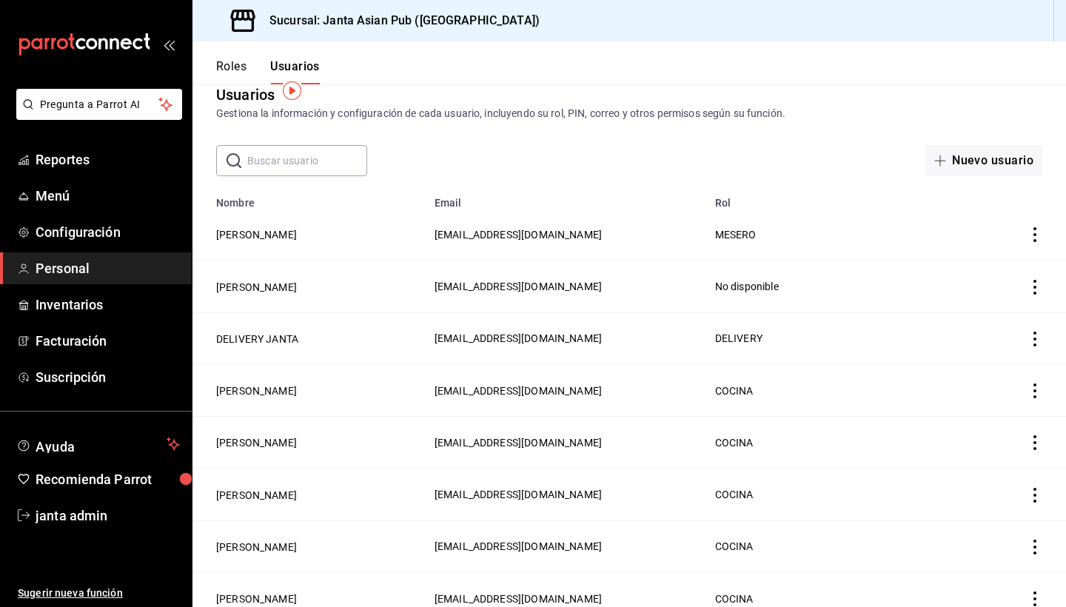
scroll to position [19, 0]
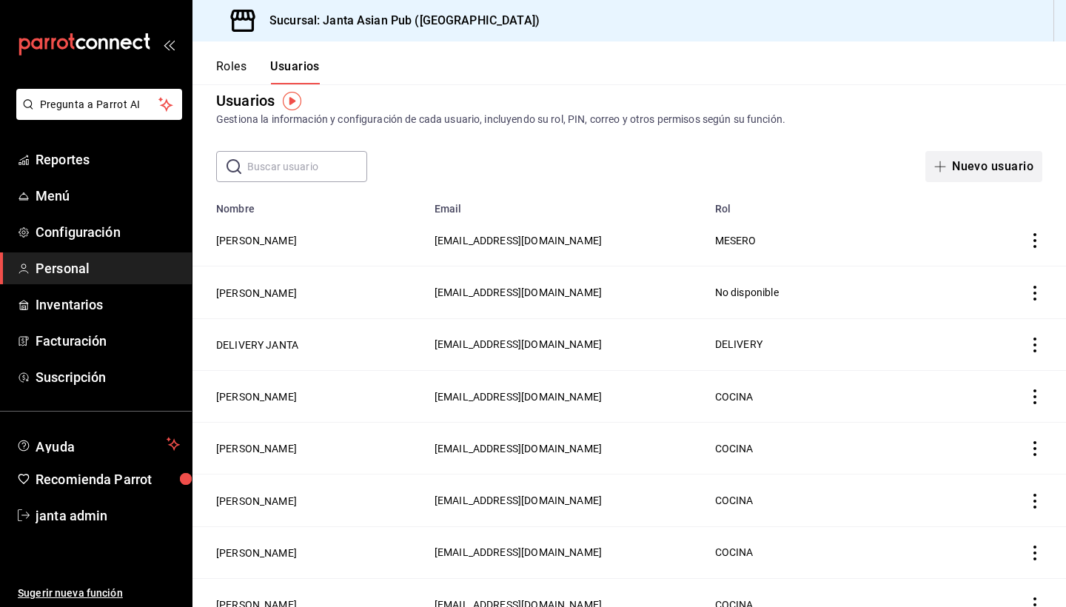
click at [966, 167] on button "Nuevo usuario" at bounding box center [984, 166] width 117 height 31
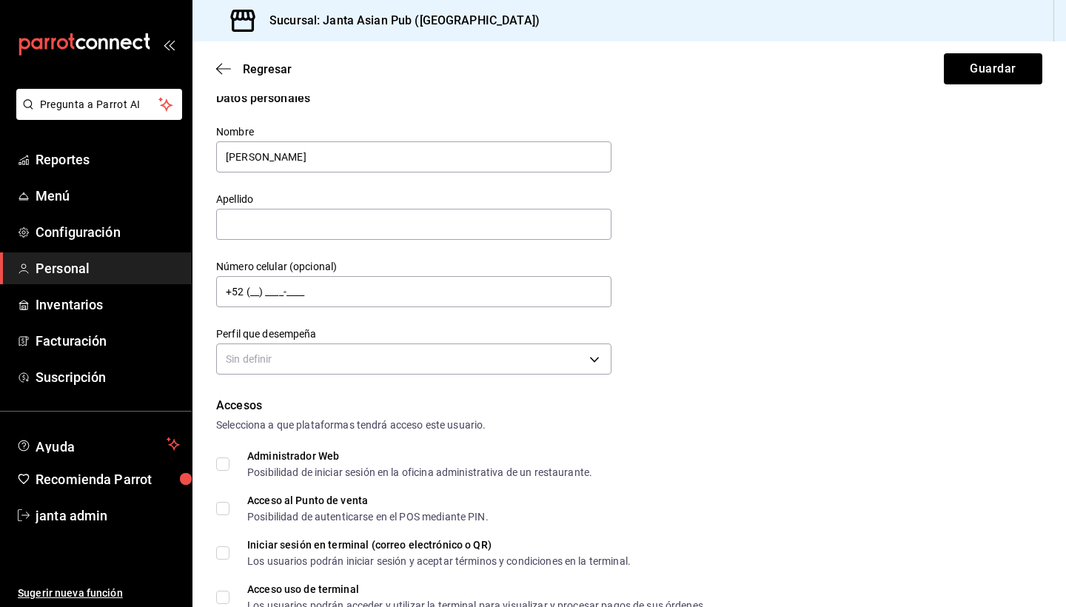
type input "[PERSON_NAME]"
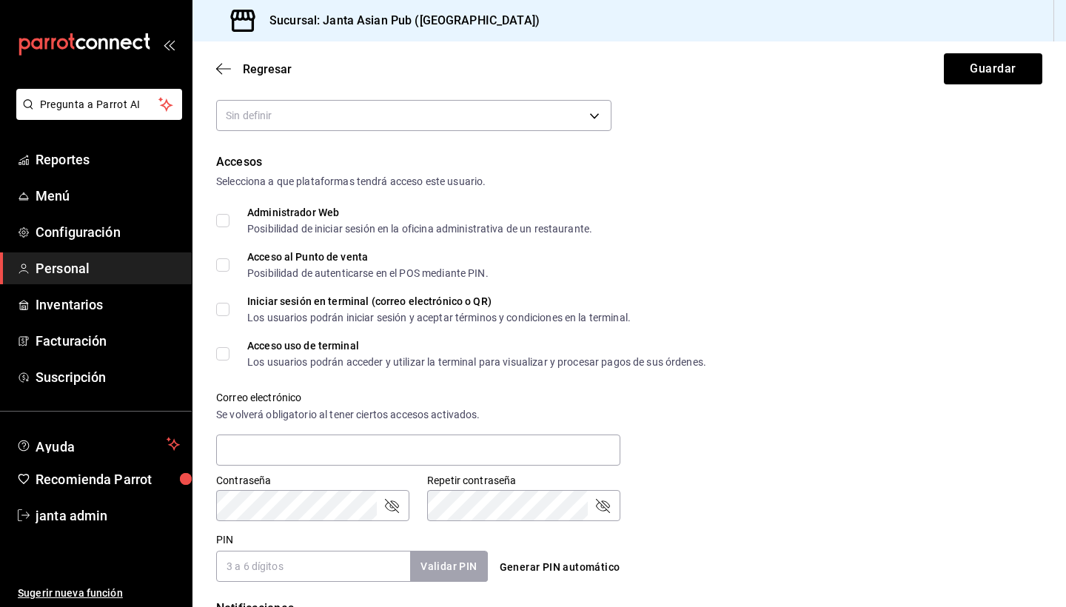
scroll to position [312, 0]
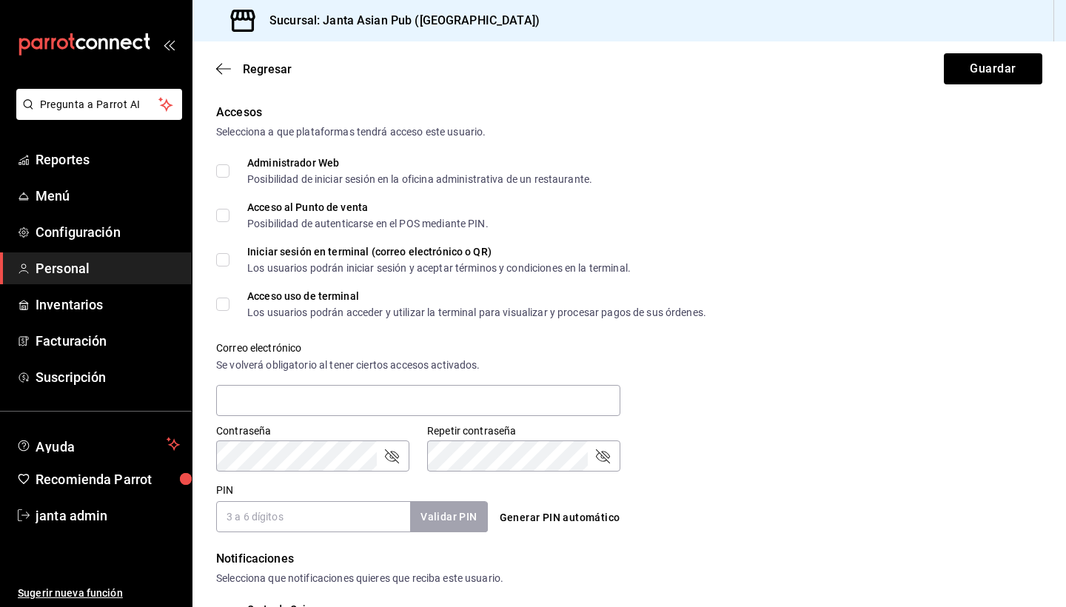
type input "[PERSON_NAME]"
click at [340, 525] on input "PIN" at bounding box center [313, 516] width 194 height 31
type input "7900"
click at [440, 527] on button "Validar PIN" at bounding box center [448, 517] width 79 height 32
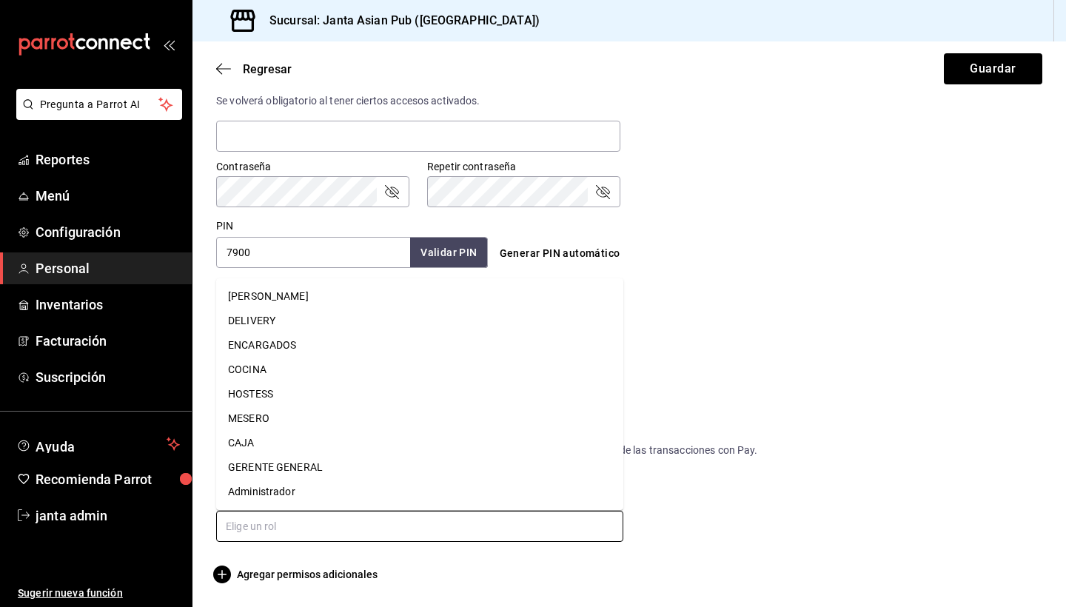
click at [319, 517] on input "text" at bounding box center [419, 526] width 407 height 31
click at [302, 427] on li "MESERO" at bounding box center [419, 419] width 407 height 24
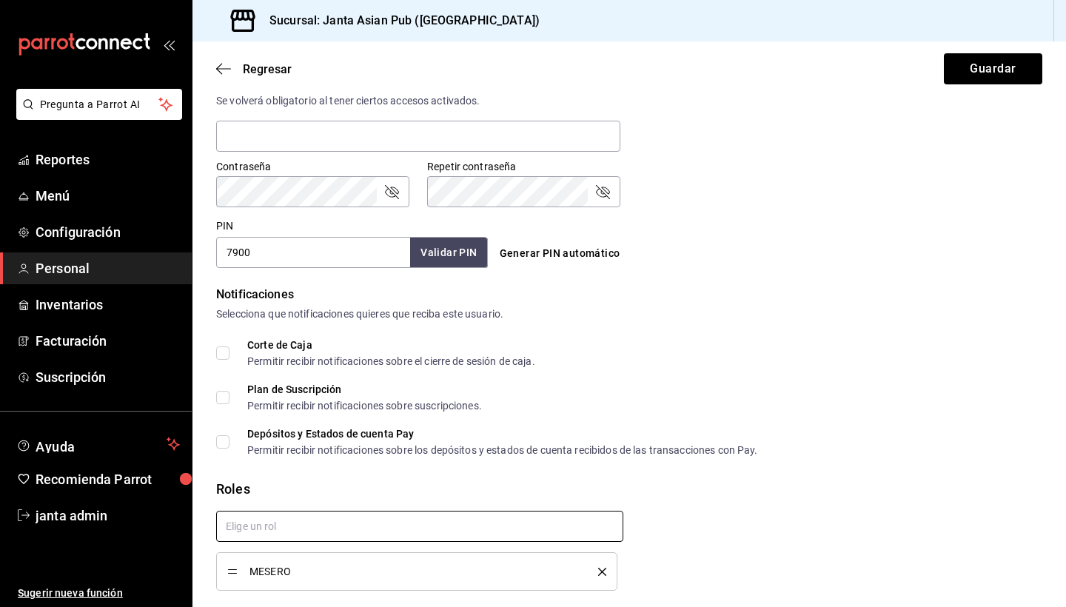
checkbox input "true"
click at [1001, 76] on button "Guardar" at bounding box center [993, 68] width 98 height 31
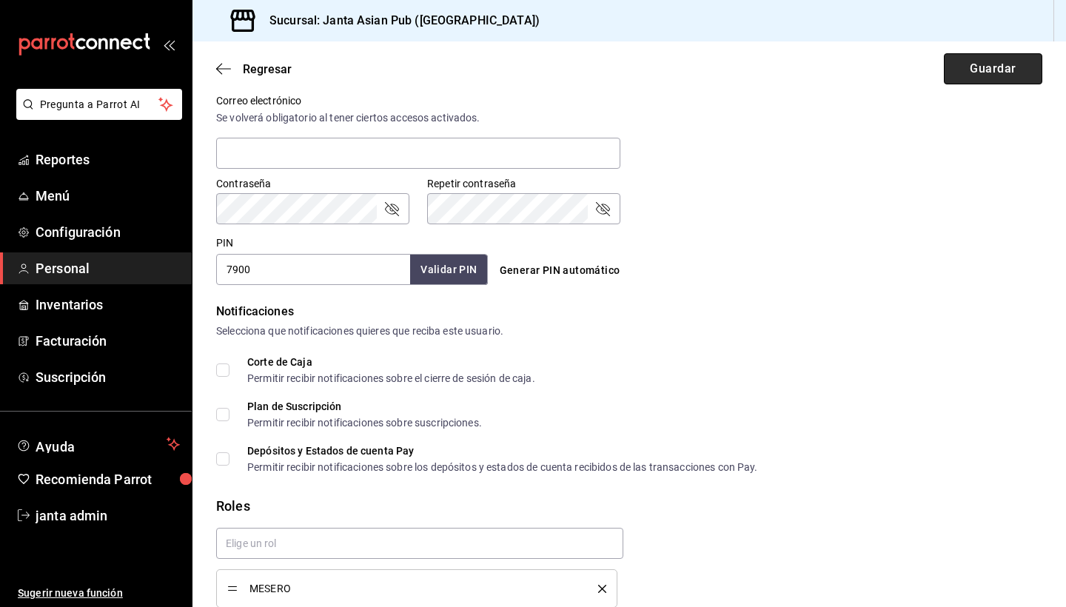
click at [995, 65] on button "Guardar" at bounding box center [993, 68] width 98 height 31
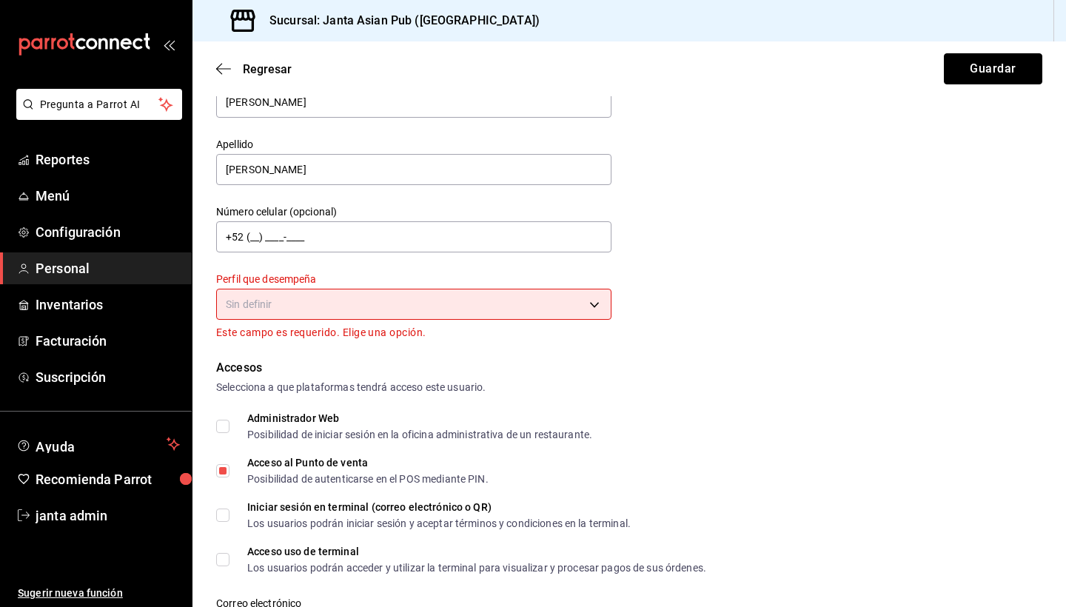
scroll to position [72, 0]
click at [588, 306] on body "Pregunta a Parrot AI Reportes Menú Configuración Personal Inventarios Facturaci…" at bounding box center [533, 303] width 1066 height 607
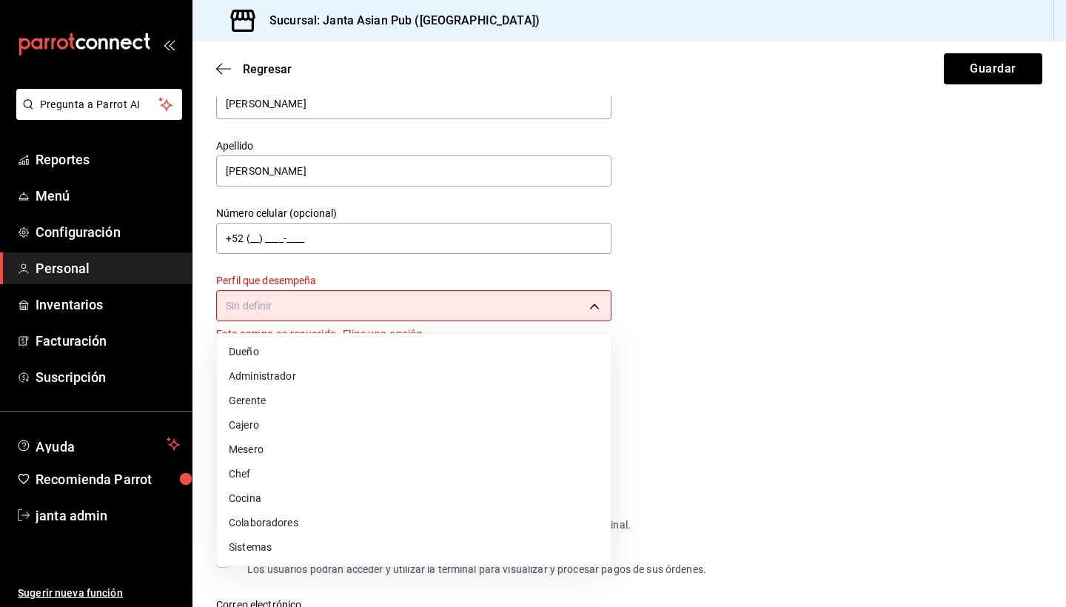
click at [436, 449] on li "Mesero" at bounding box center [414, 450] width 394 height 24
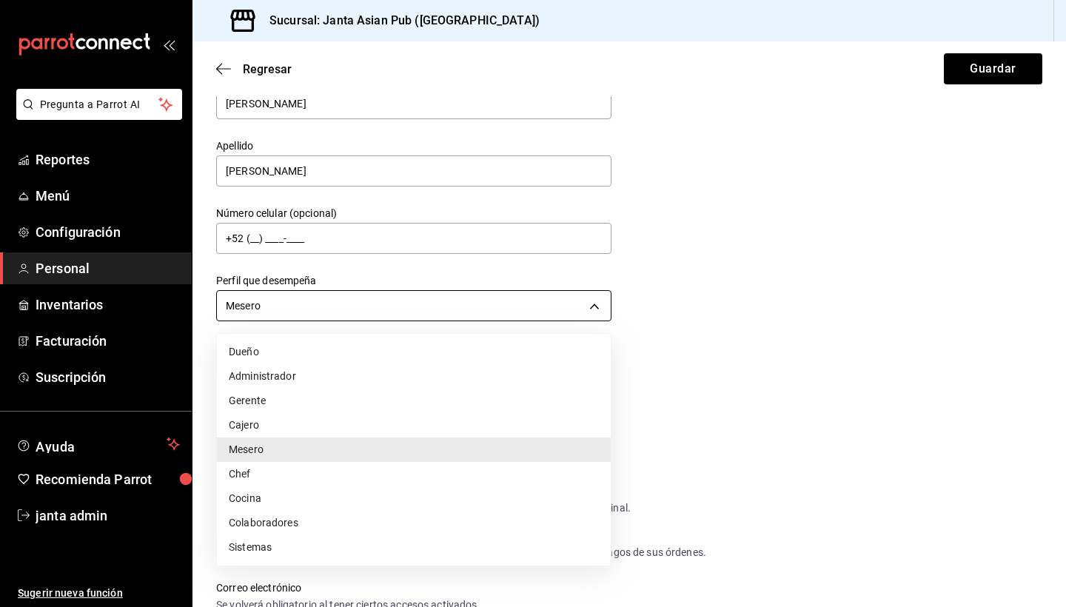
click at [596, 309] on body "Pregunta a Parrot AI Reportes Menú Configuración Personal Inventarios Facturaci…" at bounding box center [533, 303] width 1066 height 607
click at [464, 499] on li "Cocina" at bounding box center [414, 499] width 394 height 24
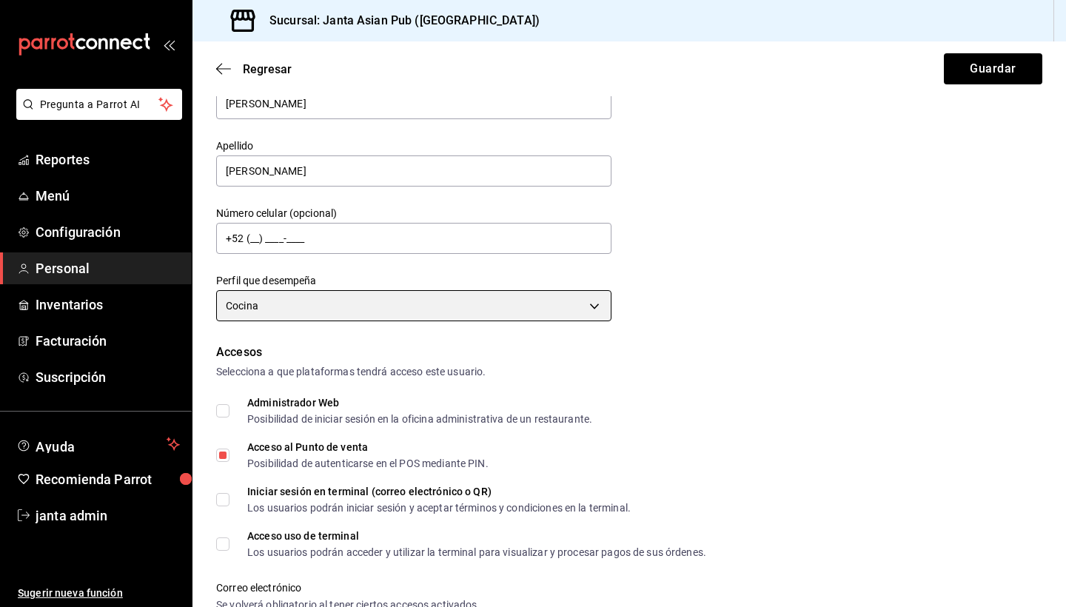
type input "KITCHEN"
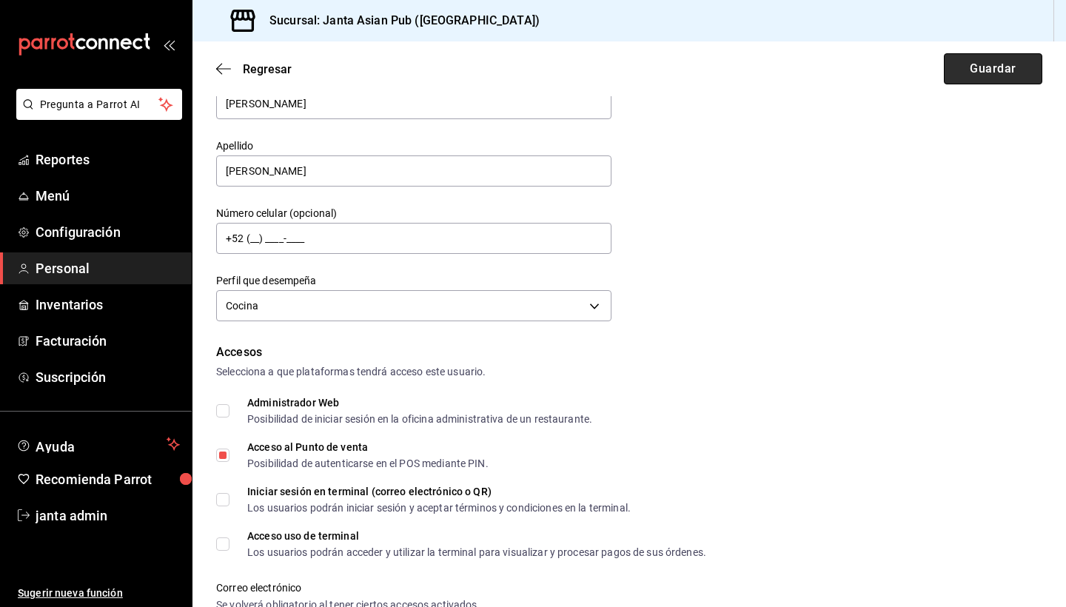
click at [992, 65] on button "Guardar" at bounding box center [993, 68] width 98 height 31
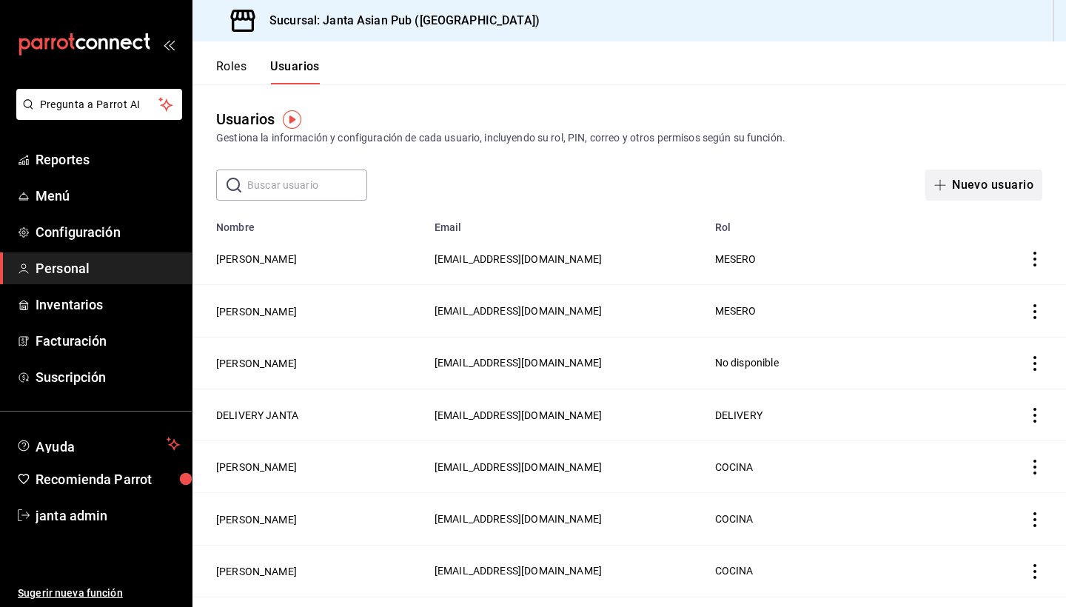
click at [947, 180] on span "button" at bounding box center [944, 185] width 18 height 12
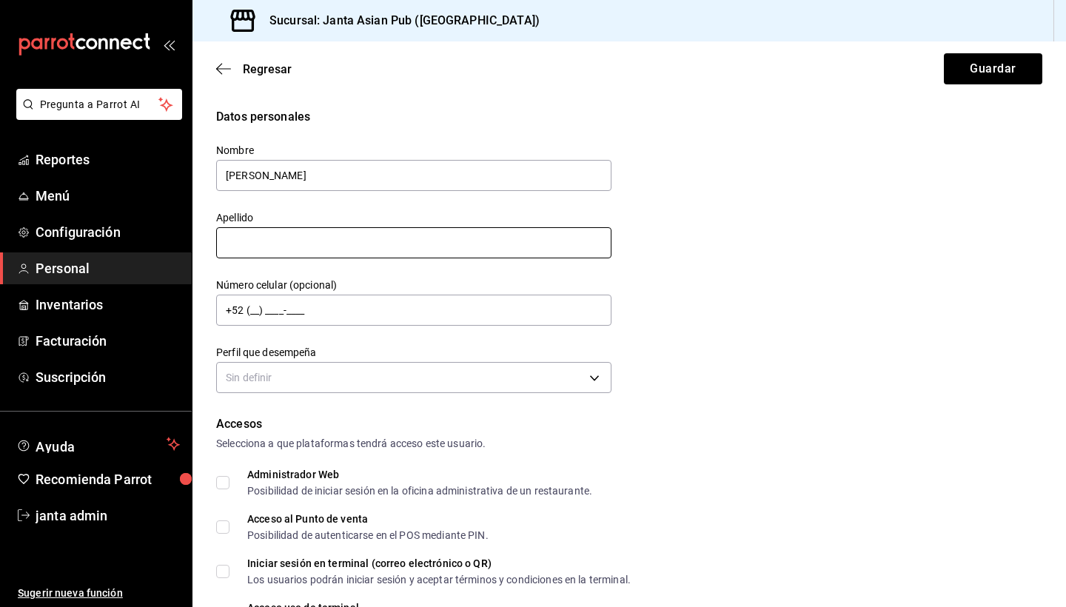
type input "[PERSON_NAME]"
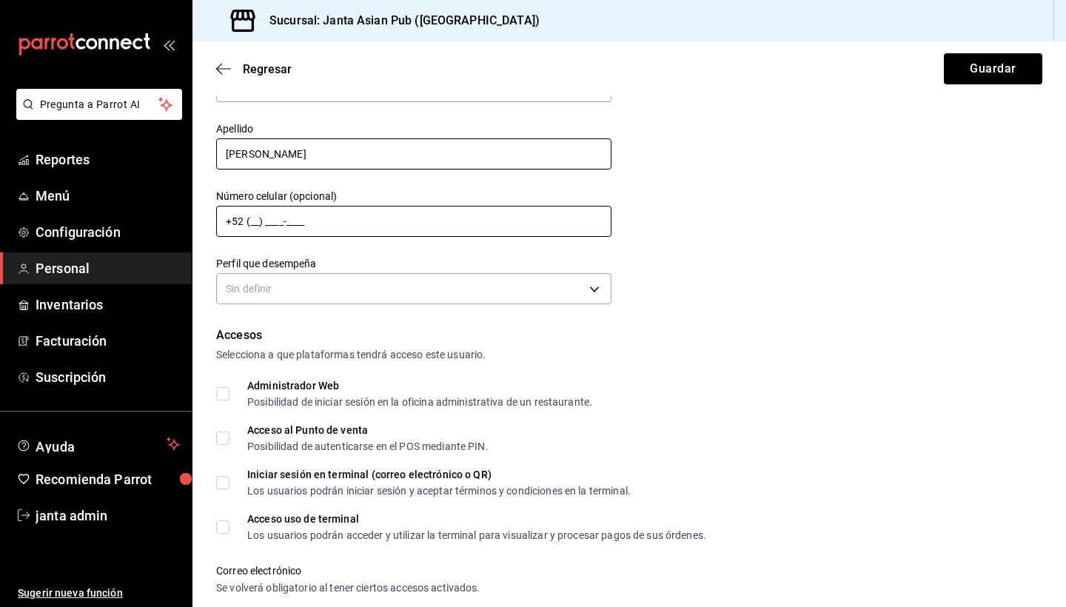
scroll to position [90, 0]
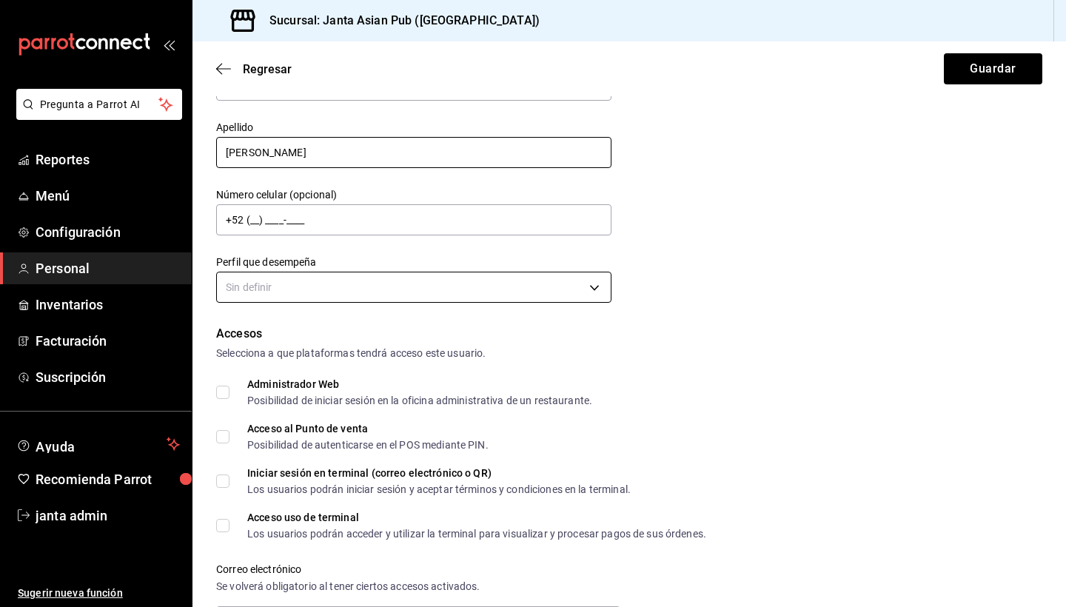
type input "[PERSON_NAME]"
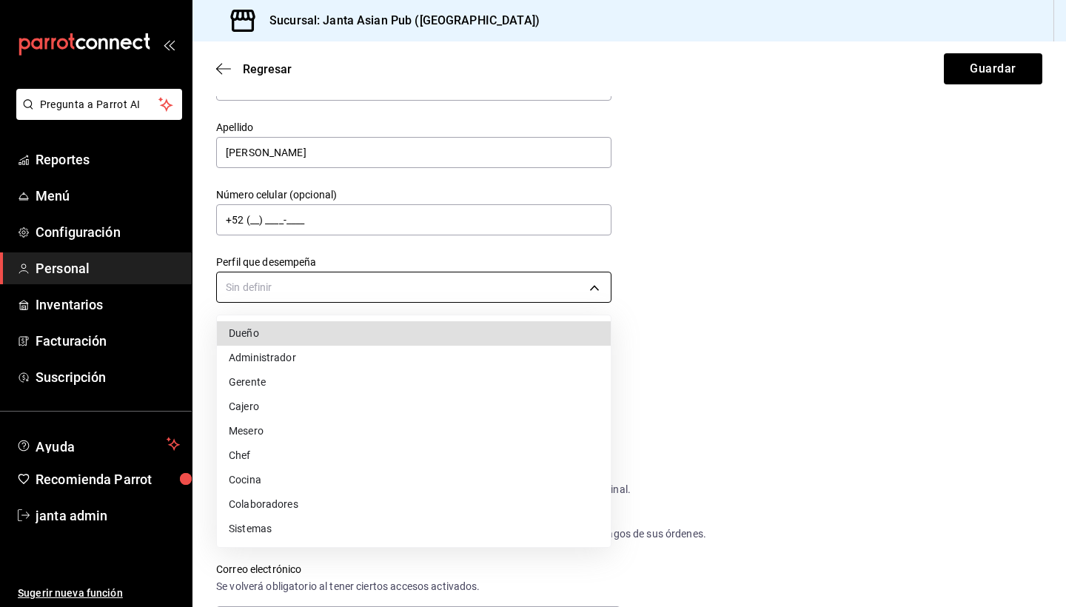
click at [453, 295] on body "Pregunta a Parrot AI Reportes Menú Configuración Personal Inventarios Facturaci…" at bounding box center [533, 303] width 1066 height 607
click at [374, 441] on li "Mesero" at bounding box center [414, 431] width 394 height 24
type input "WAITER"
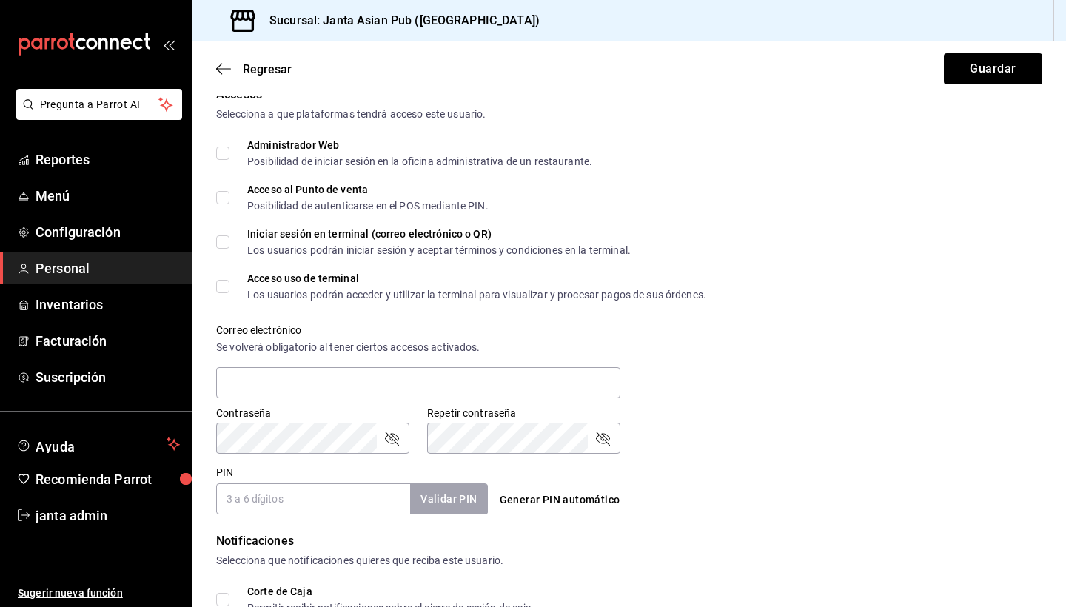
scroll to position [354, 0]
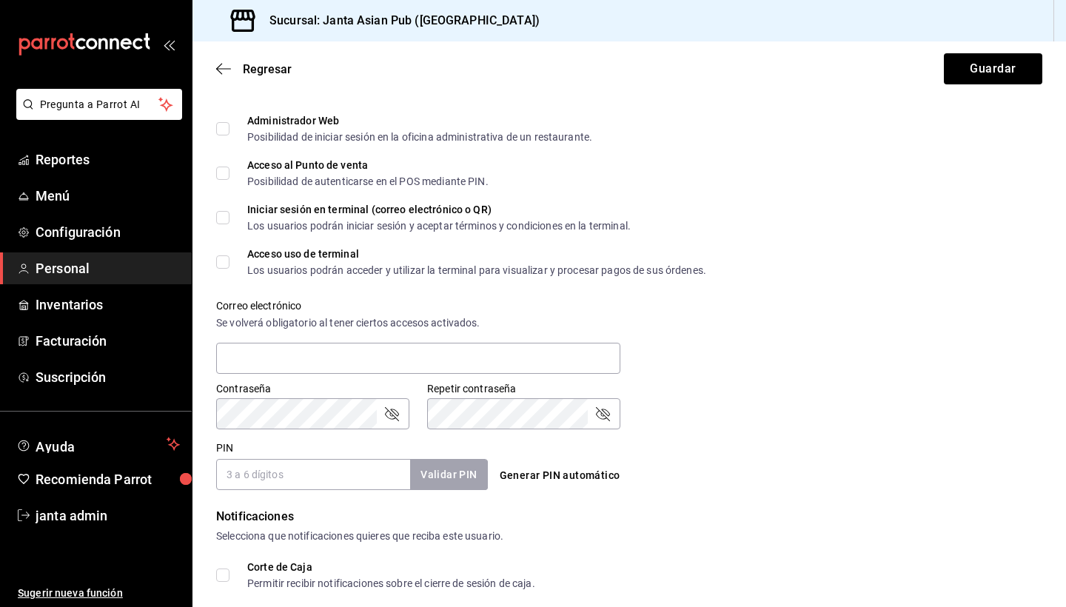
click at [338, 484] on input "PIN" at bounding box center [313, 474] width 194 height 31
type input "3321"
click at [458, 473] on button "Validar PIN" at bounding box center [448, 475] width 79 height 32
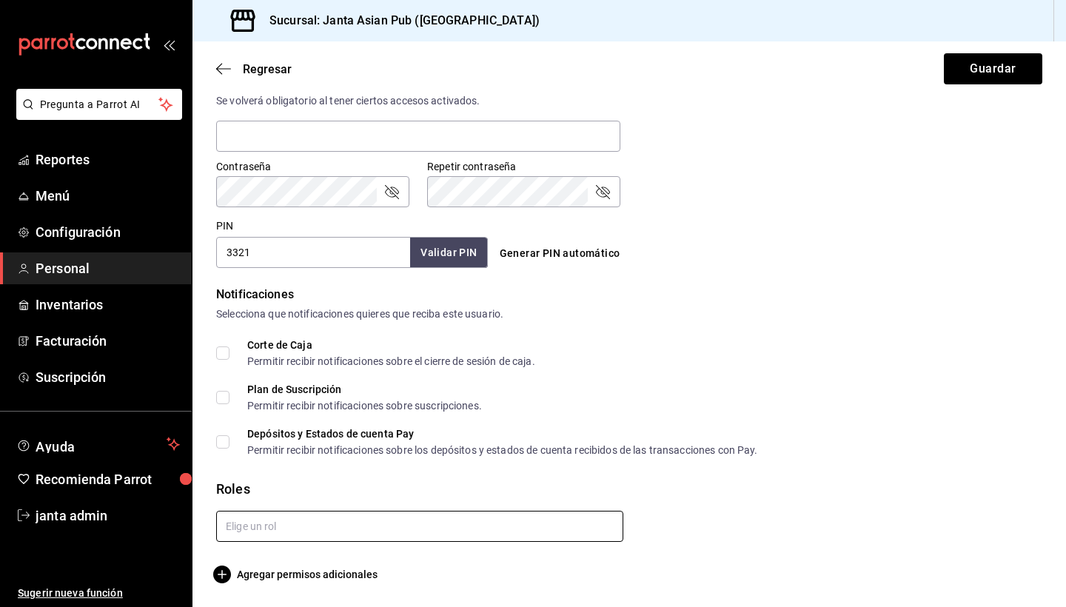
scroll to position [576, 0]
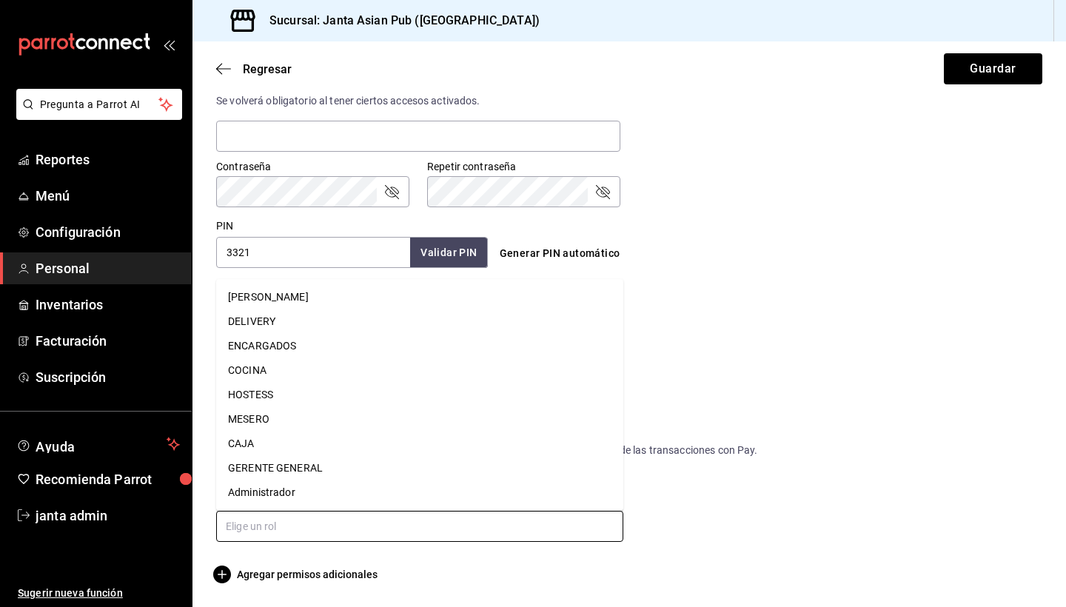
click at [418, 531] on input "text" at bounding box center [419, 526] width 407 height 31
click at [396, 421] on li "MESERO" at bounding box center [419, 419] width 407 height 24
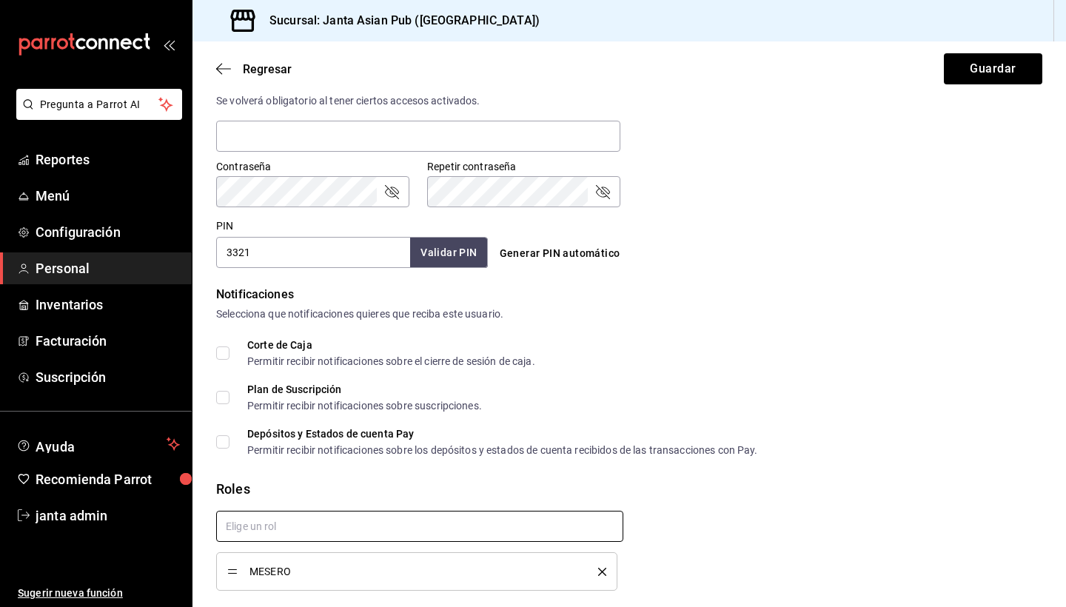
checkbox input "true"
click at [1003, 64] on button "Guardar" at bounding box center [993, 68] width 98 height 31
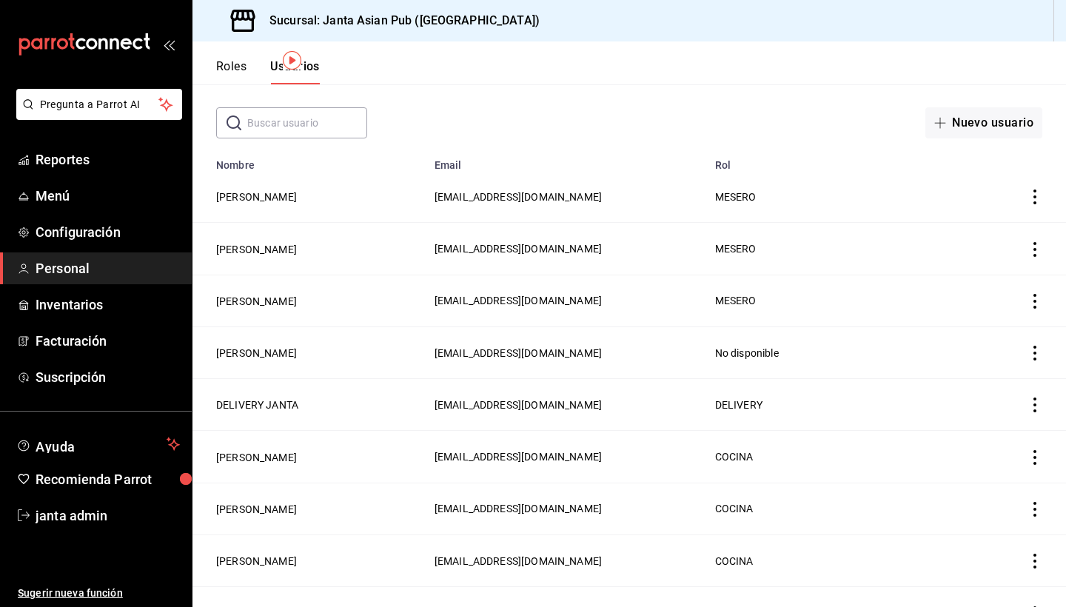
scroll to position [59, 0]
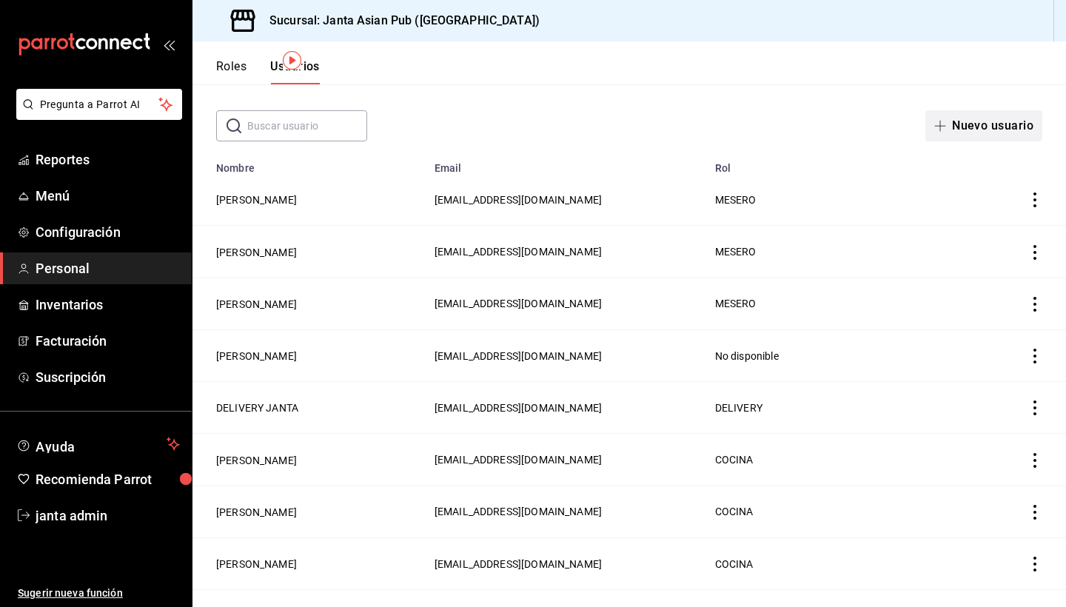
click at [975, 124] on button "Nuevo usuario" at bounding box center [984, 125] width 117 height 31
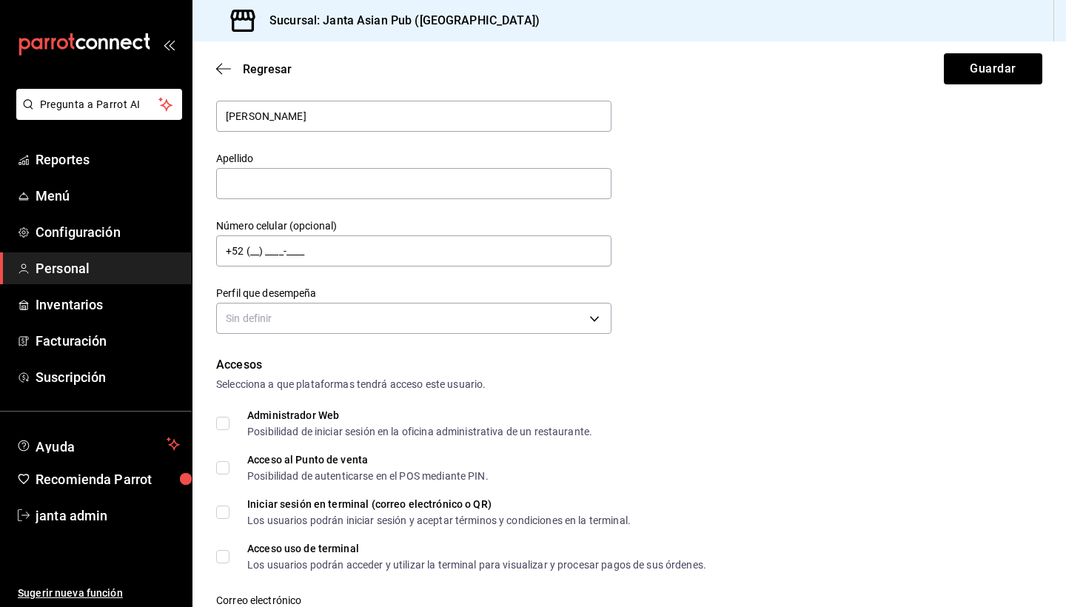
type input "[PERSON_NAME]"
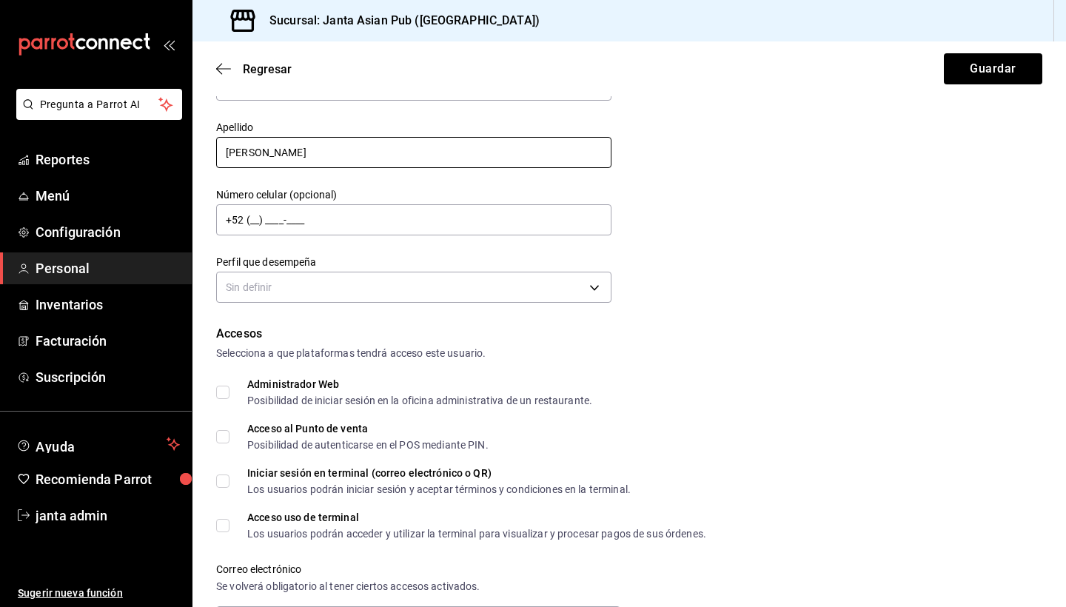
scroll to position [101, 0]
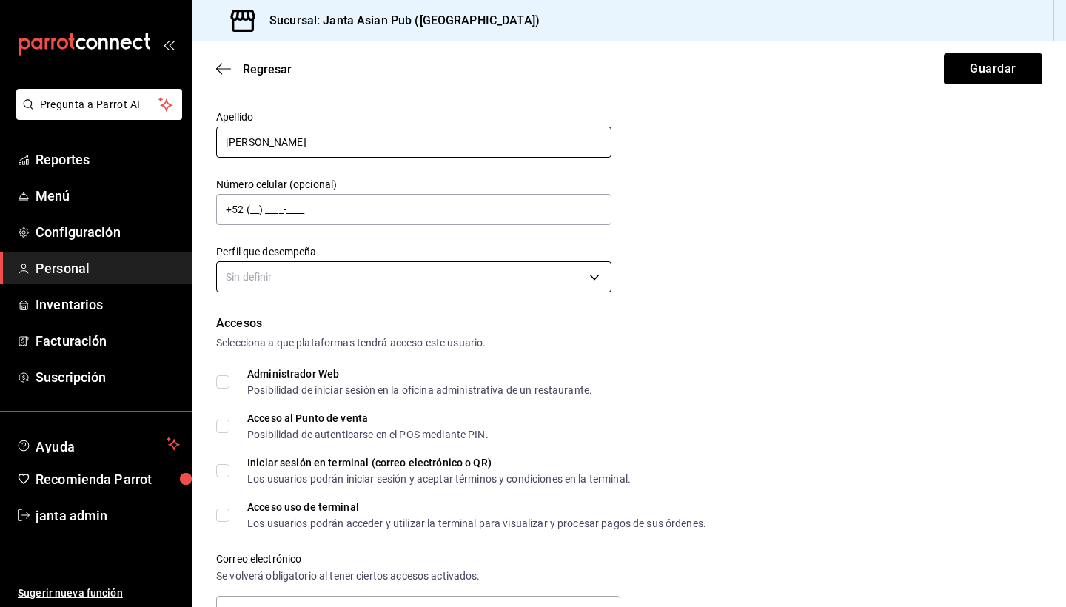
type input "[PERSON_NAME]"
click at [591, 277] on body "Pregunta a Parrot AI Reportes Menú Configuración Personal Inventarios Facturaci…" at bounding box center [533, 303] width 1066 height 607
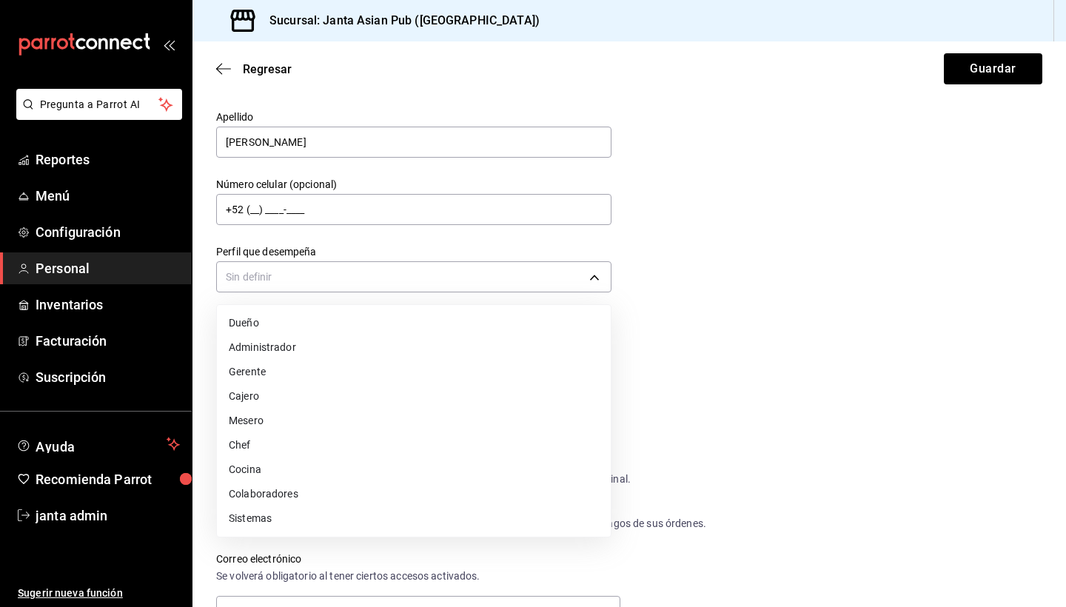
click at [452, 474] on li "Cocina" at bounding box center [414, 470] width 394 height 24
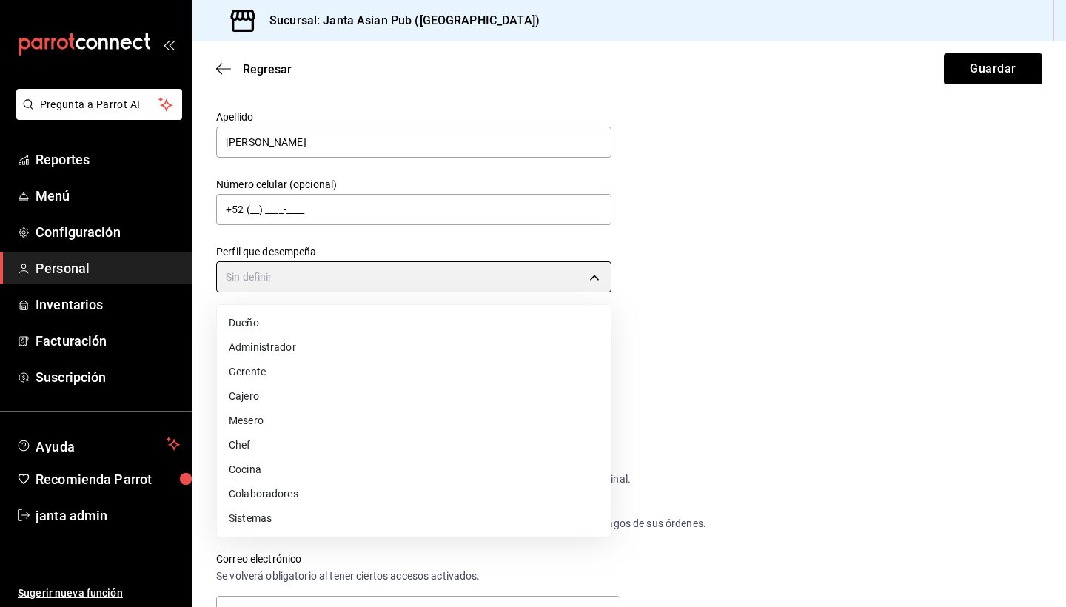
type input "KITCHEN"
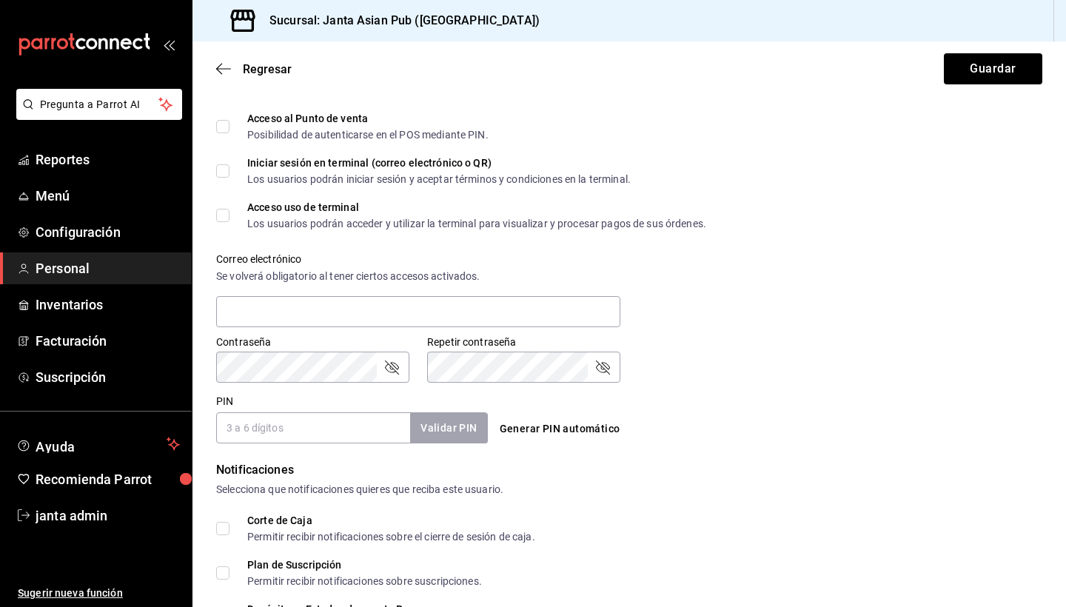
scroll to position [407, 0]
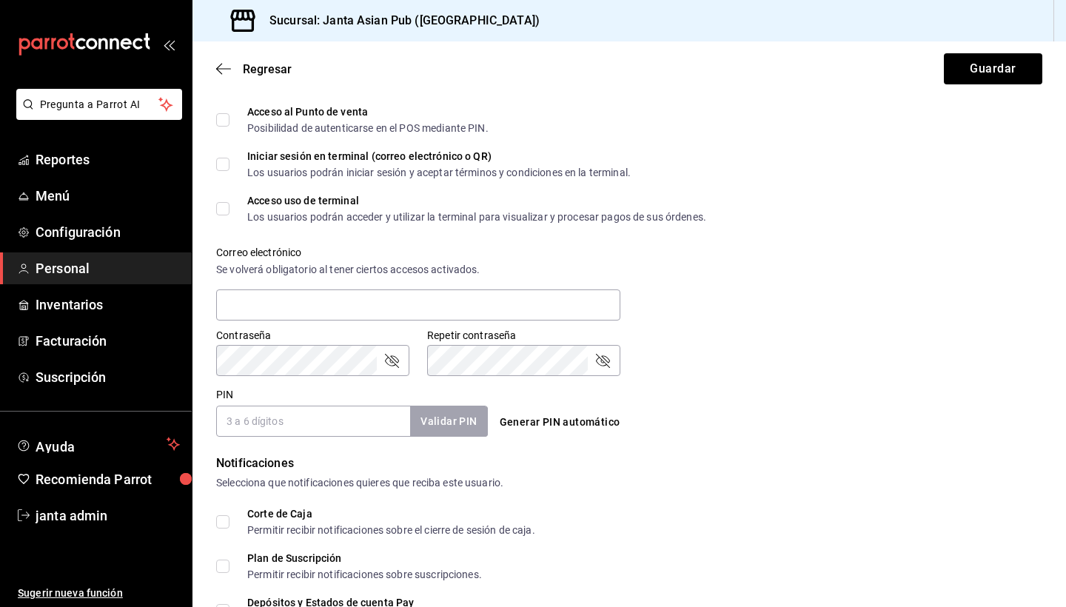
click at [347, 427] on input "PIN" at bounding box center [313, 421] width 194 height 31
type input "6654"
click at [441, 426] on button "Validar PIN" at bounding box center [448, 422] width 79 height 32
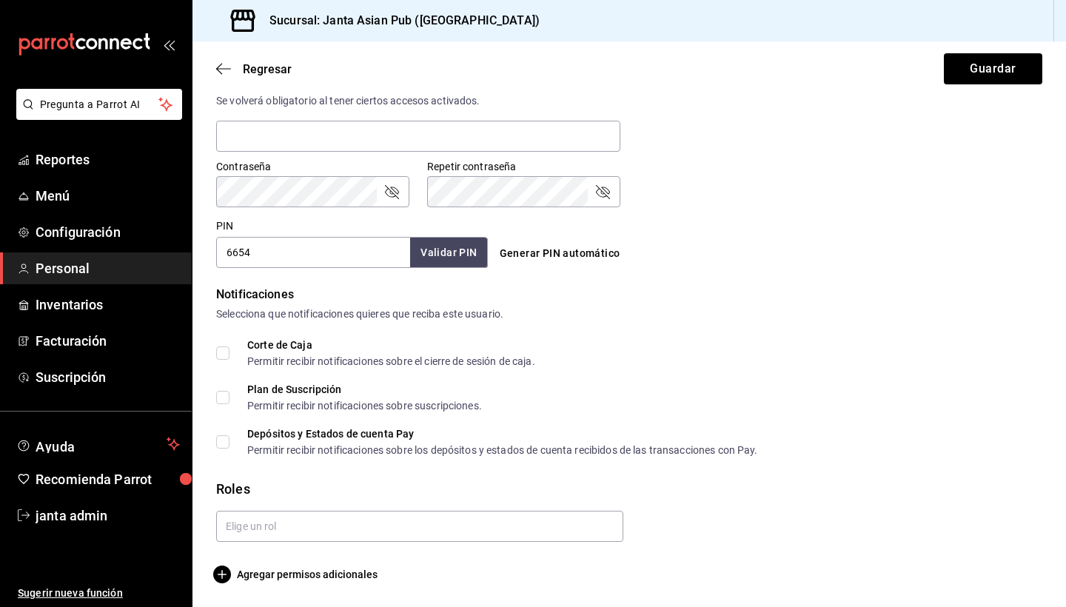
scroll to position [576, 0]
click at [261, 531] on input "text" at bounding box center [419, 526] width 407 height 31
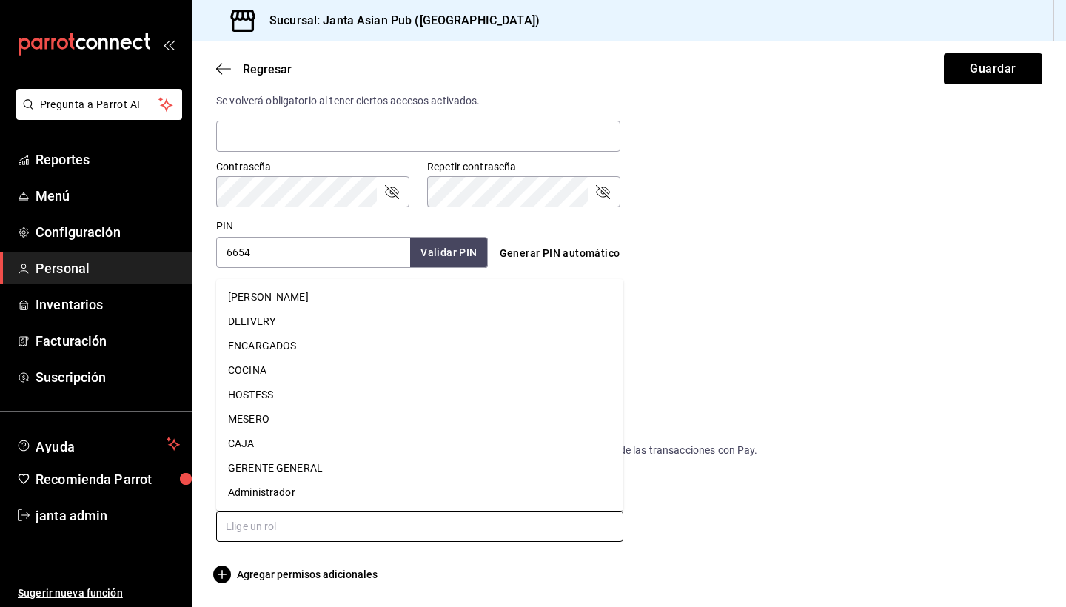
click at [305, 410] on li "MESERO" at bounding box center [419, 419] width 407 height 24
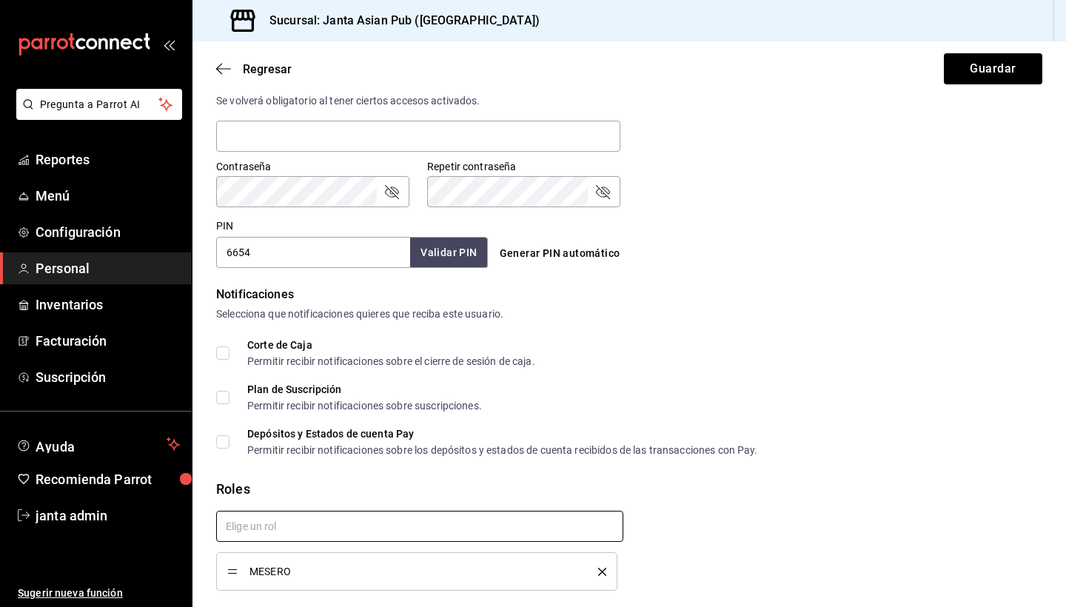
checkbox input "true"
click at [969, 74] on button "Guardar" at bounding box center [993, 68] width 98 height 31
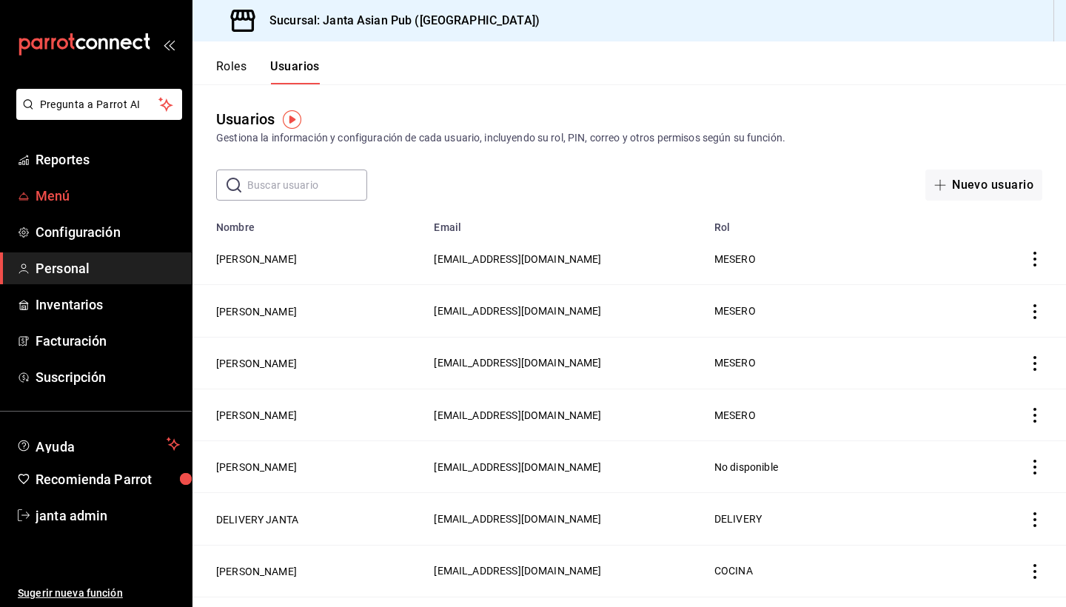
click at [59, 197] on span "Menú" at bounding box center [108, 196] width 144 height 20
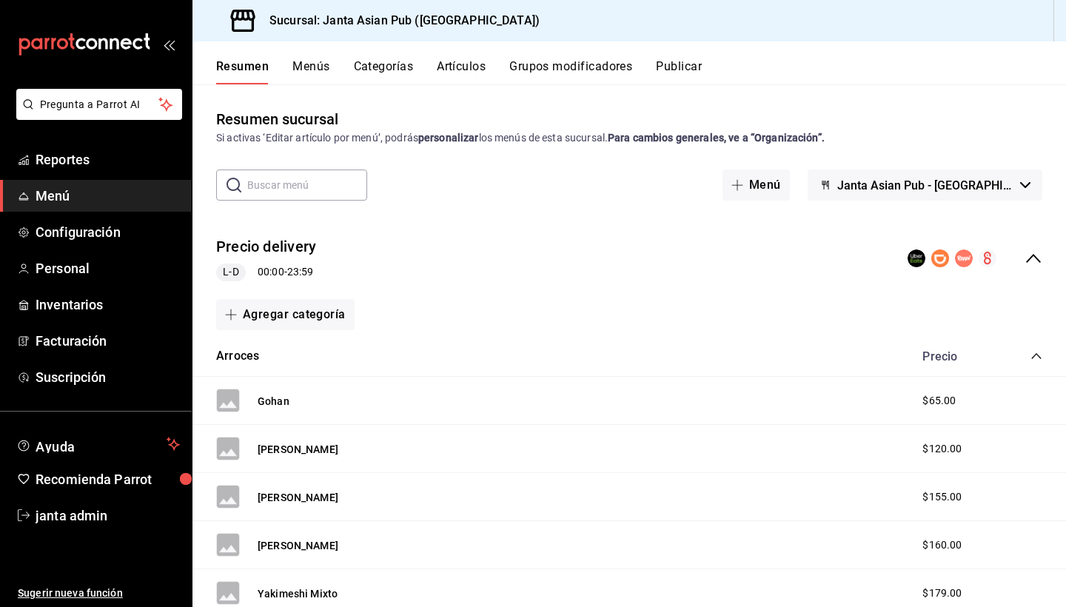
click at [314, 70] on button "Menús" at bounding box center [311, 71] width 37 height 25
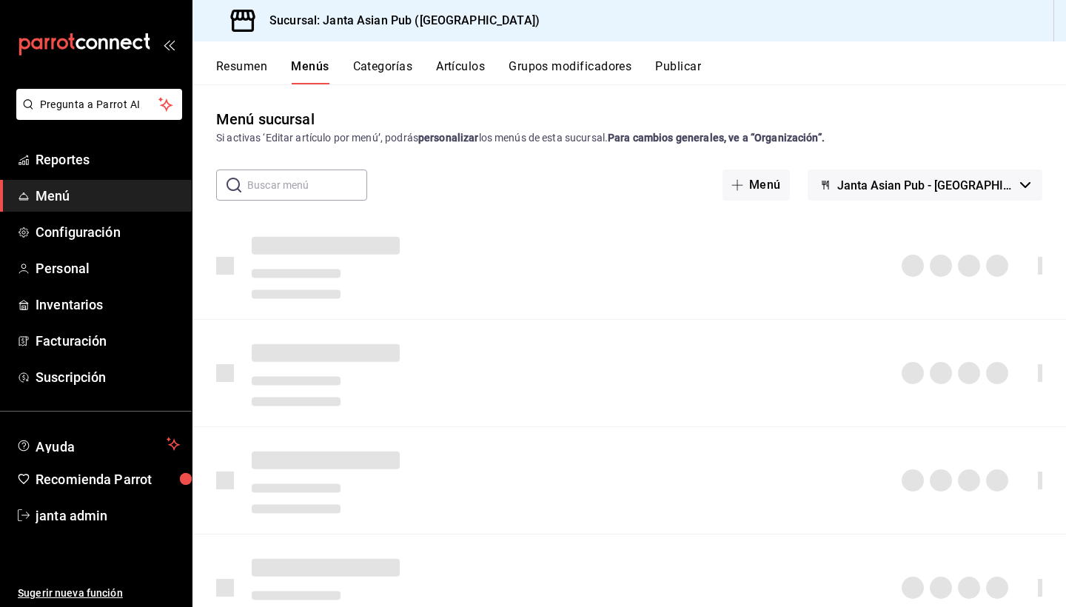
click at [305, 186] on input "text" at bounding box center [307, 185] width 120 height 30
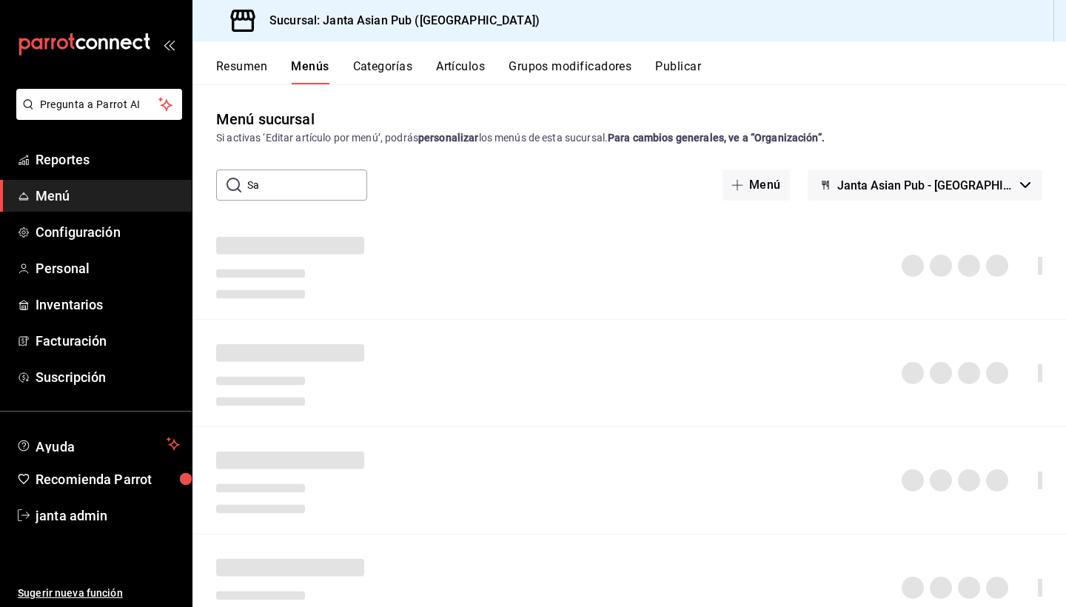
type input "S"
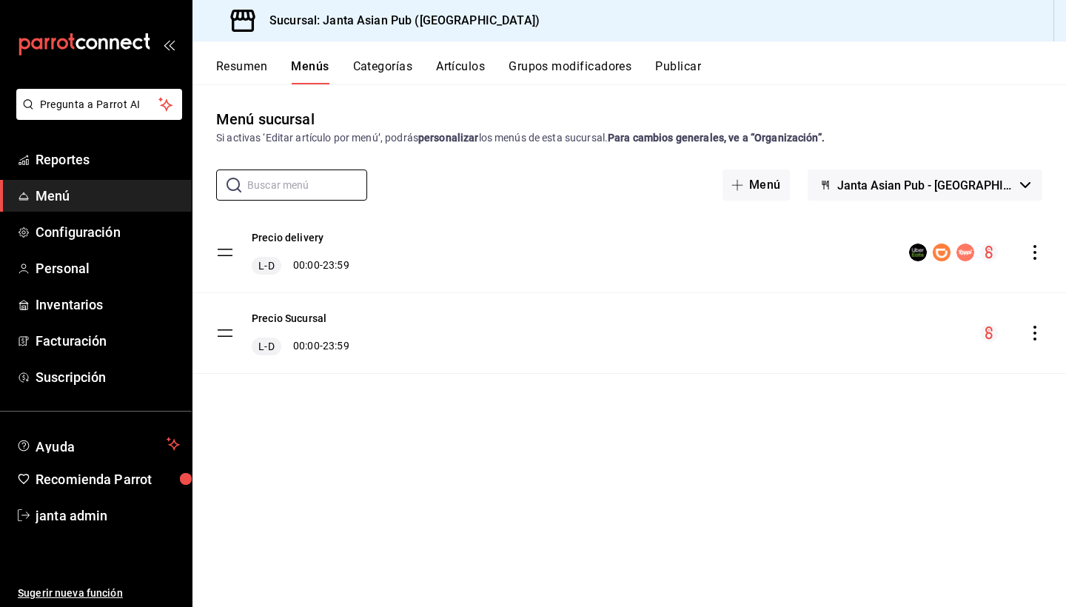
click at [229, 335] on tbody "Precio delivery [PERSON_NAME] 00:00 - 23:59 [PERSON_NAME] [PERSON_NAME] 00:00 -…" at bounding box center [630, 293] width 874 height 161
click at [226, 332] on tbody "Precio delivery [PERSON_NAME] 00:00 - 23:59 [PERSON_NAME] [PERSON_NAME] 00:00 -…" at bounding box center [630, 293] width 874 height 161
click at [315, 318] on button "Precio Sucursal" at bounding box center [289, 318] width 75 height 15
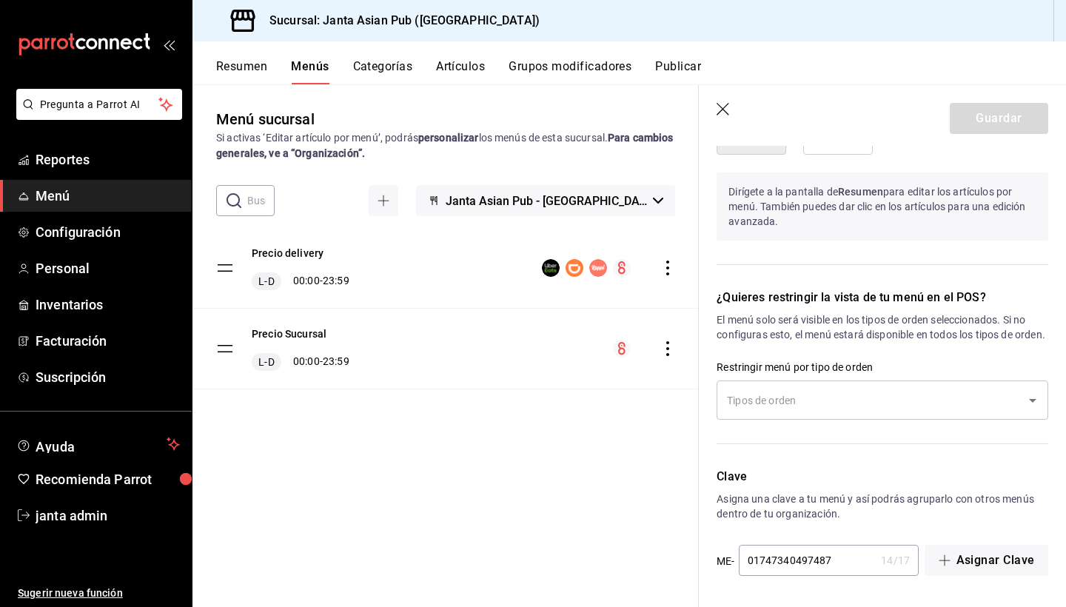
click at [721, 108] on icon "button" at bounding box center [724, 110] width 15 height 15
checkbox input "false"
type input "1755852203101"
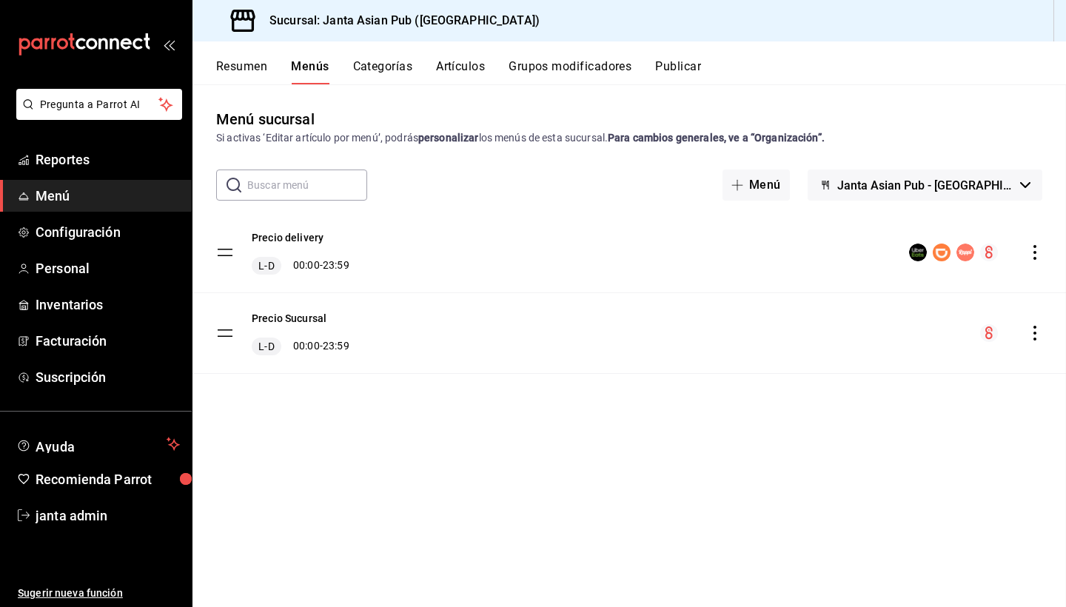
scroll to position [803, 0]
